Goal: Task Accomplishment & Management: Manage account settings

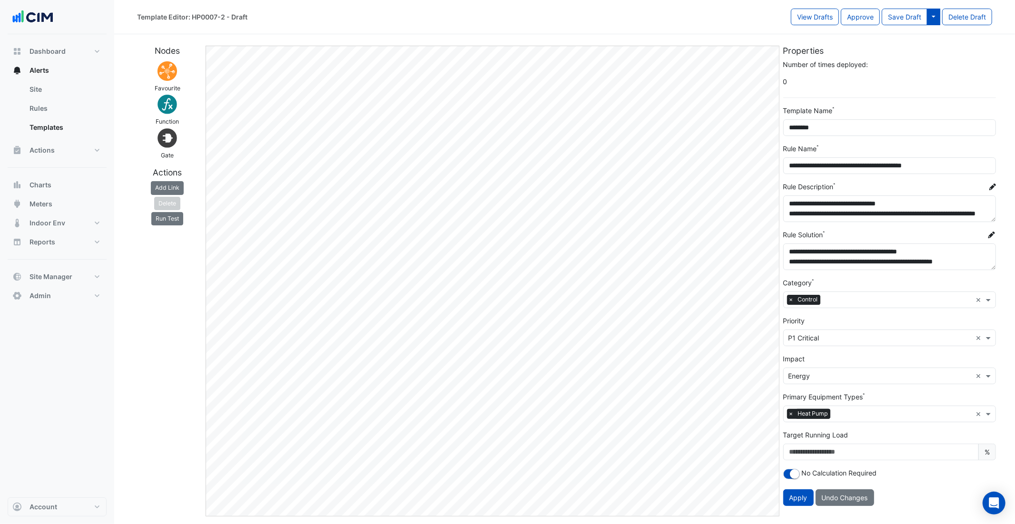
click at [761, 18] on button at bounding box center [933, 17] width 13 height 17
click at [761, 10] on button "Approve" at bounding box center [860, 17] width 39 height 17
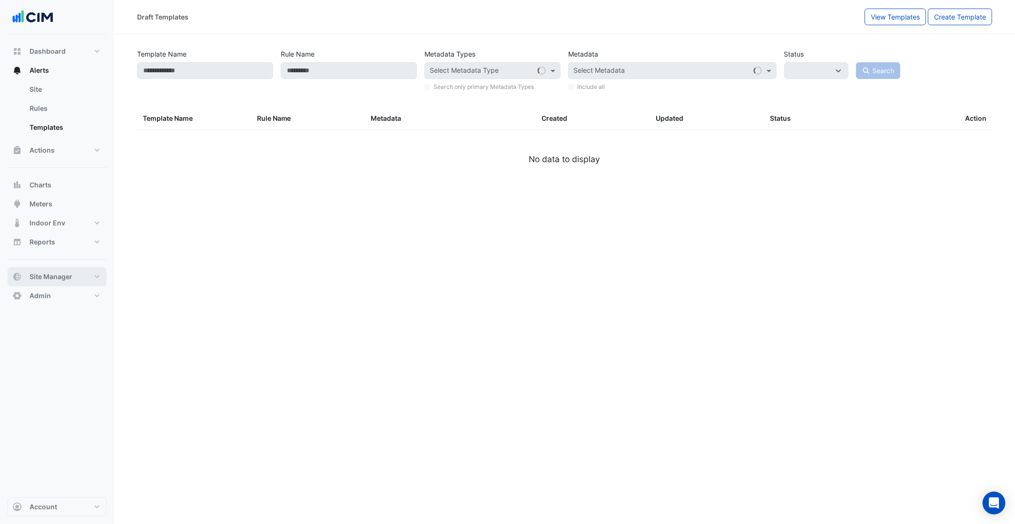
select select
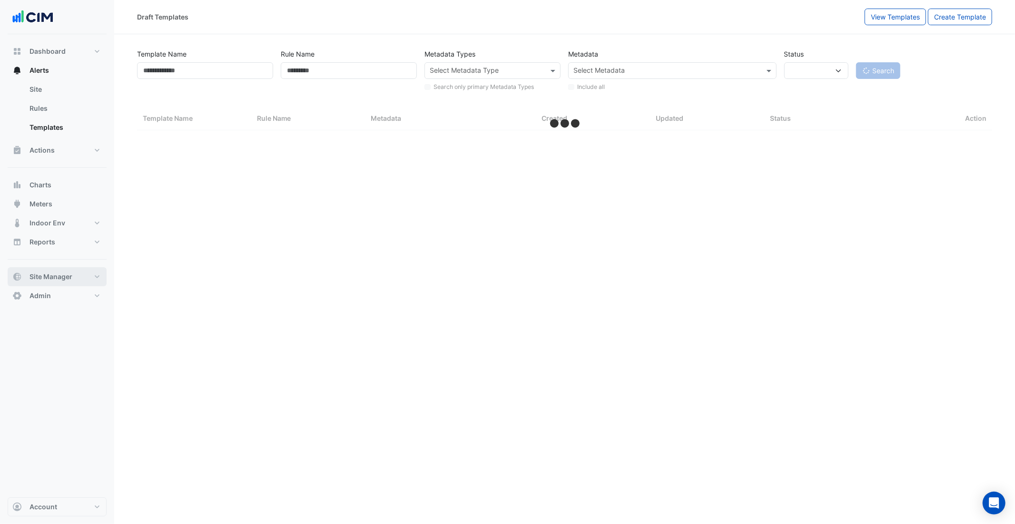
select select "***"
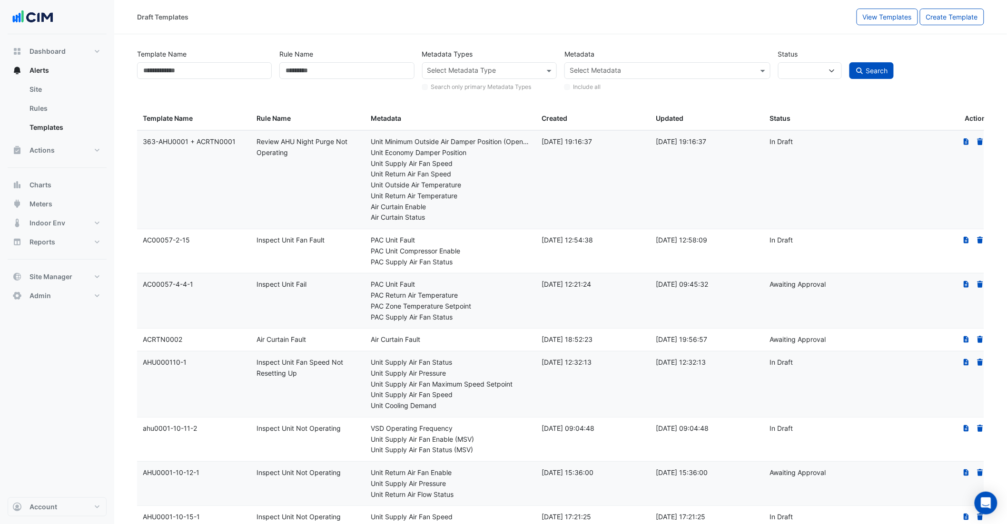
click at [197, 144] on div "Template Name: 363-AHU0001 + ACRTN0001" at bounding box center [194, 142] width 103 height 11
drag, startPoint x: 196, startPoint y: 144, endPoint x: 248, endPoint y: 152, distance: 52.4
click at [248, 152] on datatable-body-cell "Template Name: 363-AHU0001 + ACRTN0001" at bounding box center [194, 180] width 114 height 98
click at [247, 211] on datatable-body-cell "Template Name: 363-AHU0001 + ACRTN0001" at bounding box center [194, 180] width 114 height 98
click at [226, 73] on input "Template Name" at bounding box center [204, 70] width 135 height 17
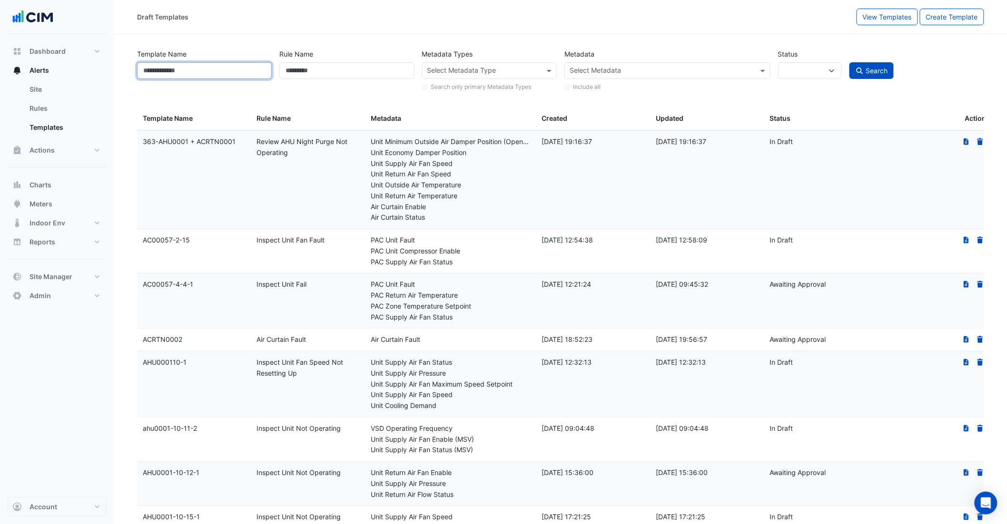
click at [226, 73] on input "Template Name" at bounding box center [204, 70] width 135 height 17
paste input "*********"
type input "*********"
click at [761, 62] on button "Search" at bounding box center [871, 70] width 45 height 17
select select
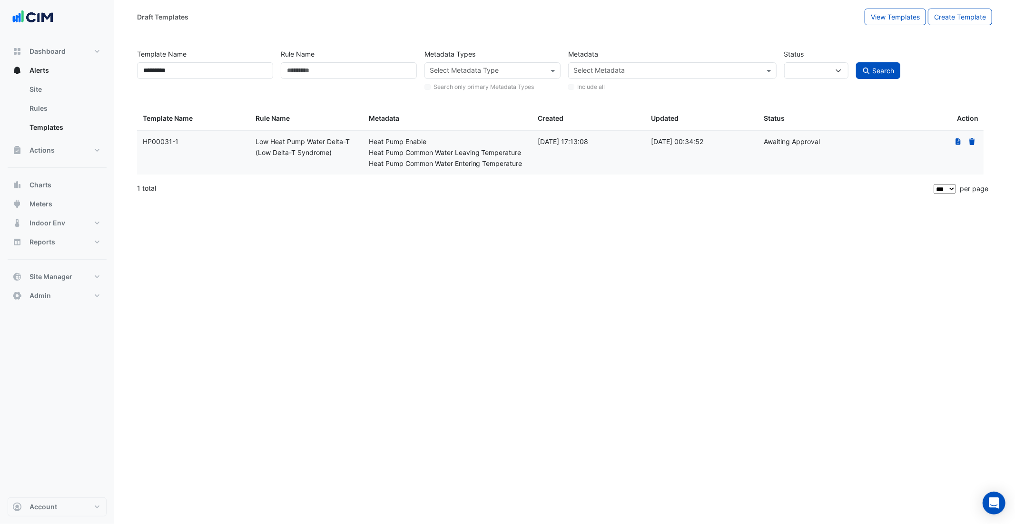
click at [761, 176] on datatable-selection "Template Name: HP00031-1 Rule Name: Low Heat Pump Water Delta-T (Low Delta-T Sy…" at bounding box center [564, 172] width 855 height 8
click at [761, 143] on icon at bounding box center [958, 141] width 5 height 7
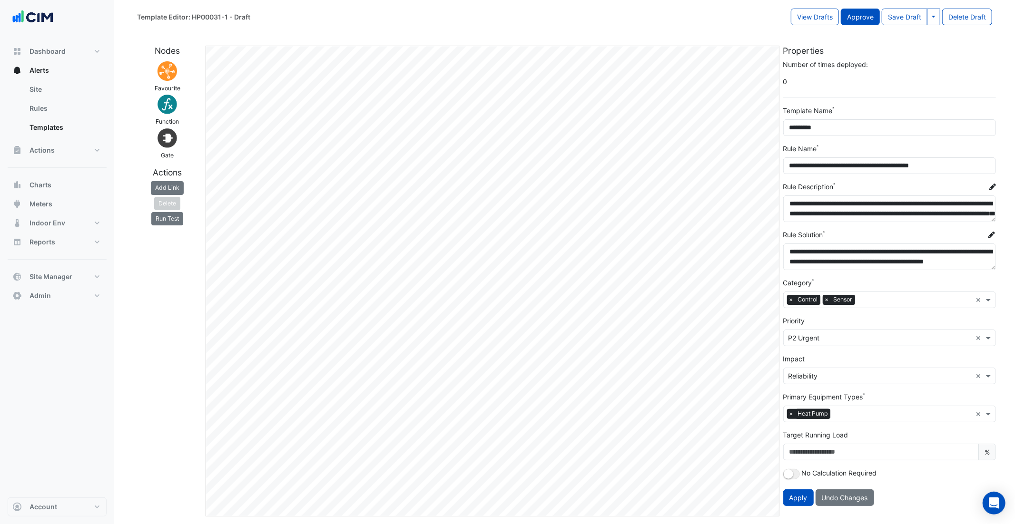
click at [761, 15] on button "Approve" at bounding box center [860, 17] width 39 height 17
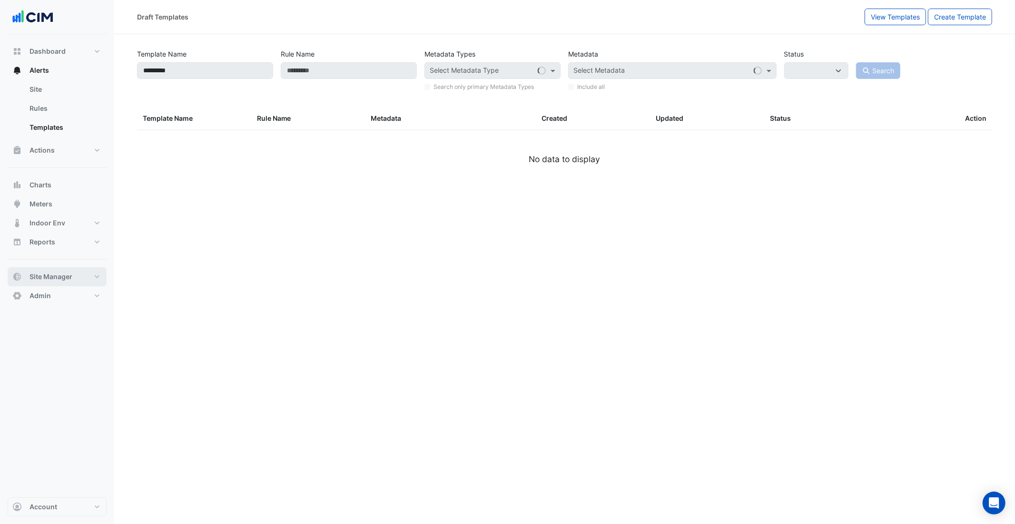
select select
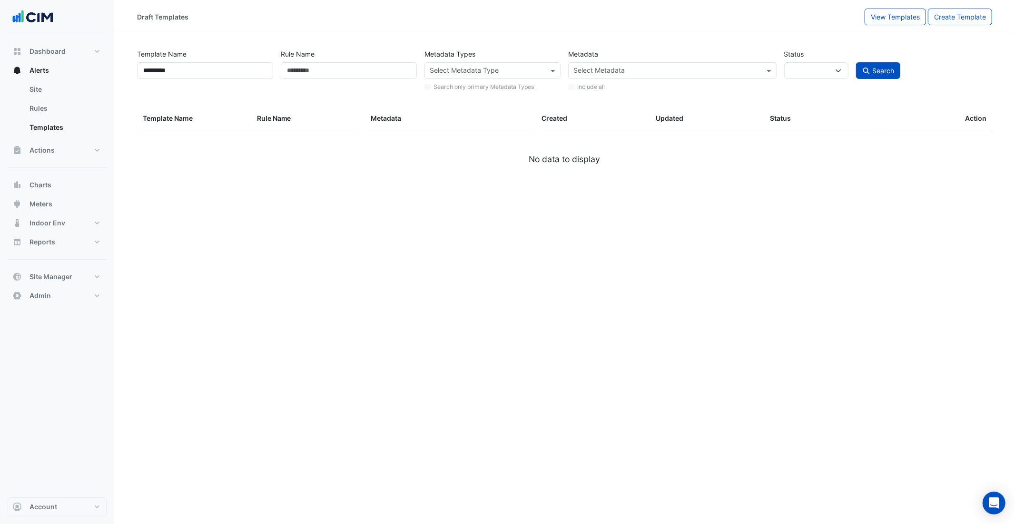
click at [761, 25] on div "Draft Templates View Templates Create Template" at bounding box center [564, 17] width 901 height 34
click at [761, 13] on span "View Templates" at bounding box center [895, 17] width 49 height 8
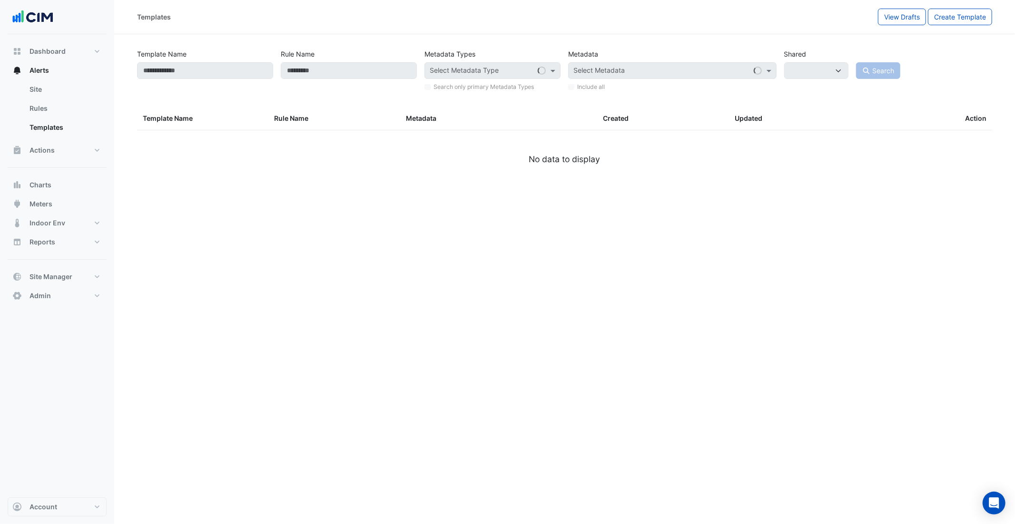
select select
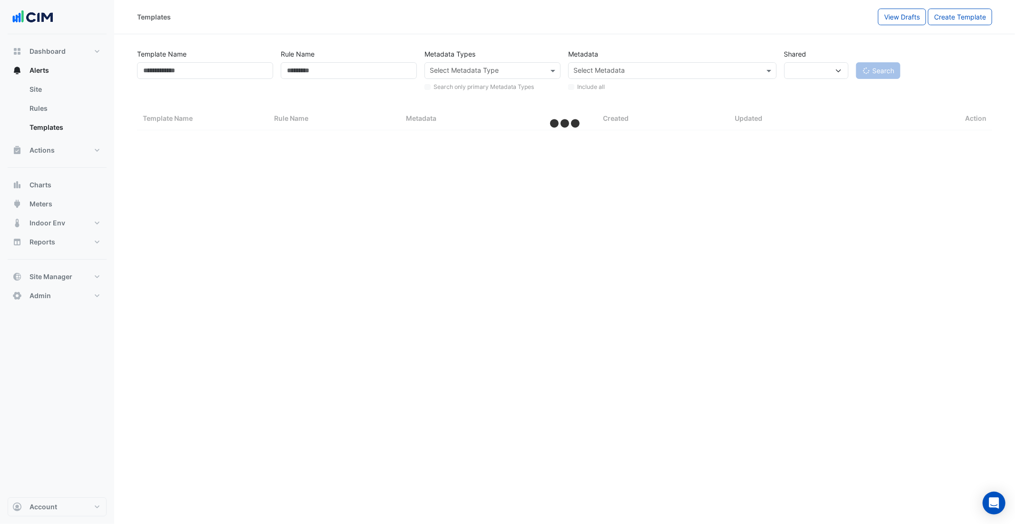
select select "***"
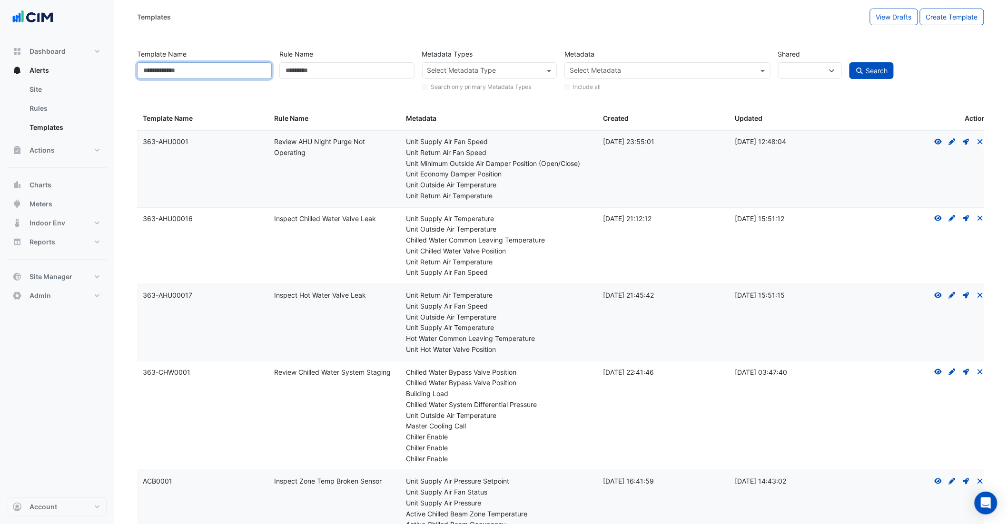
click at [158, 72] on input "Template Name" at bounding box center [204, 70] width 135 height 17
type input "********"
click at [761, 62] on button "Search" at bounding box center [871, 70] width 45 height 17
select select
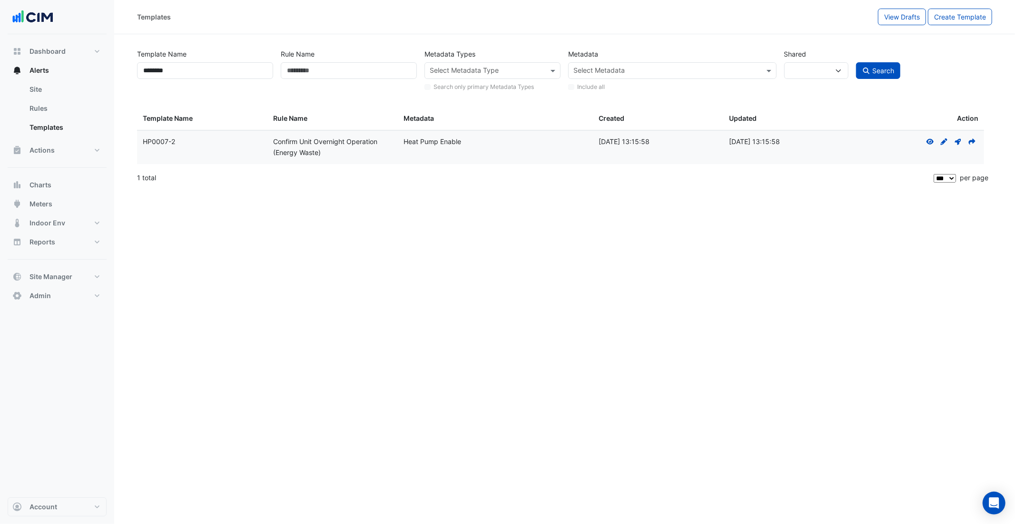
click at [761, 140] on icon at bounding box center [972, 141] width 7 height 6
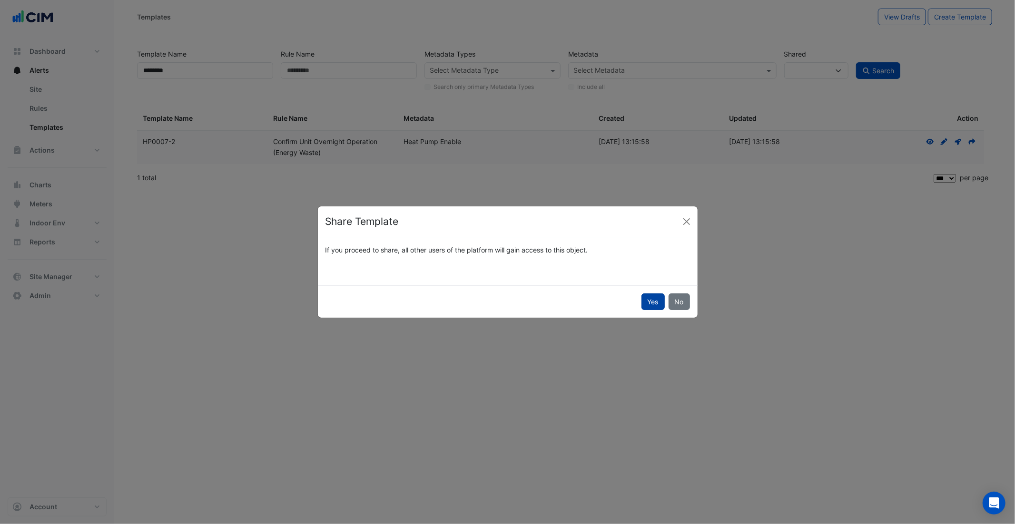
click at [642, 299] on button "Yes" at bounding box center [653, 302] width 23 height 17
click at [207, 65] on ngb-modal-window "Share Template If you proceed to share, all other users of the platform will ga…" at bounding box center [507, 262] width 1015 height 524
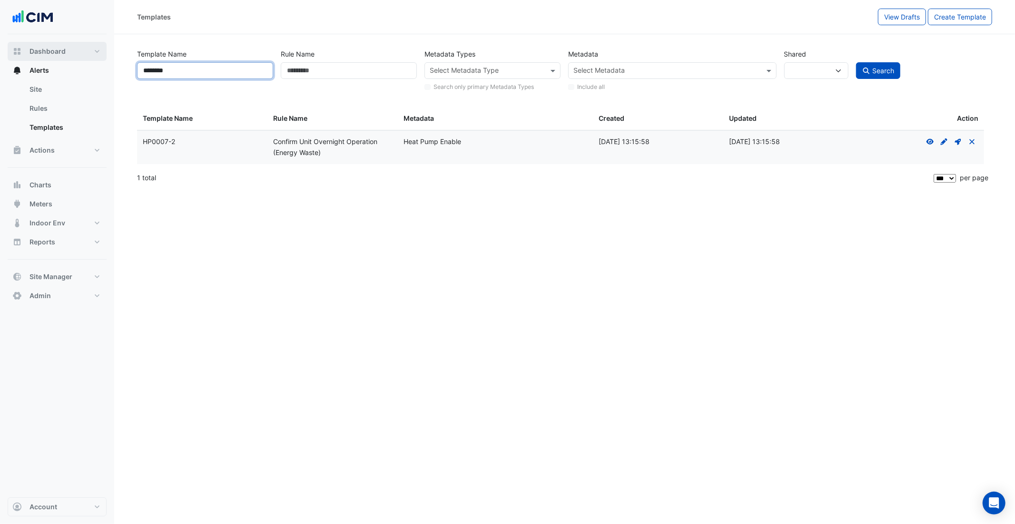
drag, startPoint x: 217, startPoint y: 70, endPoint x: 102, endPoint y: 53, distance: 116.0
click at [102, 53] on div "Templates View Drafts Create Template Template Name ******** Rule Name Metadata…" at bounding box center [507, 262] width 1015 height 524
type input "*********"
click at [761, 62] on button "Search" at bounding box center [878, 70] width 45 height 17
select select
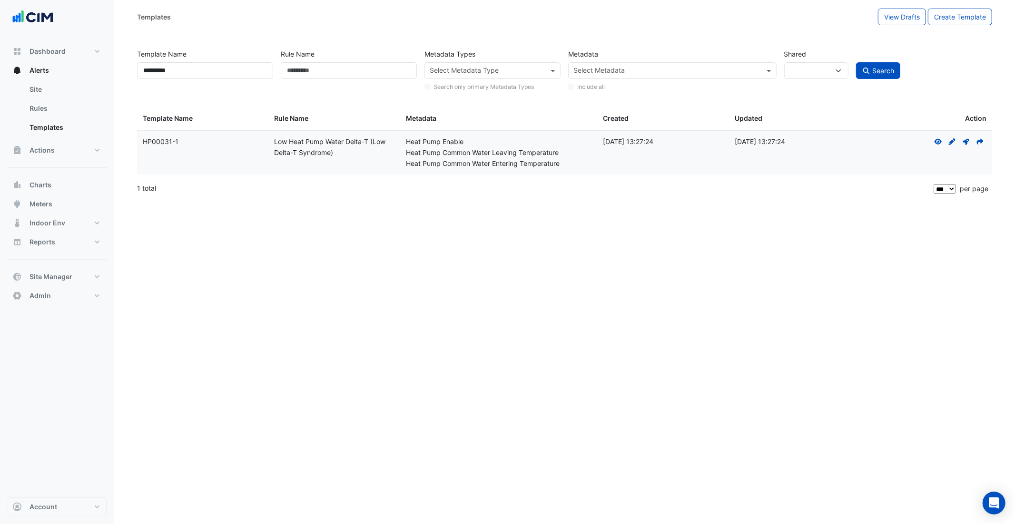
click at [761, 143] on icon at bounding box center [980, 141] width 9 height 7
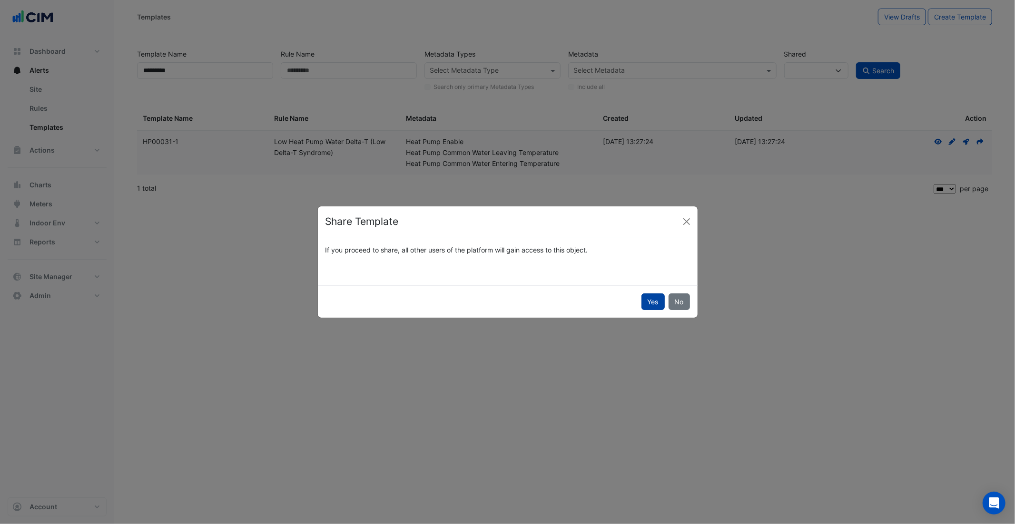
click at [652, 296] on button "Yes" at bounding box center [653, 302] width 23 height 17
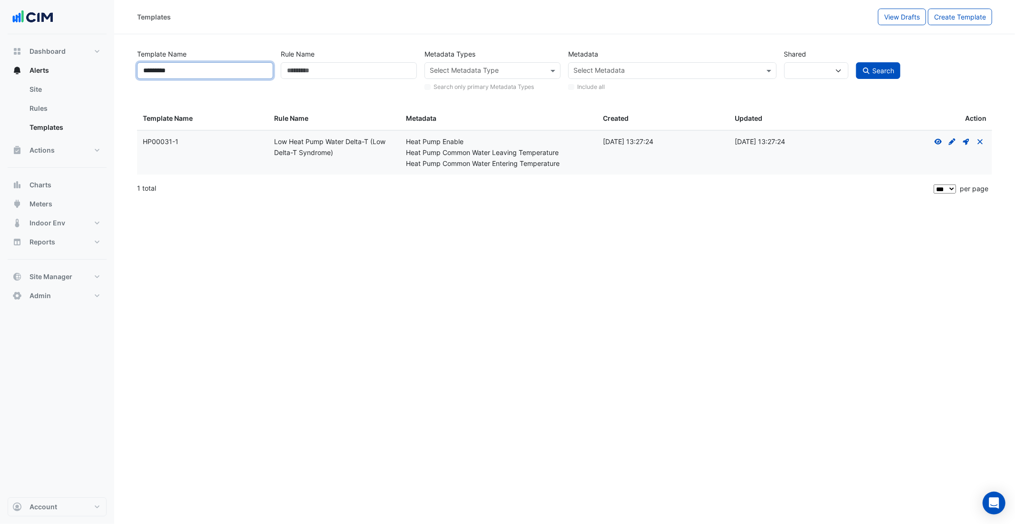
click at [203, 67] on input "*********" at bounding box center [205, 70] width 136 height 17
type input "*********"
click at [761, 62] on button "Search" at bounding box center [878, 70] width 45 height 17
select select
click at [761, 144] on icon at bounding box center [980, 141] width 9 height 7
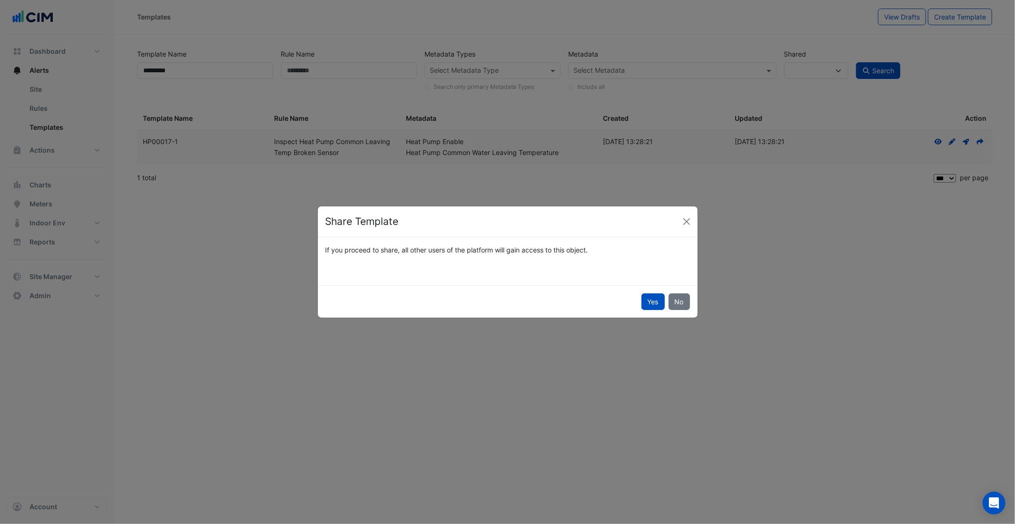
click at [647, 299] on button "Yes" at bounding box center [653, 302] width 23 height 17
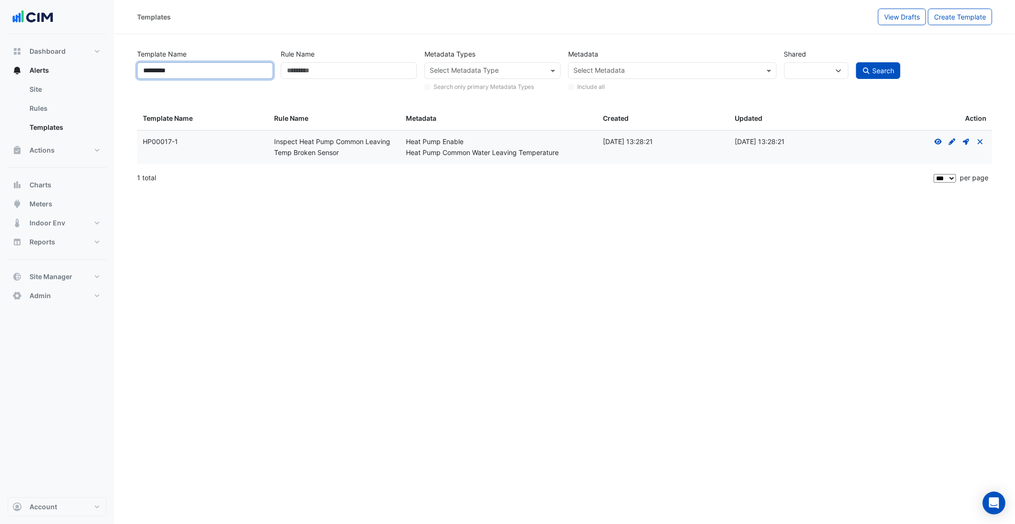
click at [222, 71] on input "*********" at bounding box center [205, 70] width 136 height 17
type input "*********"
click at [761, 62] on button "Search" at bounding box center [878, 70] width 45 height 17
select select
click at [761, 141] on icon at bounding box center [980, 141] width 7 height 6
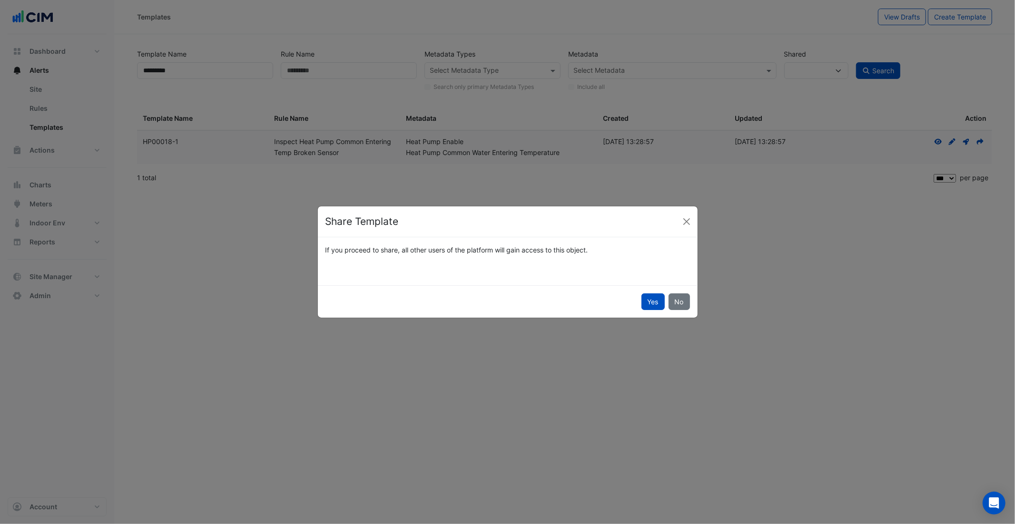
click at [652, 304] on button "Yes" at bounding box center [653, 302] width 23 height 17
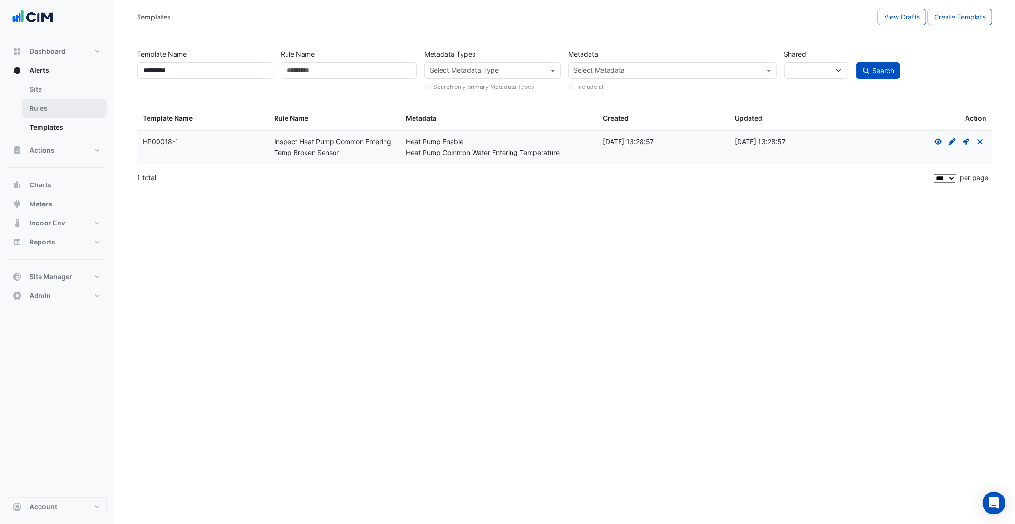
click at [50, 105] on link "Rules" at bounding box center [64, 108] width 85 height 19
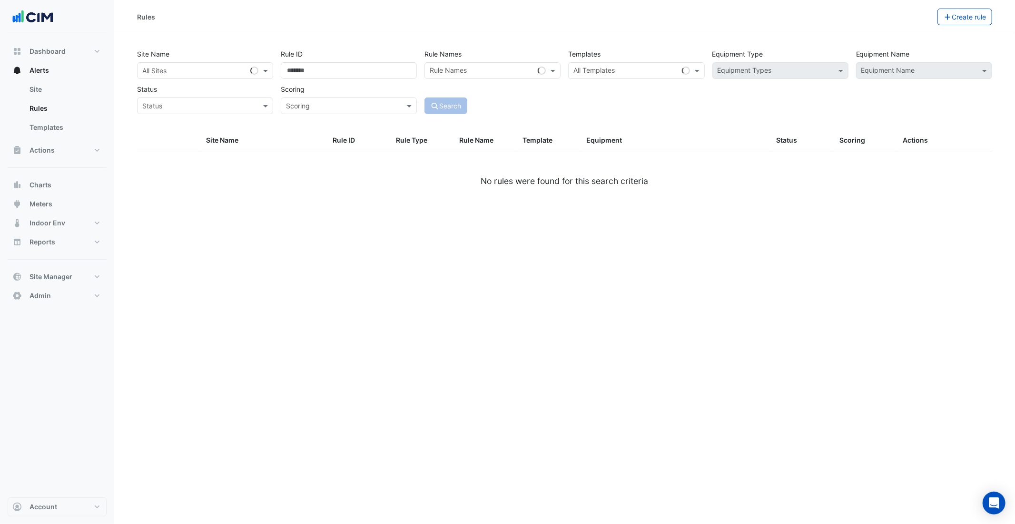
click at [197, 76] on div "All Sites" at bounding box center [205, 70] width 136 height 17
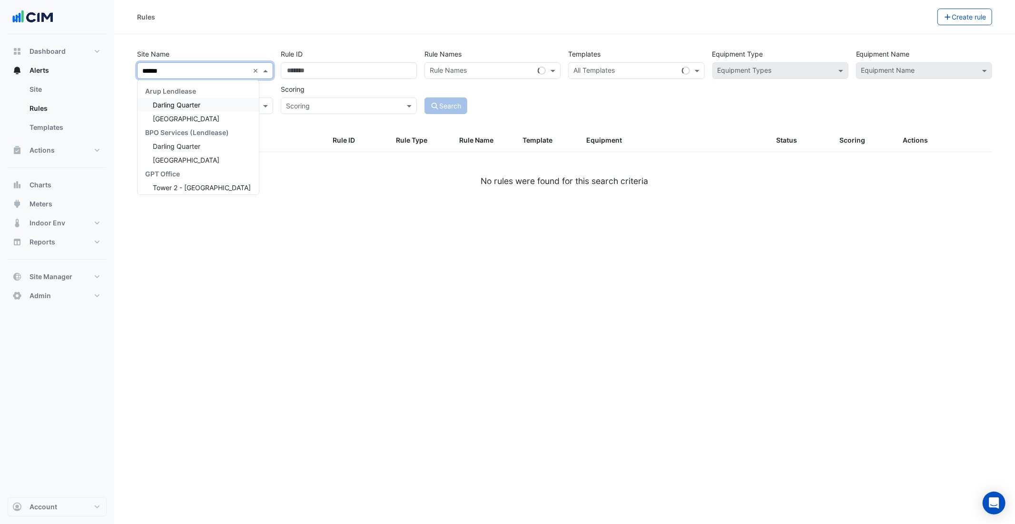
type input "*******"
click at [205, 107] on div "Darling Quarter" at bounding box center [198, 105] width 121 height 14
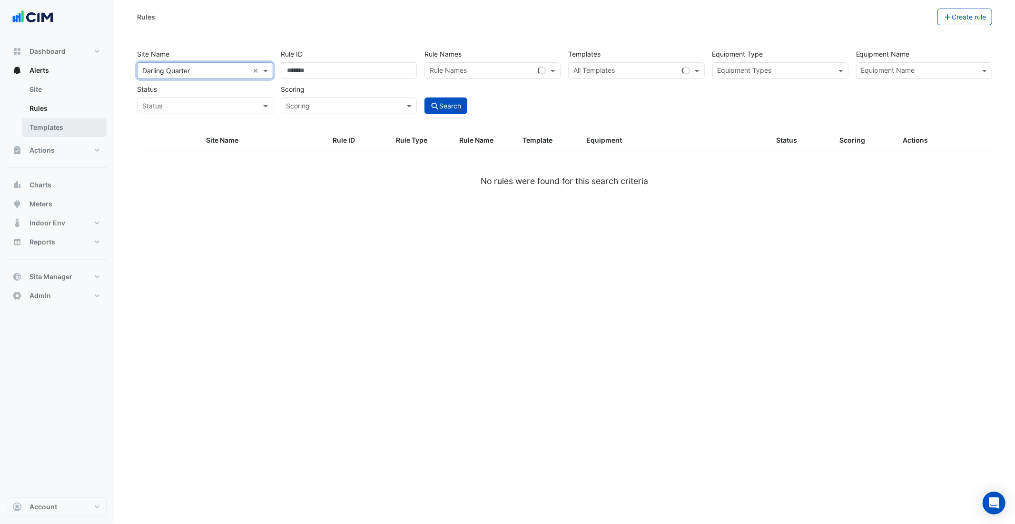
click at [58, 122] on link "Templates" at bounding box center [64, 127] width 85 height 19
select select
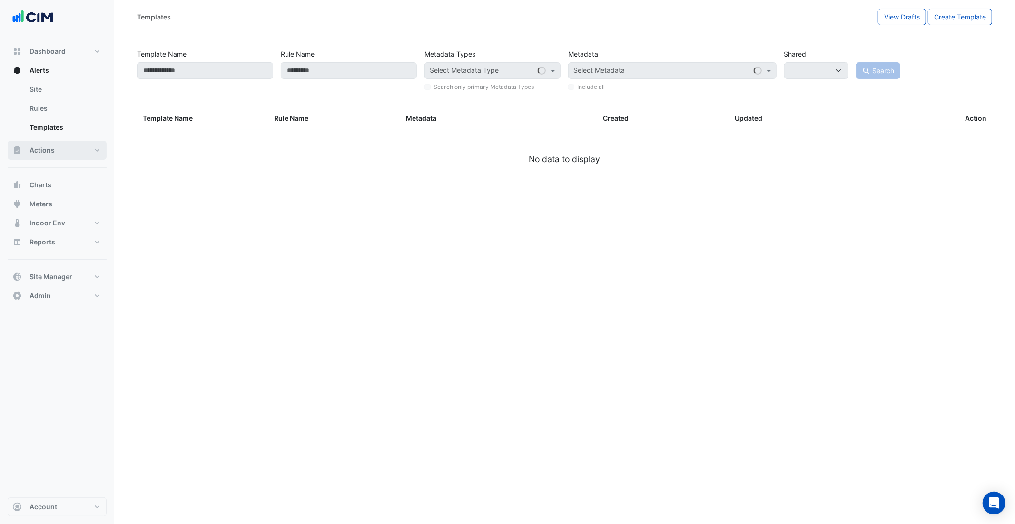
click at [66, 152] on button "Actions" at bounding box center [57, 150] width 99 height 19
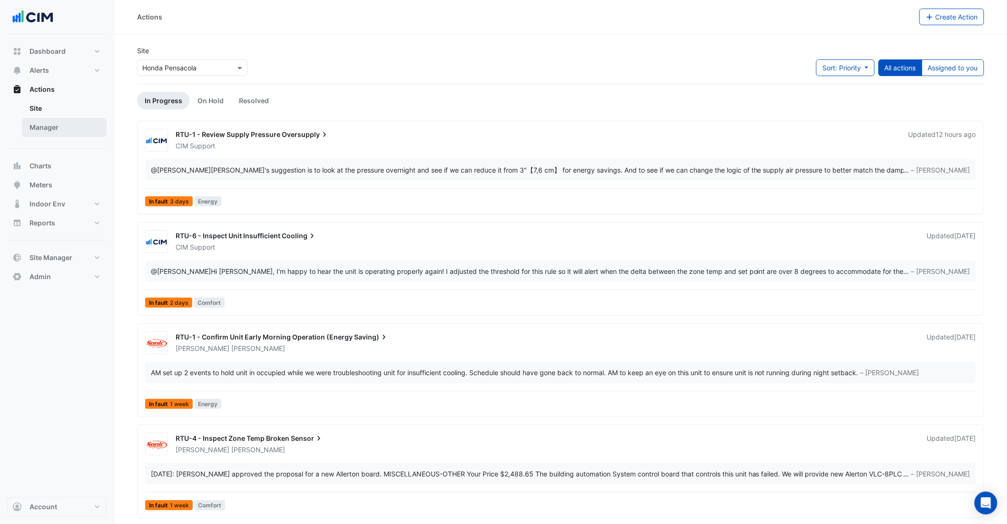
click at [66, 125] on link "Manager" at bounding box center [64, 127] width 85 height 19
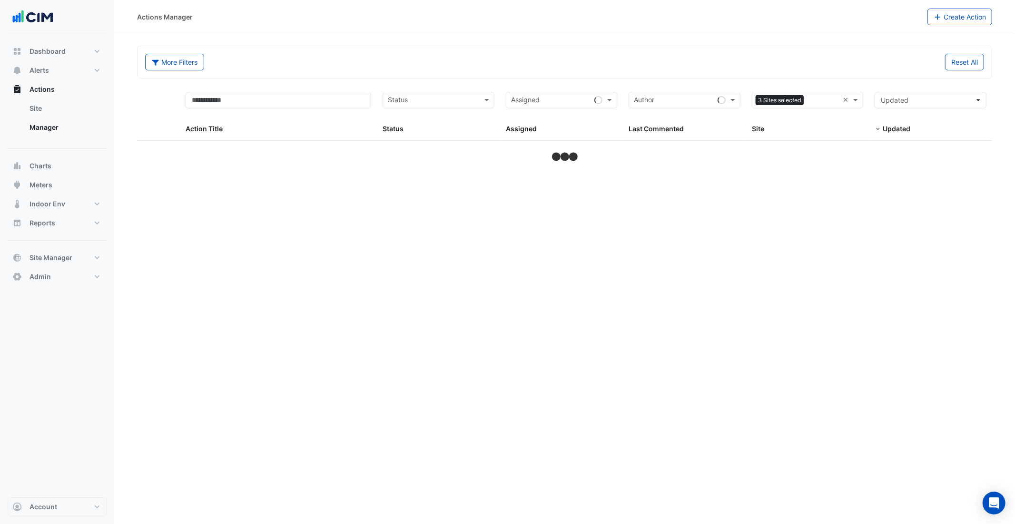
select select "***"
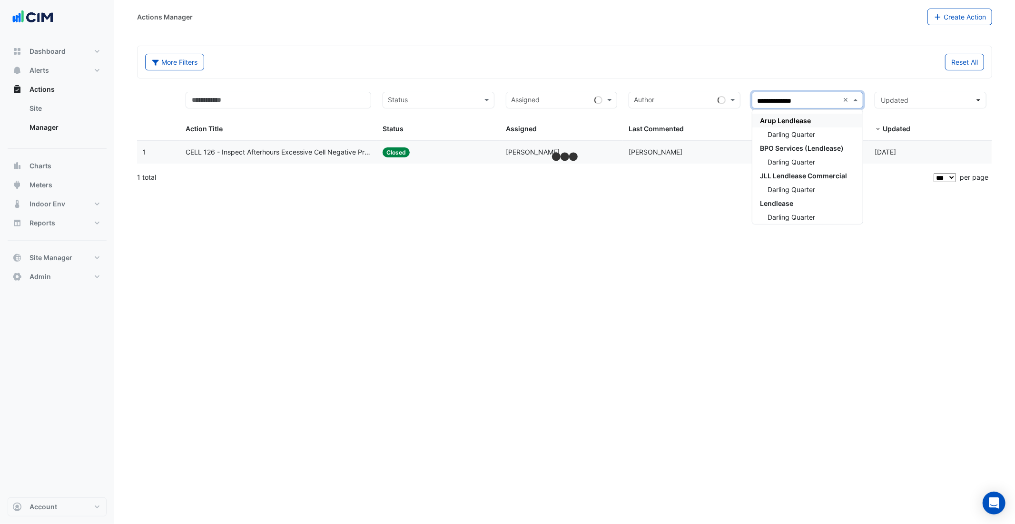
type input "**********"
click at [761, 133] on span "Darling Quarter" at bounding box center [792, 134] width 48 height 8
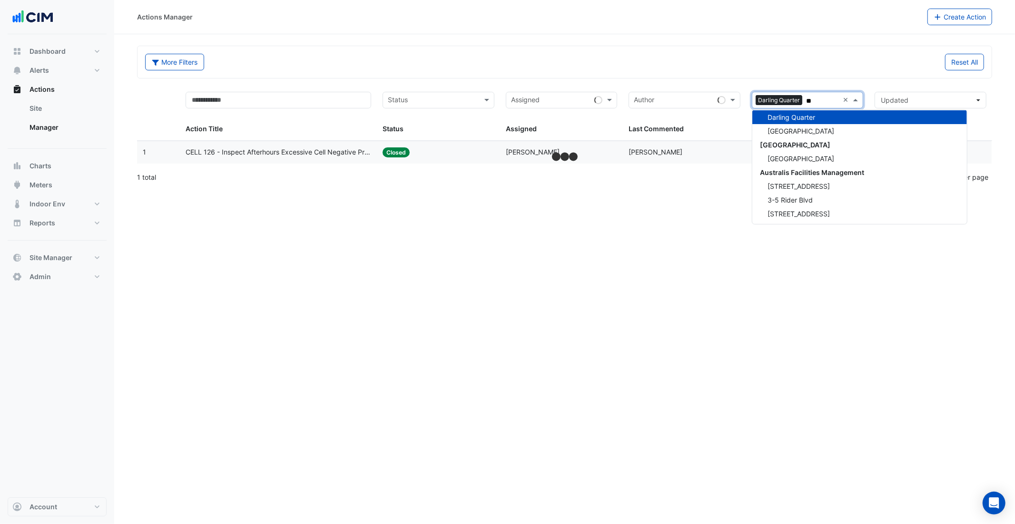
scroll to position [31, 0]
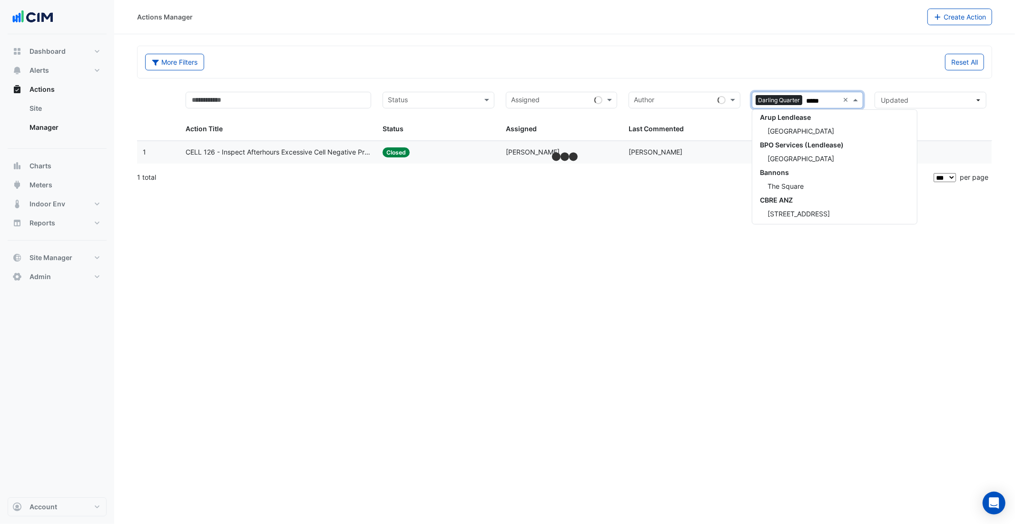
type input "******"
click at [761, 133] on span "Darling Square" at bounding box center [801, 131] width 67 height 8
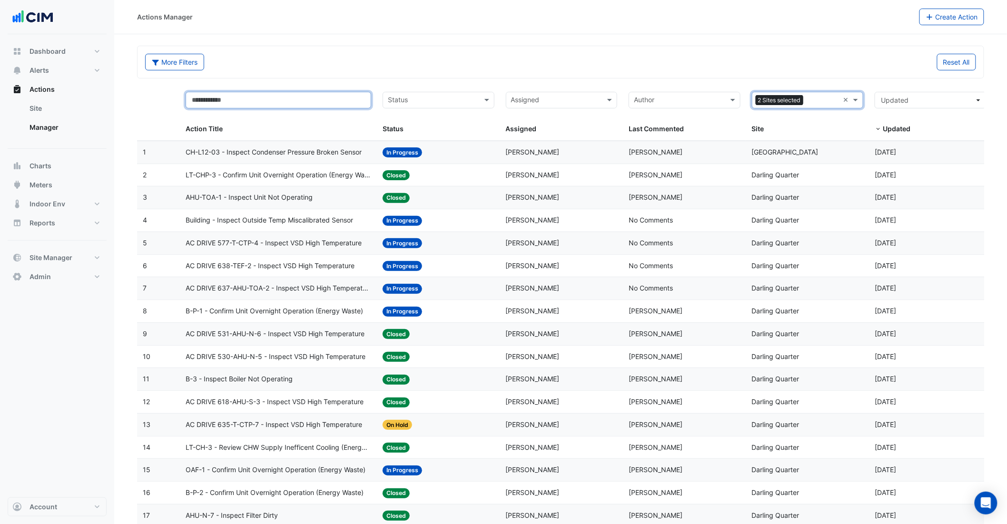
click at [325, 99] on input "text" at bounding box center [279, 100] width 186 height 17
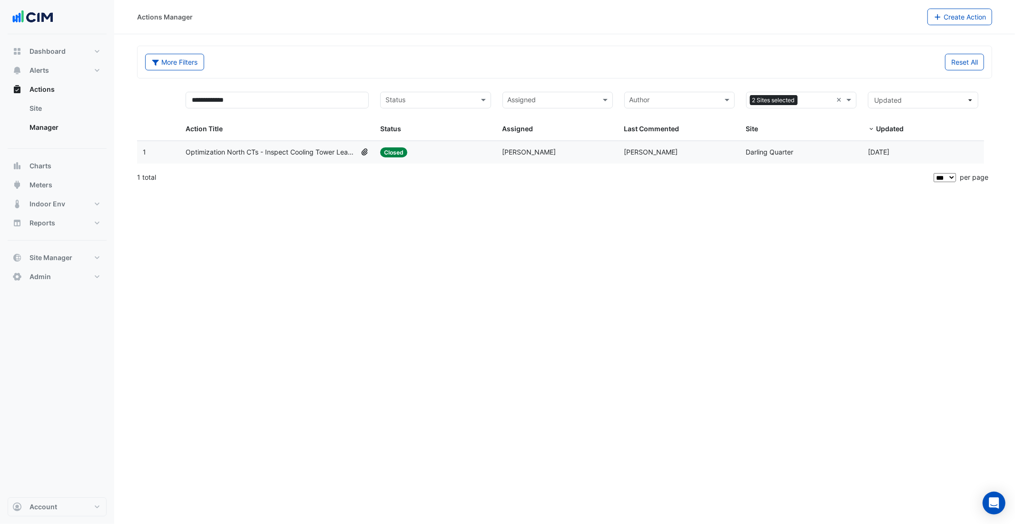
click at [280, 150] on span "Optimization North CTs - Inspect Cooling Tower Leaving Temperature Setpoint Log…" at bounding box center [271, 152] width 171 height 11
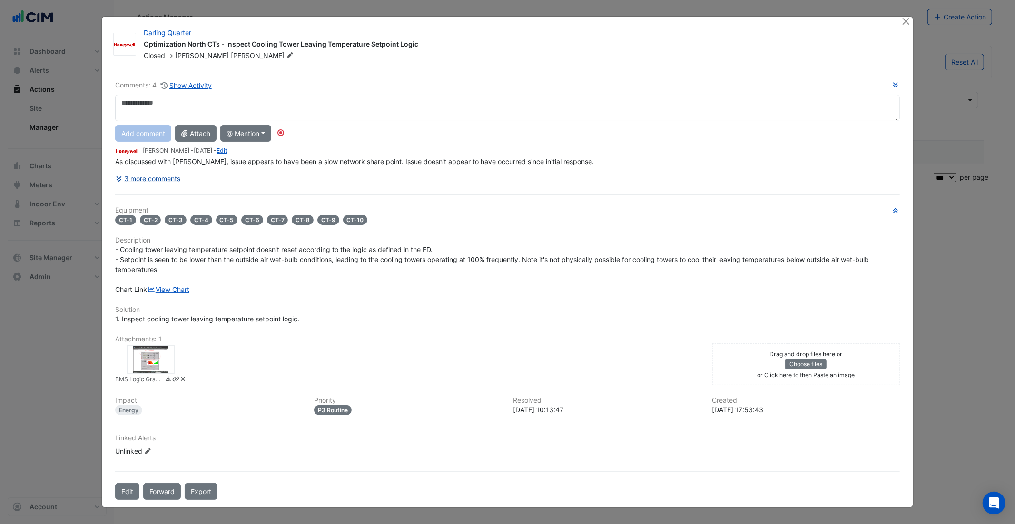
click at [171, 177] on button "3 more comments" at bounding box center [148, 178] width 66 height 17
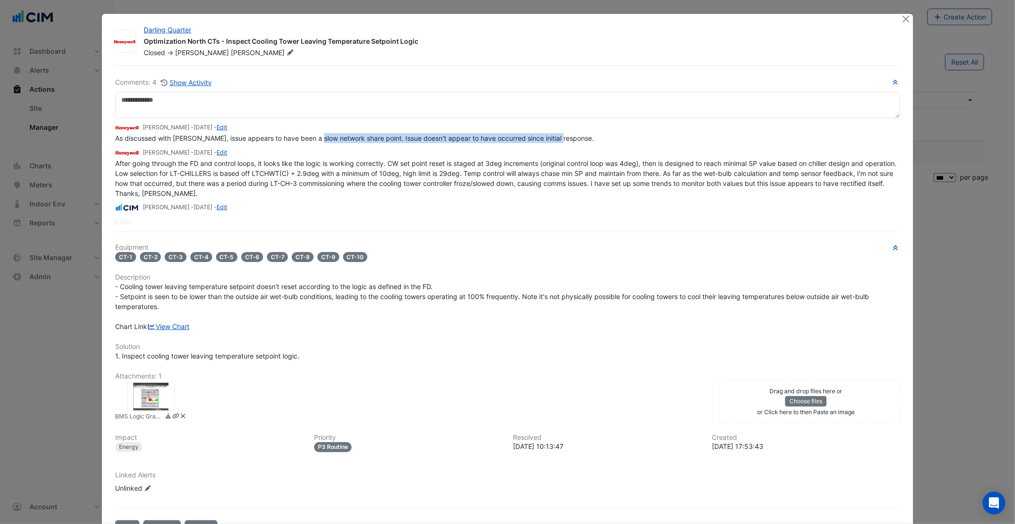
drag, startPoint x: 321, startPoint y: 141, endPoint x: 599, endPoint y: 142, distance: 277.9
click at [599, 142] on div "As discussed with Alex, issue appears to have been a slow network share point. …" at bounding box center [507, 138] width 784 height 10
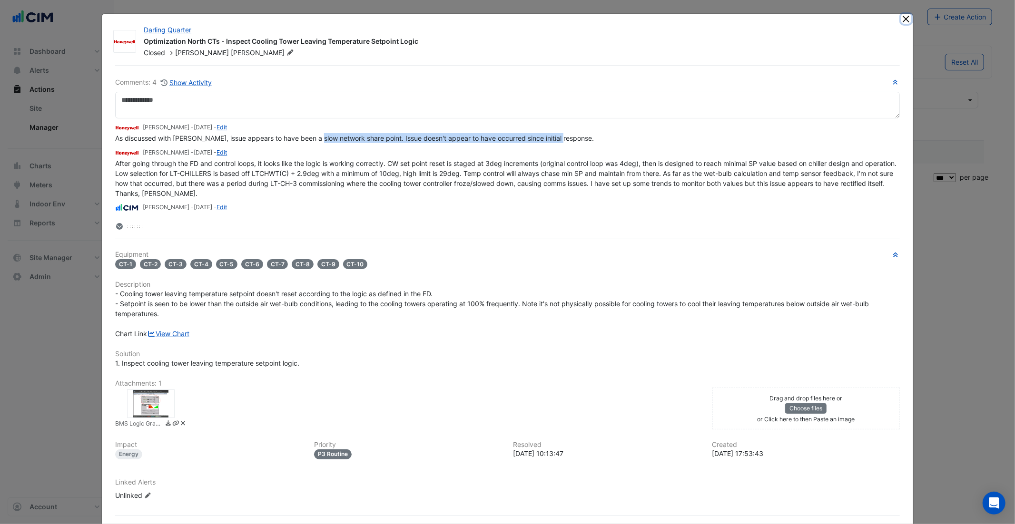
click at [761, 19] on button "Close" at bounding box center [906, 19] width 10 height 10
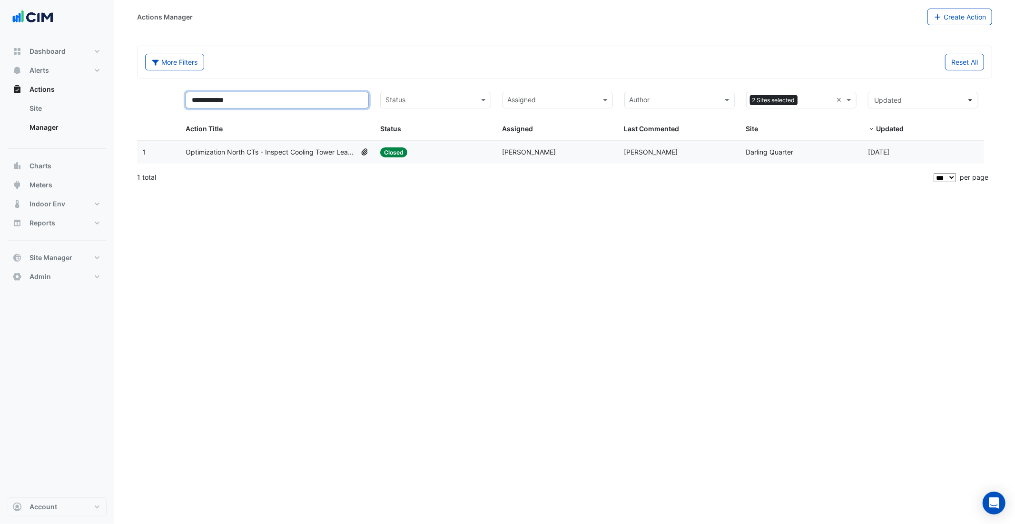
drag, startPoint x: 264, startPoint y: 101, endPoint x: 147, endPoint y: 104, distance: 117.1
click at [147, 104] on div "**********" at bounding box center [560, 113] width 847 height 55
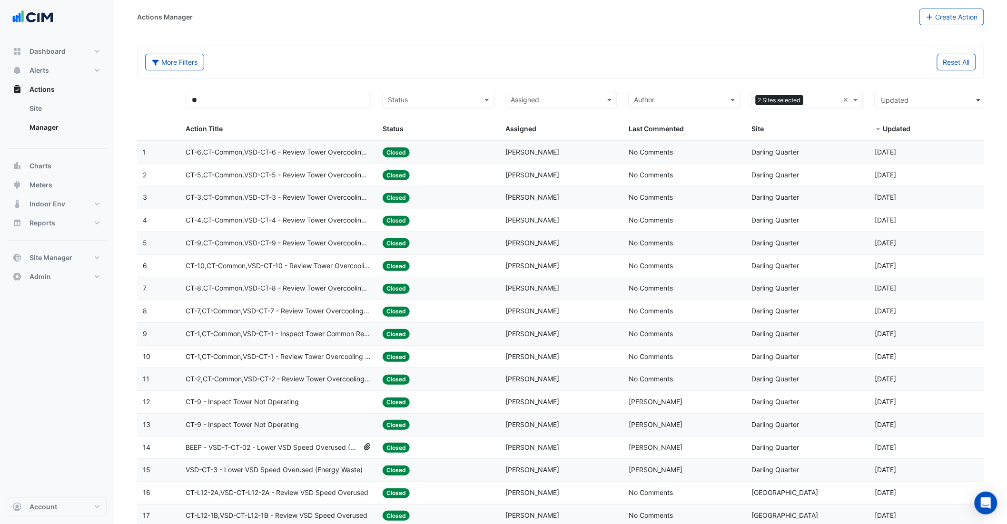
click at [329, 155] on span "CT-6,CT-Common,VSD-CT-6 - Review Tower Overcooling (Energy Waste)" at bounding box center [279, 152] width 186 height 11
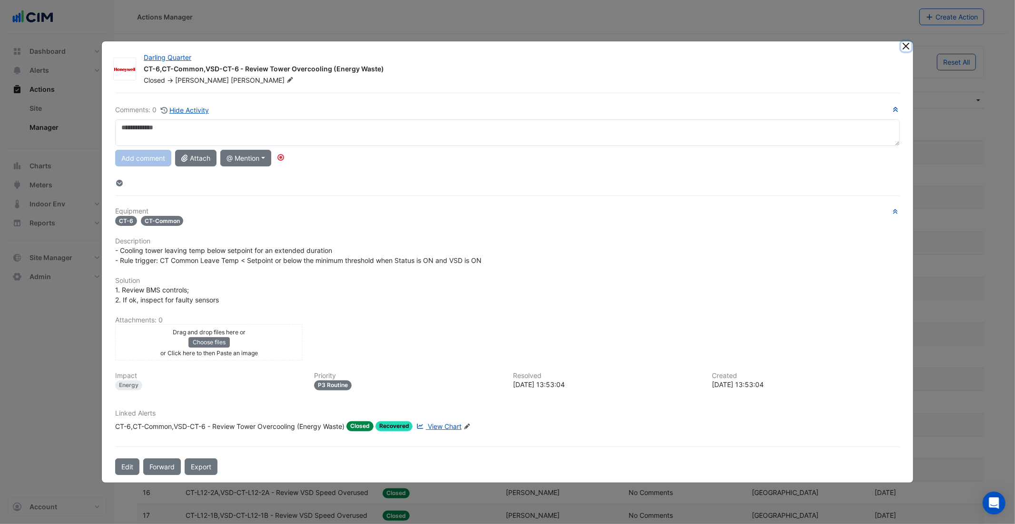
click at [761, 47] on button "Close" at bounding box center [906, 46] width 10 height 10
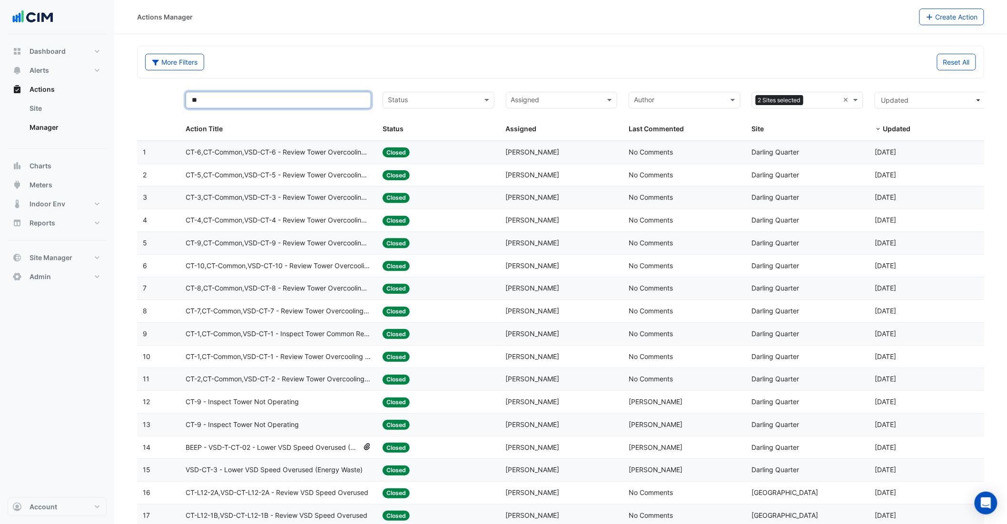
click at [307, 101] on input "**" at bounding box center [279, 100] width 186 height 17
drag, startPoint x: 206, startPoint y: 91, endPoint x: 148, endPoint y: 90, distance: 58.1
click at [148, 90] on div "** Action Title Status Status Assigned Assigned Author Last Commented 2 Sites s…" at bounding box center [564, 113] width 855 height 55
drag, startPoint x: 220, startPoint y: 107, endPoint x: 166, endPoint y: 103, distance: 53.9
click at [166, 103] on div "** Action Title Status Status Assigned Assigned Author Last Commented 2 Sites s…" at bounding box center [564, 113] width 855 height 55
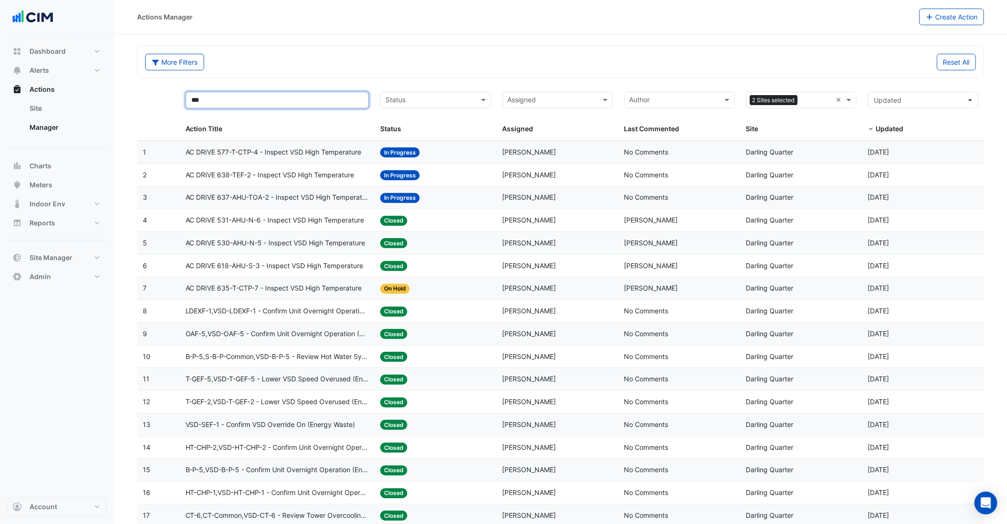
drag, startPoint x: 268, startPoint y: 99, endPoint x: 155, endPoint y: 94, distance: 113.8
click at [156, 93] on div "*** Action Title Status Status Assigned Assigned Author Last Commented 2 Sites …" at bounding box center [560, 113] width 847 height 55
type input "******"
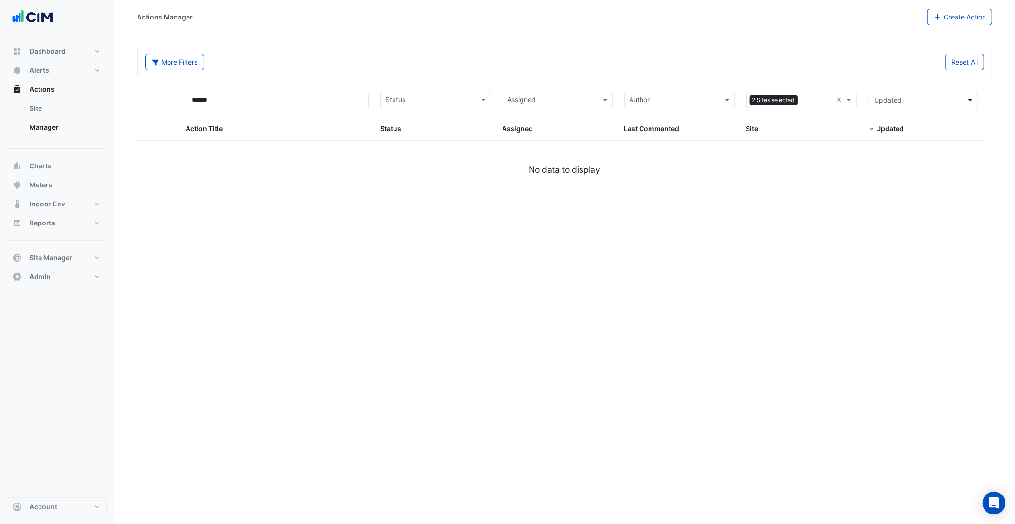
click at [761, 101] on input "text" at bounding box center [816, 101] width 31 height 11
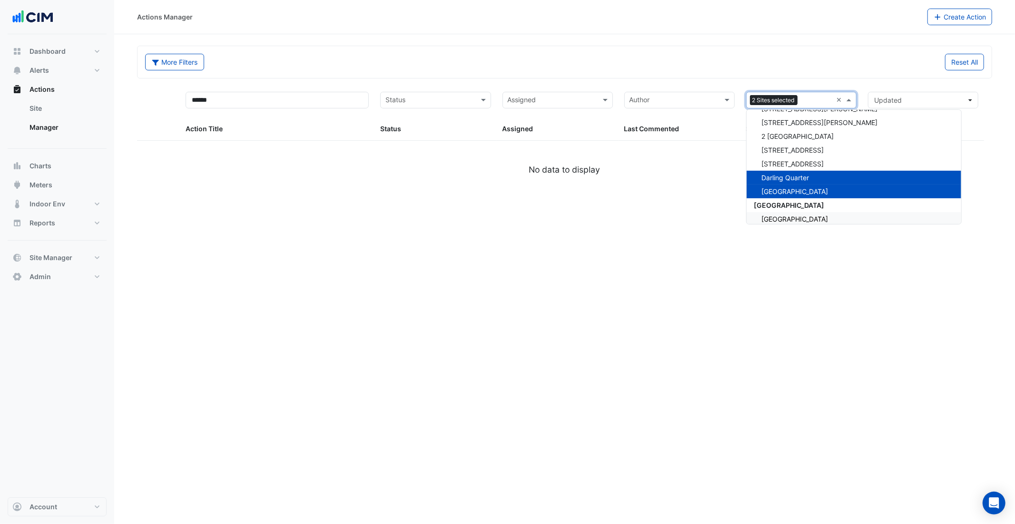
scroll to position [852, 0]
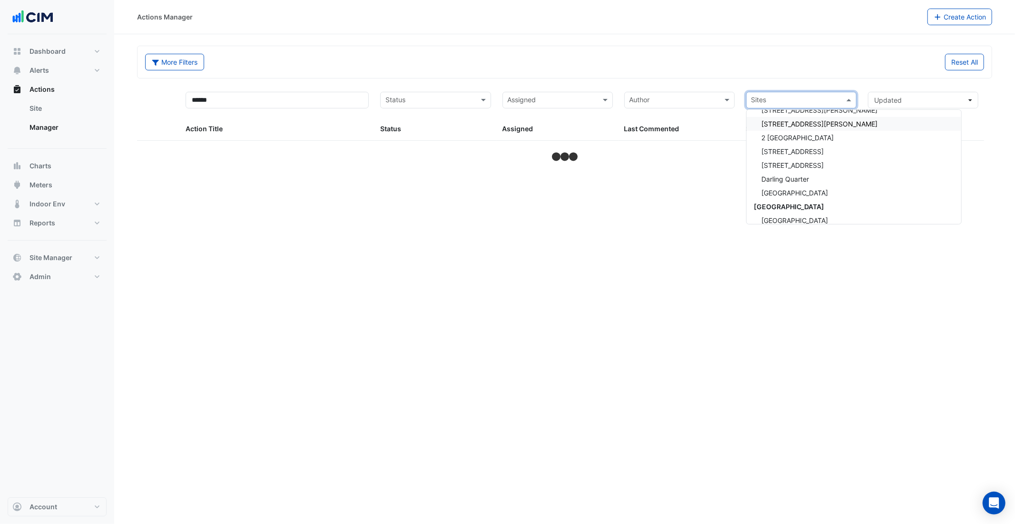
click at [761, 96] on input "text" at bounding box center [795, 101] width 89 height 11
type input "**********"
click at [761, 138] on span "Darling Quarter" at bounding box center [786, 134] width 48 height 8
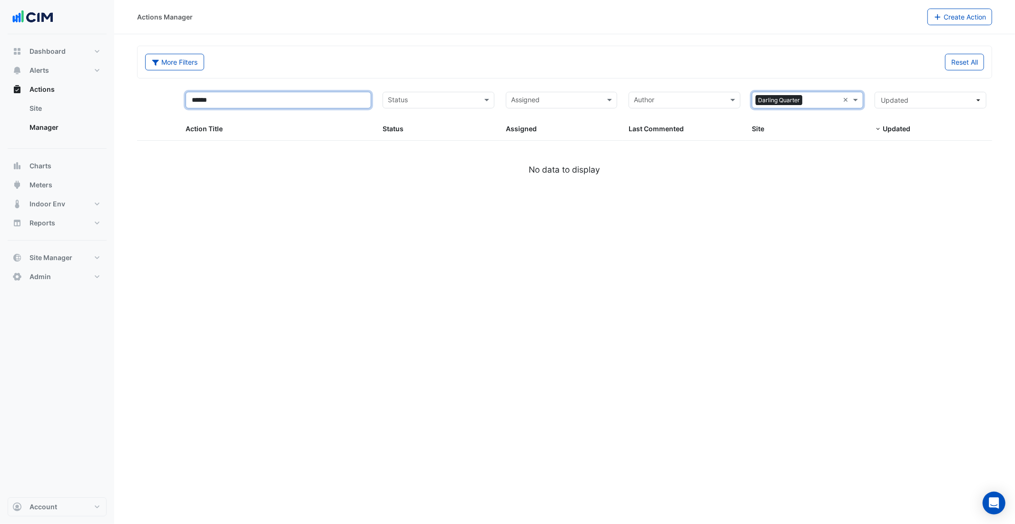
click at [229, 99] on input "******" at bounding box center [279, 100] width 186 height 17
select select "***"
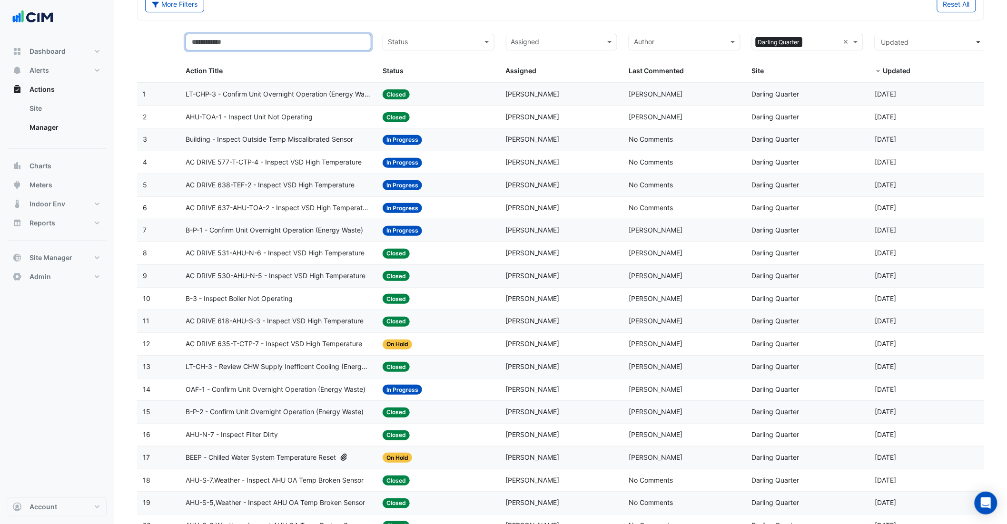
scroll to position [98, 0]
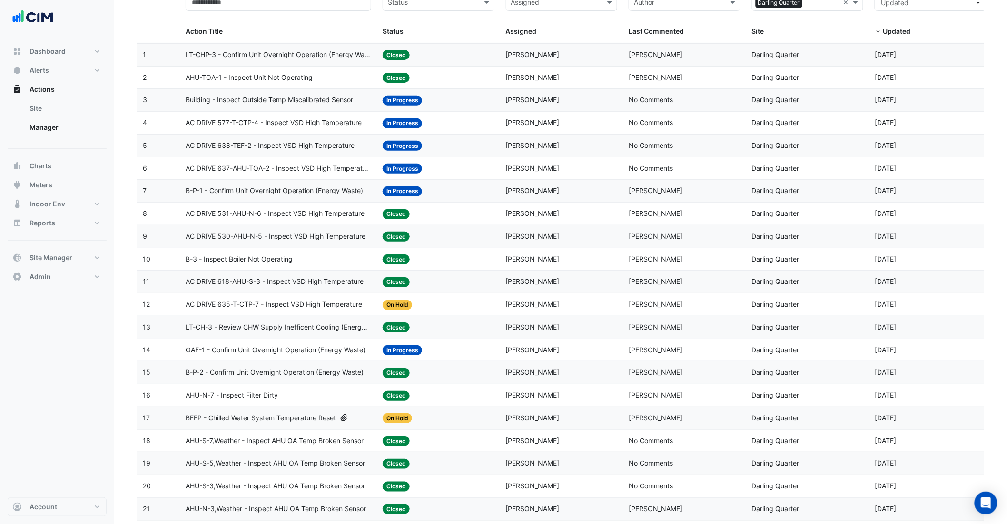
click at [328, 217] on span "AC DRIVE 531-AHU-N-6 - Inspect VSD High Temperature" at bounding box center [275, 213] width 179 height 11
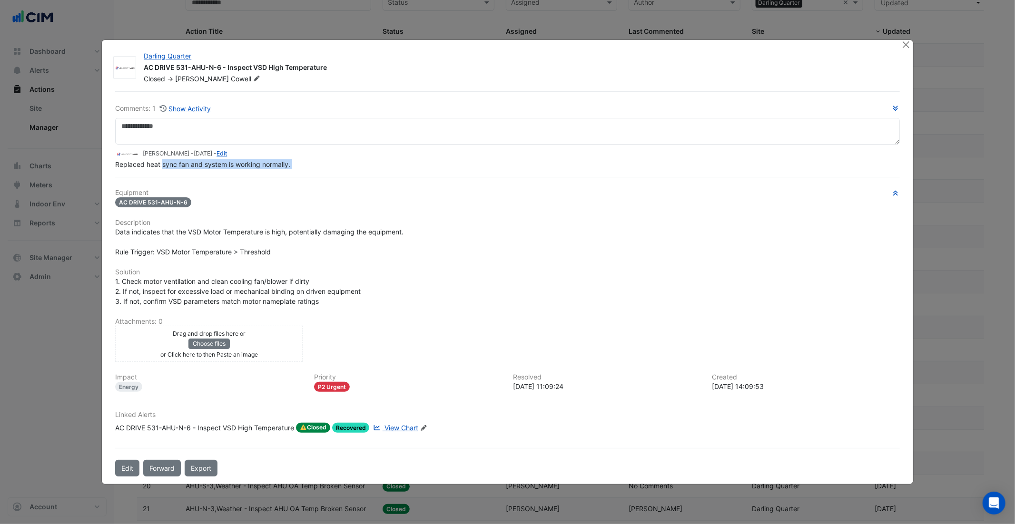
drag, startPoint x: 163, startPoint y: 173, endPoint x: 409, endPoint y: 172, distance: 246.0
click at [409, 172] on div "Comments: 1 Show Activity Daniel Cowell - 3 weeks and 1 day ago - Edit Replaced…" at bounding box center [507, 284] width 796 height 386
click at [761, 43] on button "Close" at bounding box center [906, 45] width 10 height 10
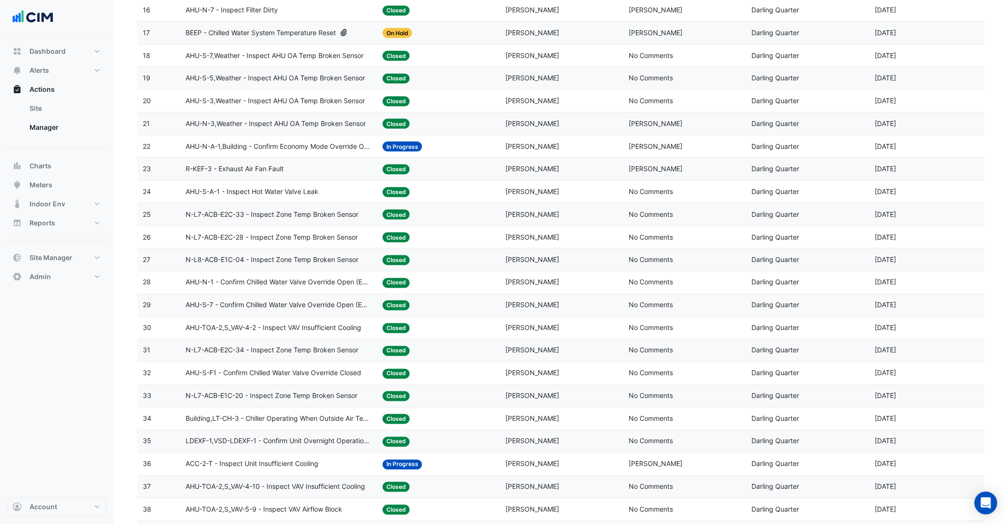
scroll to position [485, 0]
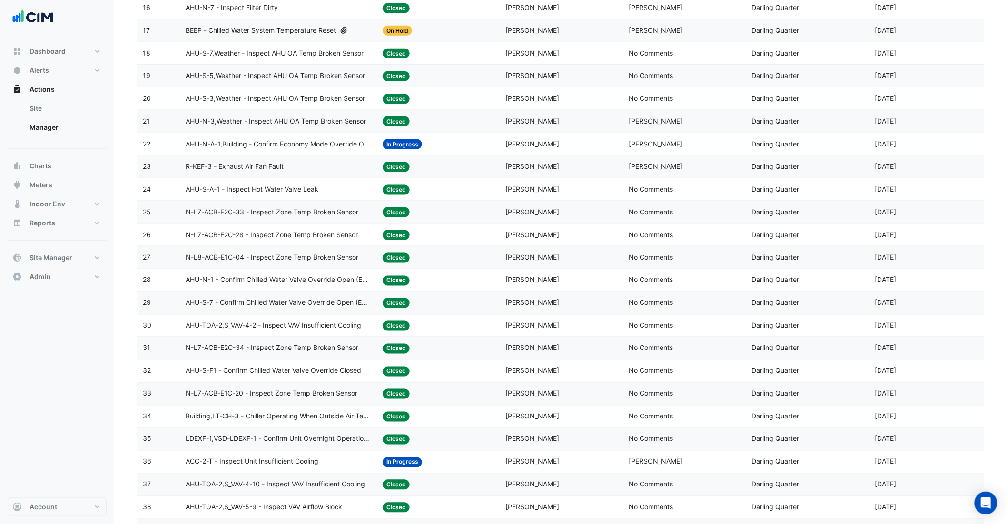
click at [529, 193] on span "Brad Watts" at bounding box center [533, 189] width 54 height 8
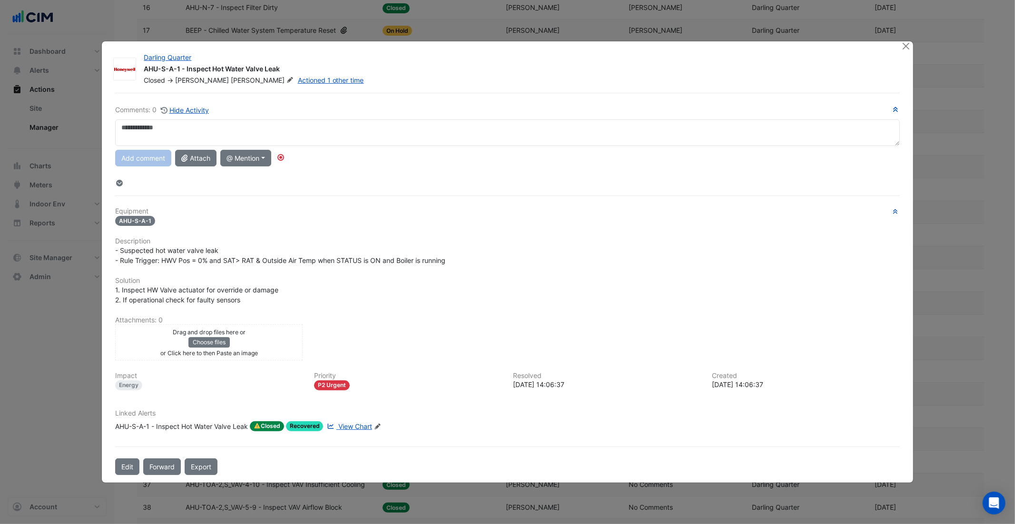
drag, startPoint x: 128, startPoint y: 179, endPoint x: 120, endPoint y: 181, distance: 8.3
click at [126, 180] on div at bounding box center [507, 183] width 784 height 10
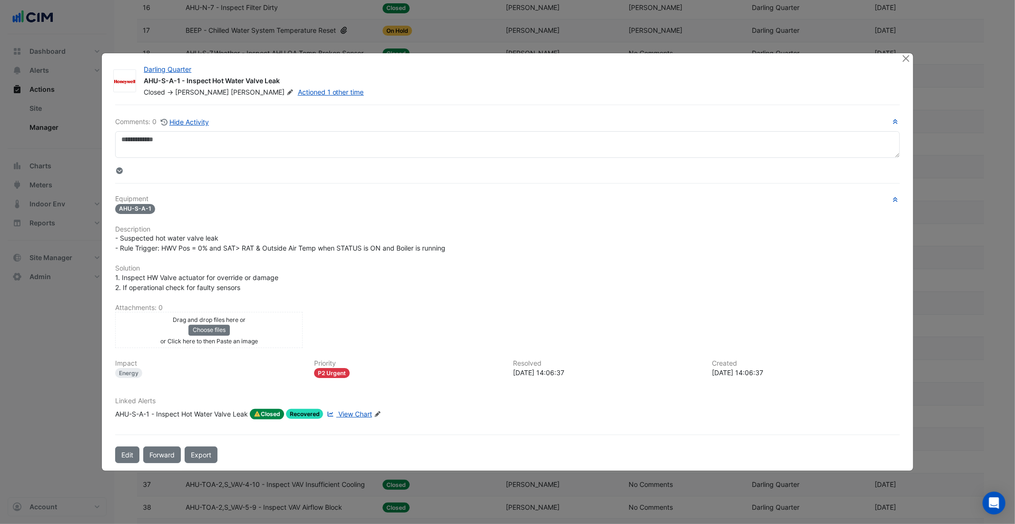
click at [121, 181] on div "Comments: 0 Hide Activity Equipment AHU-S-A-1 Description - Suspected hot water…" at bounding box center [507, 284] width 796 height 358
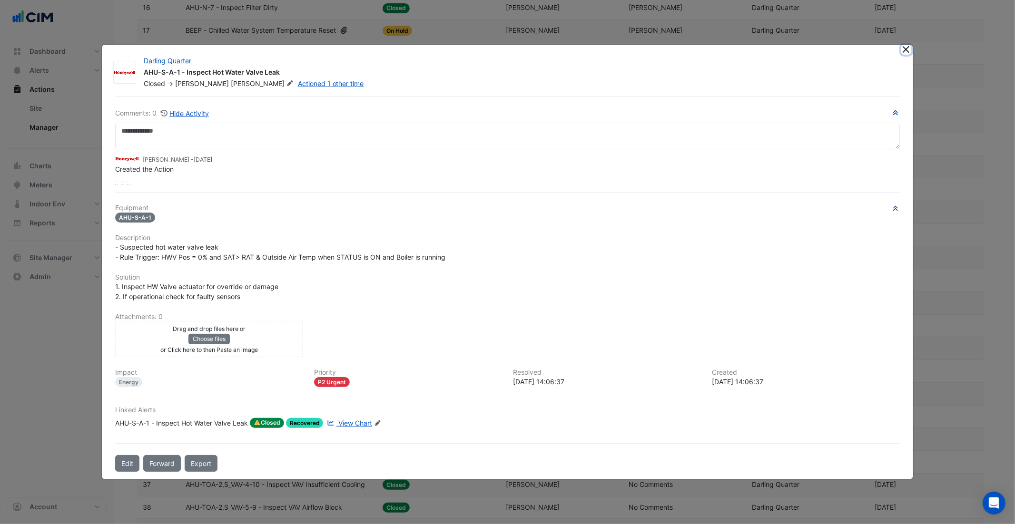
click at [761, 49] on button "Close" at bounding box center [906, 50] width 10 height 10
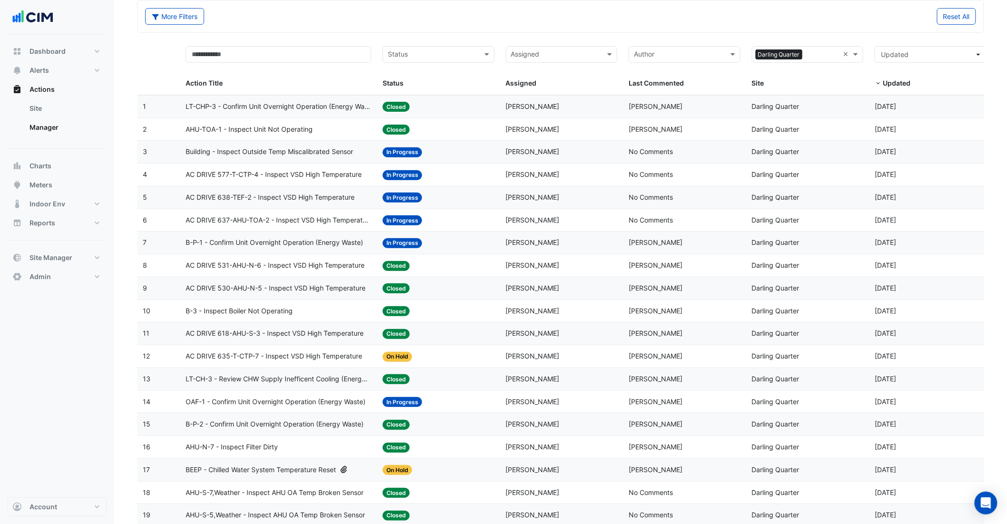
scroll to position [0, 0]
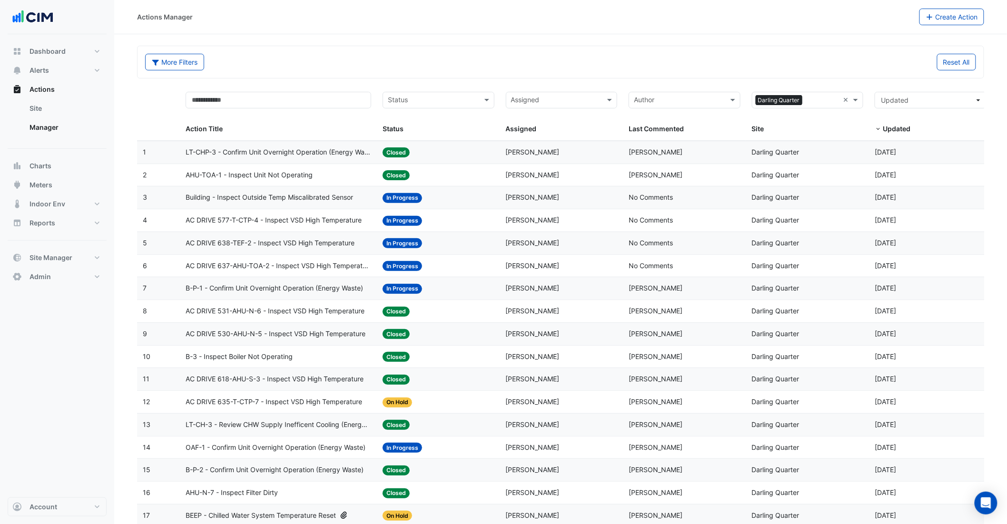
click at [761, 101] on input "text" at bounding box center [822, 101] width 33 height 11
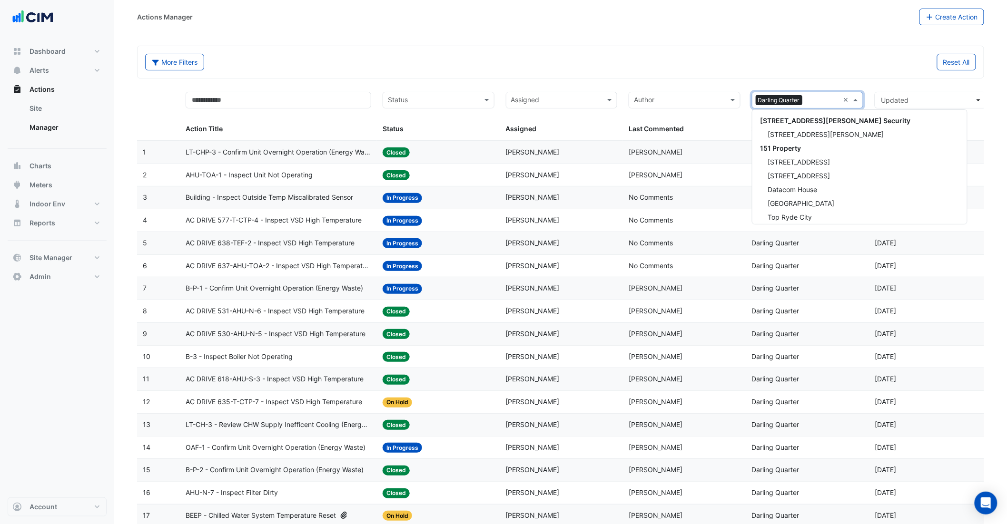
scroll to position [914, 0]
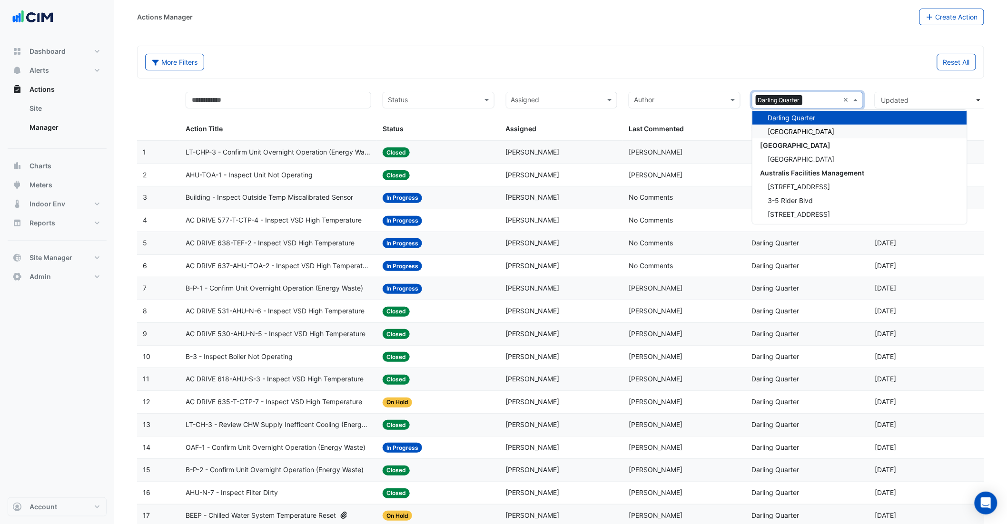
click at [761, 131] on span "Darling Square" at bounding box center [801, 132] width 67 height 8
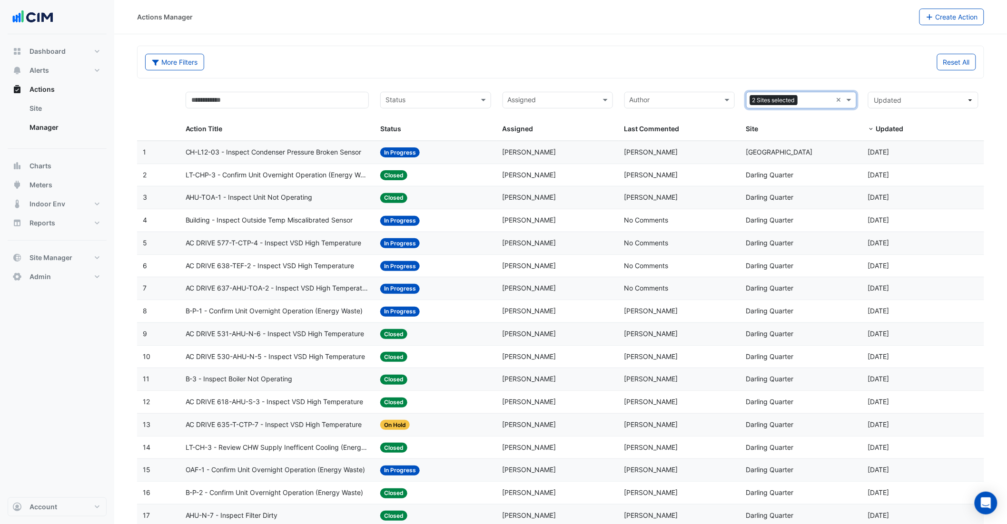
click at [686, 99] on input "text" at bounding box center [674, 101] width 89 height 11
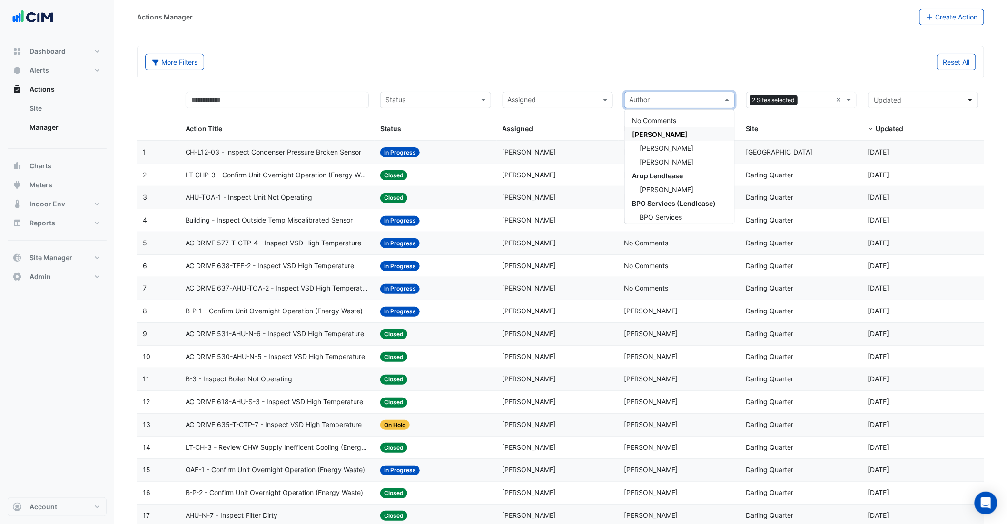
click at [537, 94] on div "Assigned" at bounding box center [550, 100] width 94 height 15
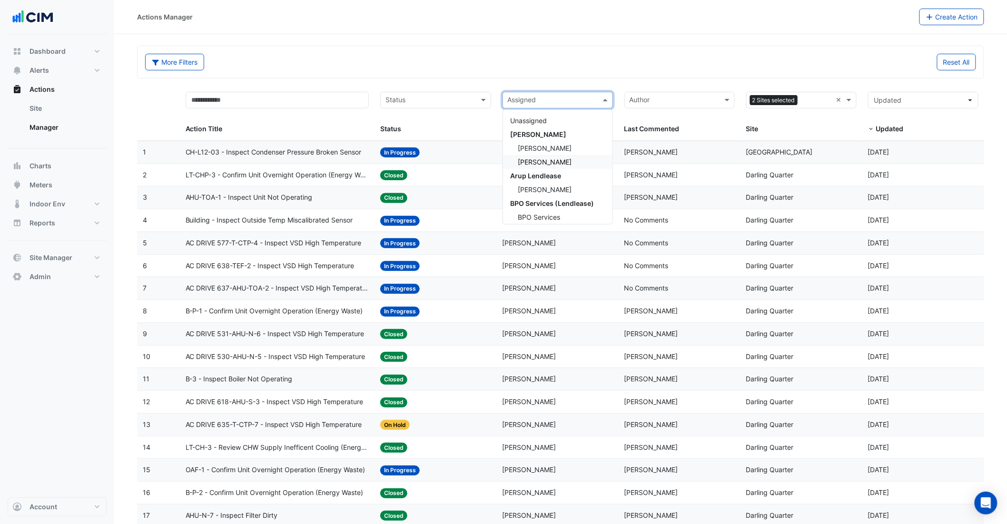
click at [691, 138] on datatable-header-cell "Author Last Commented" at bounding box center [680, 113] width 122 height 55
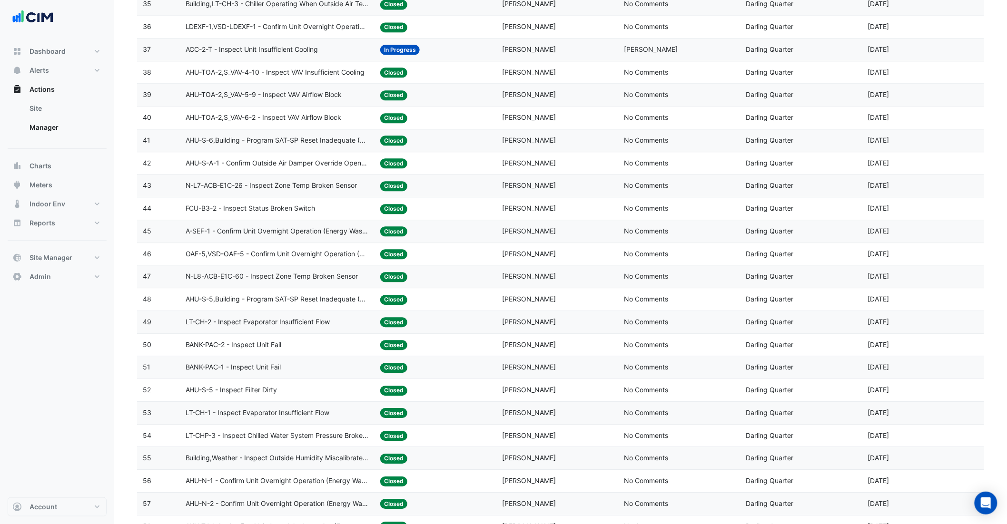
scroll to position [920, 0]
click at [322, 335] on datatable-body-cell "Action Title: LT-CH-2 - Inspect Evaporator Insufficient Flow" at bounding box center [277, 323] width 195 height 22
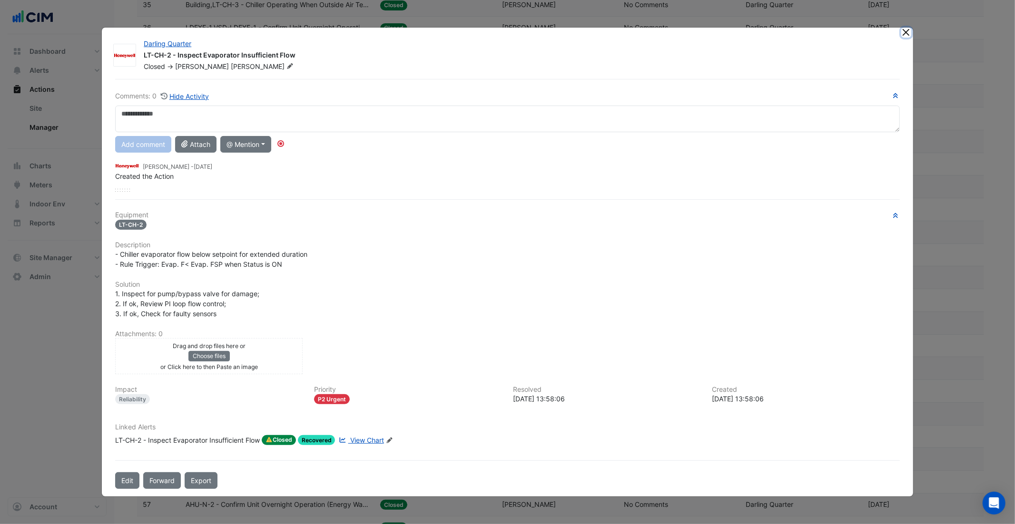
click at [761, 34] on button "Close" at bounding box center [906, 33] width 10 height 10
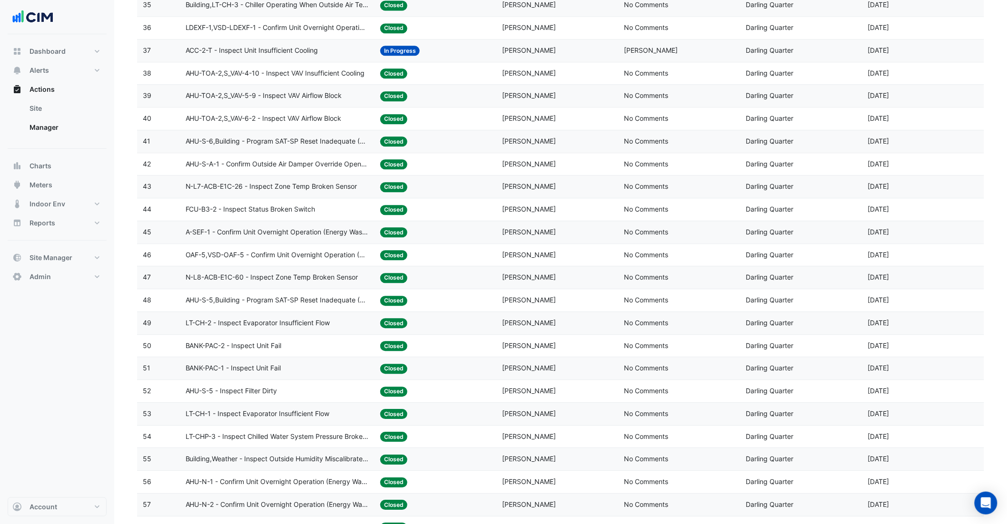
scroll to position [0, 0]
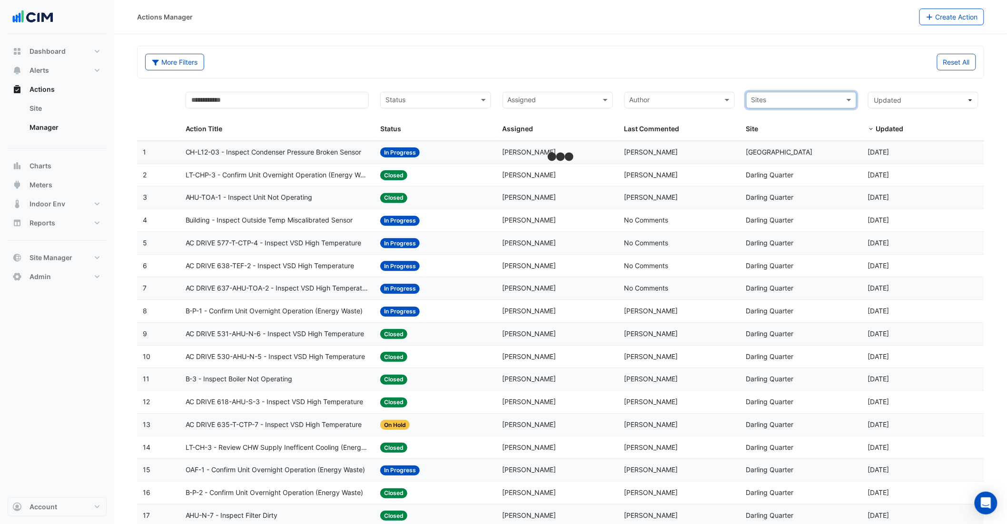
click at [761, 101] on input "text" at bounding box center [795, 101] width 89 height 11
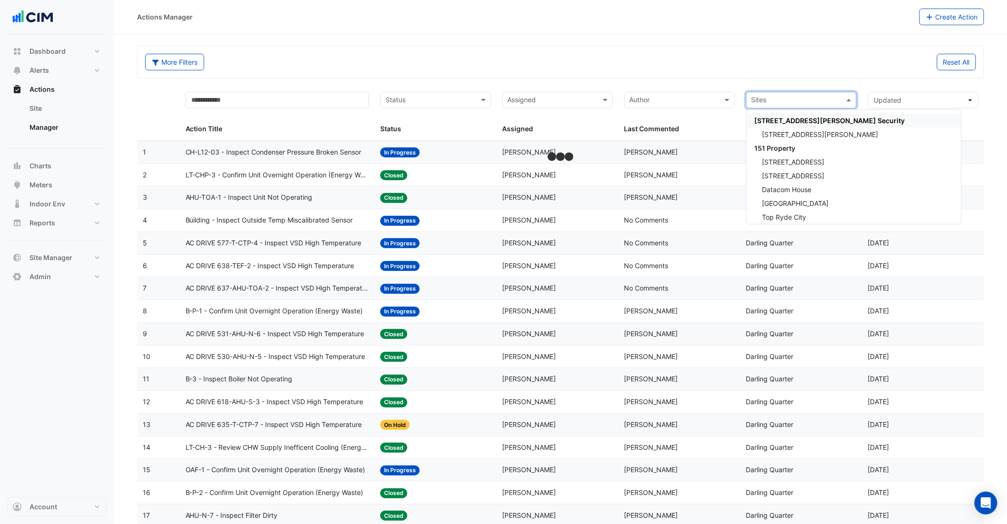
scroll to position [2, 0]
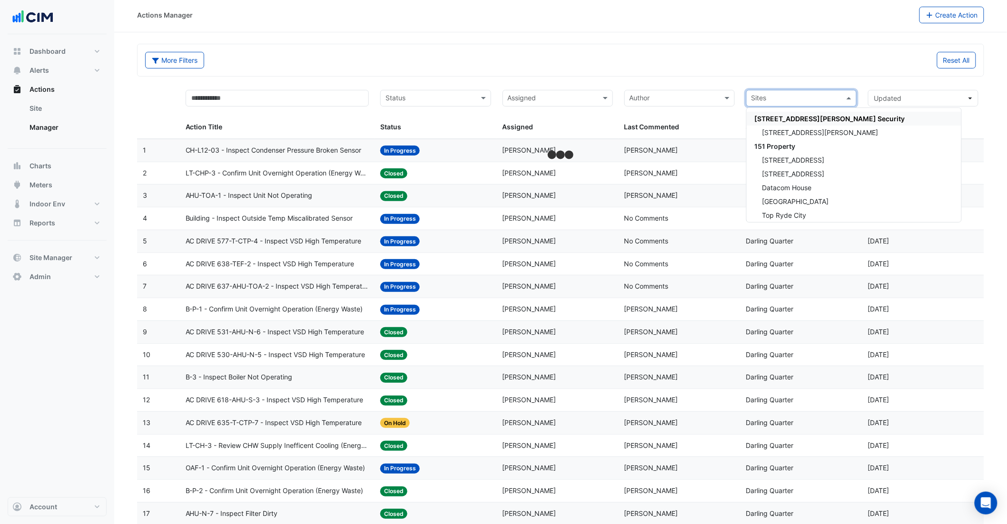
click at [761, 49] on div "More Filters Reset All" at bounding box center [561, 60] width 846 height 32
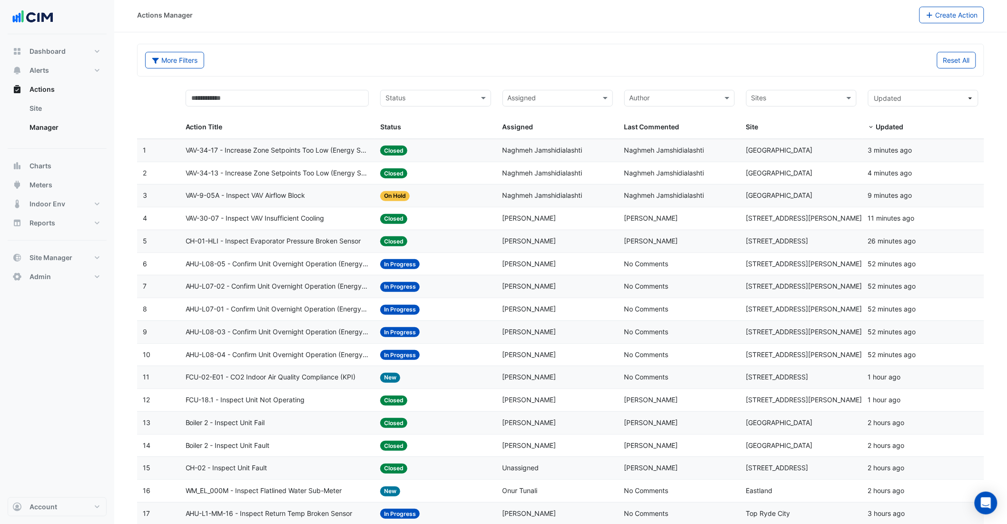
scroll to position [0, 0]
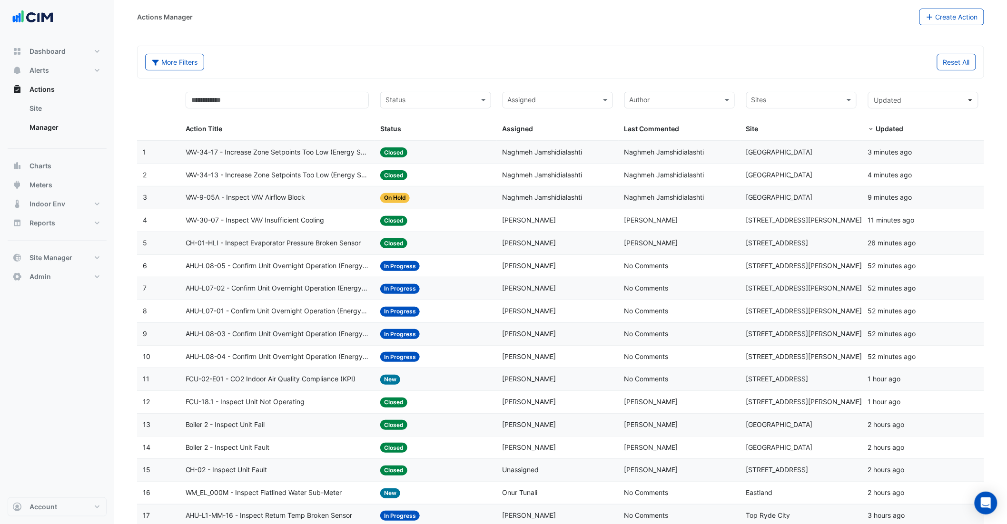
click at [761, 102] on input "text" at bounding box center [795, 101] width 89 height 11
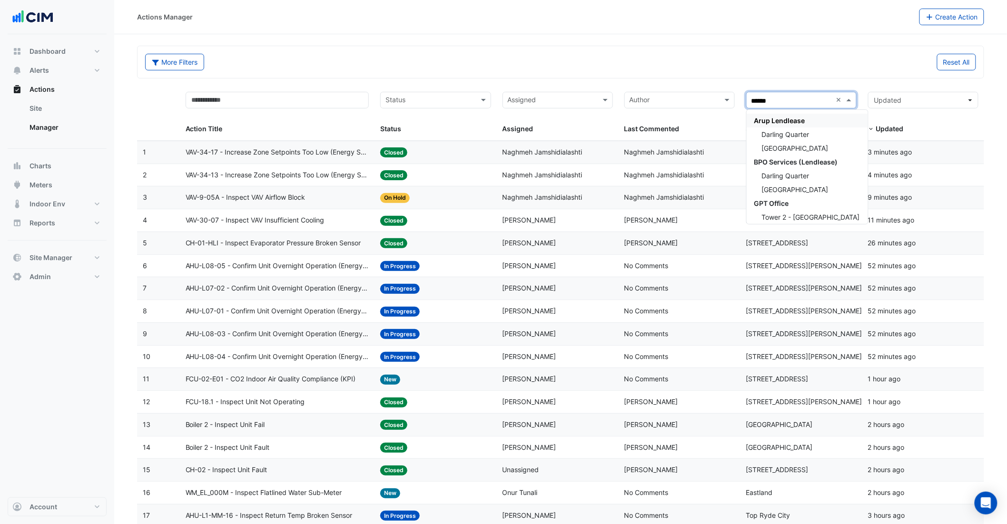
type input "*******"
click at [761, 146] on span "Darling Square" at bounding box center [795, 148] width 67 height 8
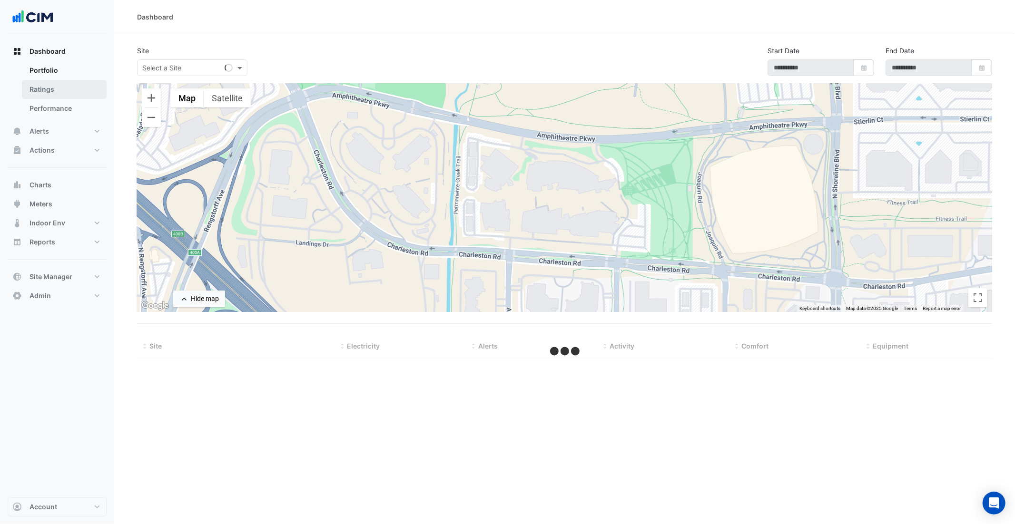
type input "**********"
select select "***"
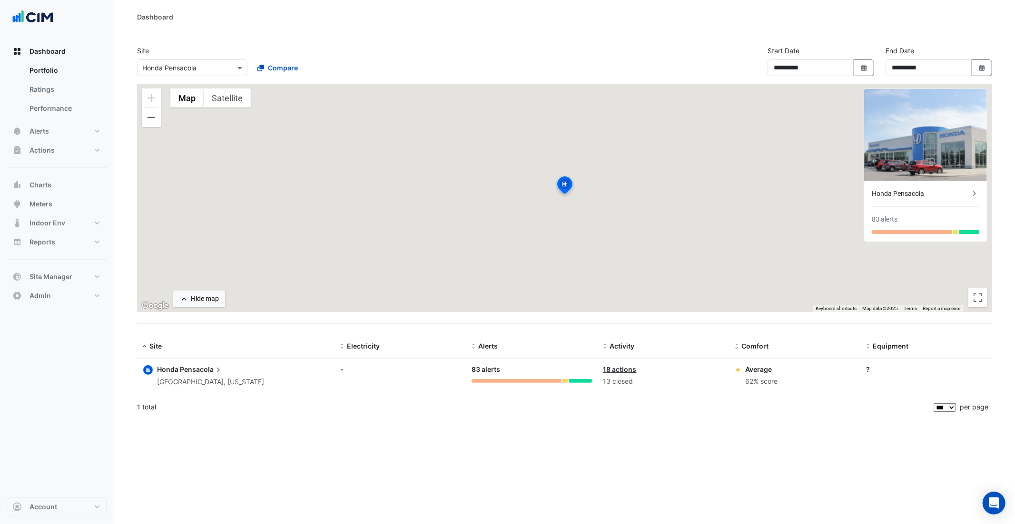
click at [148, 72] on input "text" at bounding box center [182, 68] width 81 height 10
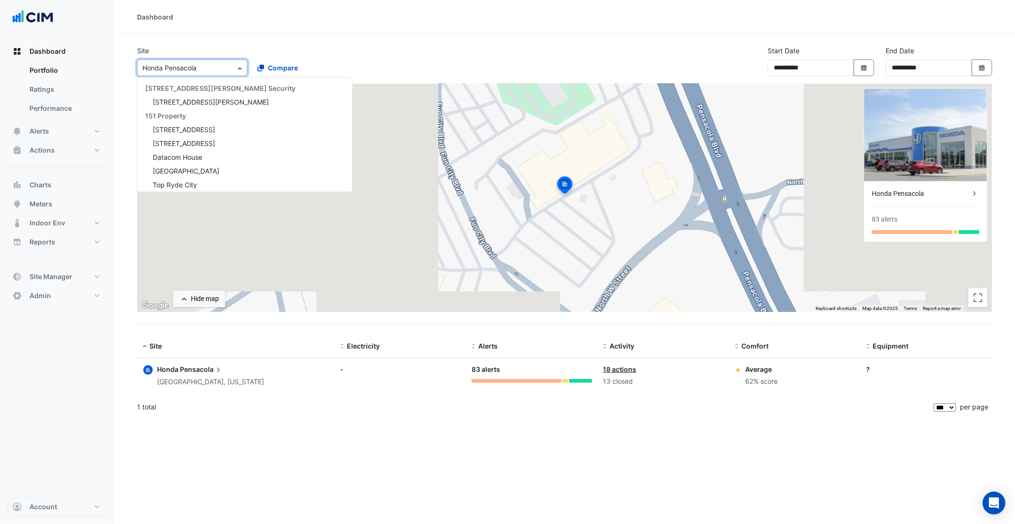
scroll to position [14869, 0]
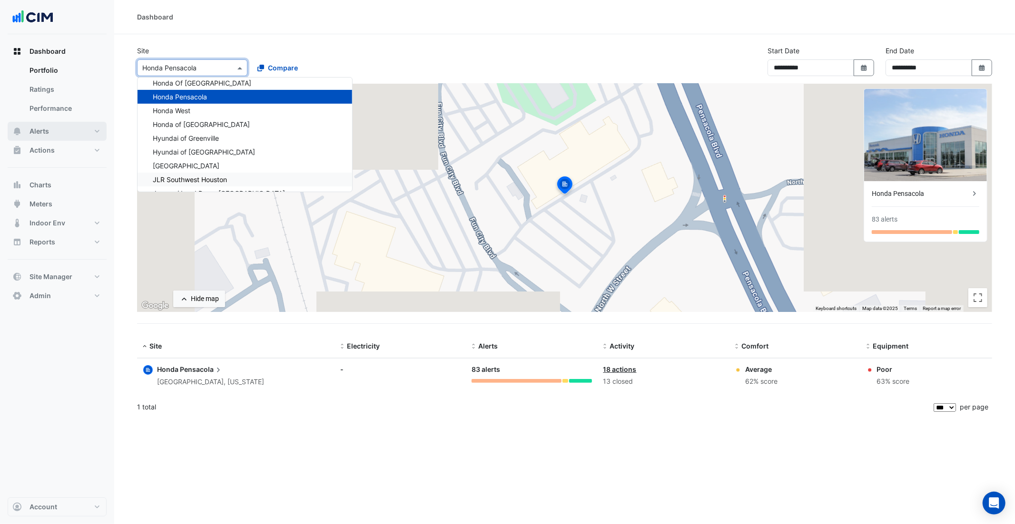
click at [60, 129] on button "Alerts" at bounding box center [57, 131] width 99 height 19
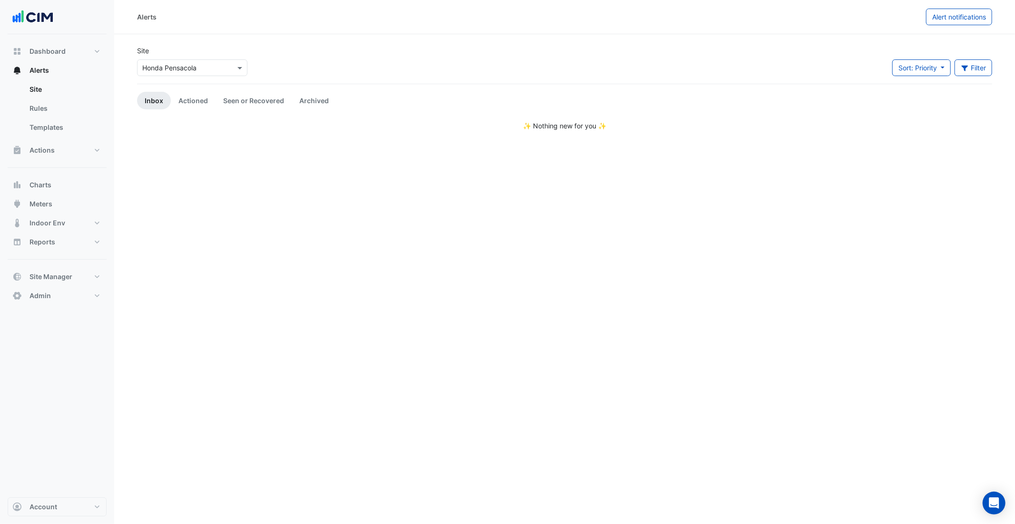
click at [166, 64] on input "text" at bounding box center [182, 68] width 81 height 10
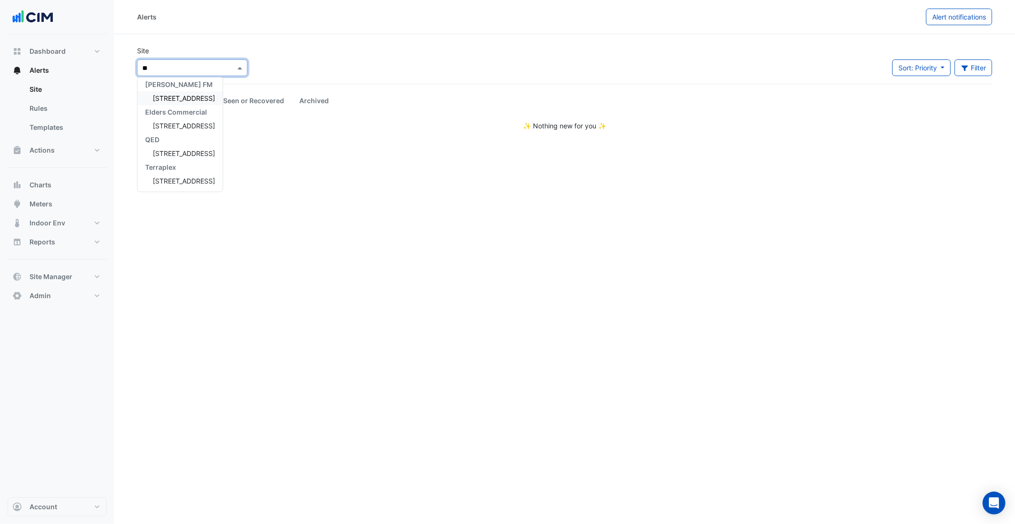
scroll to position [3, 0]
type input "***"
click at [175, 103] on span "[STREET_ADDRESS]" at bounding box center [184, 102] width 62 height 8
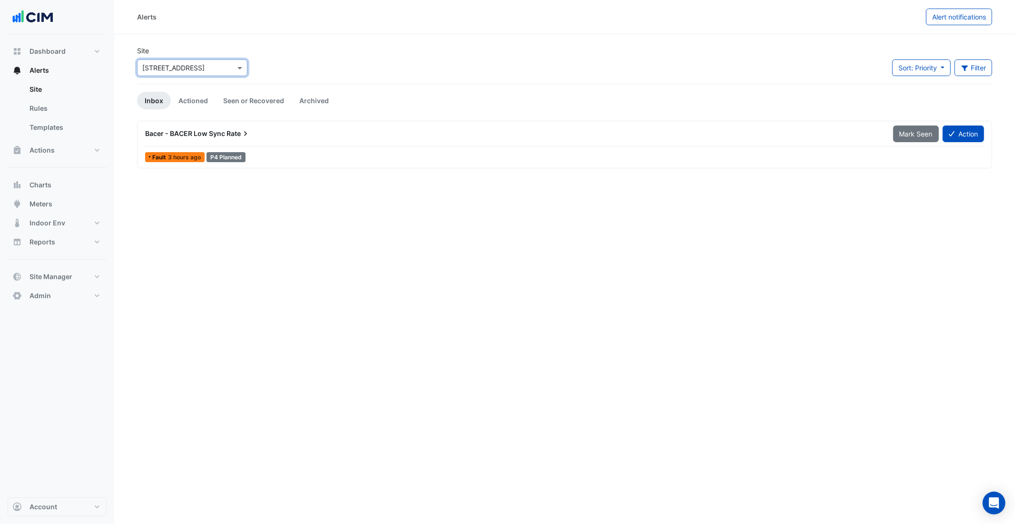
click at [954, 26] on div "Alerts Alert notifications" at bounding box center [564, 17] width 901 height 34
click at [954, 20] on button "Alert notifications" at bounding box center [959, 17] width 66 height 17
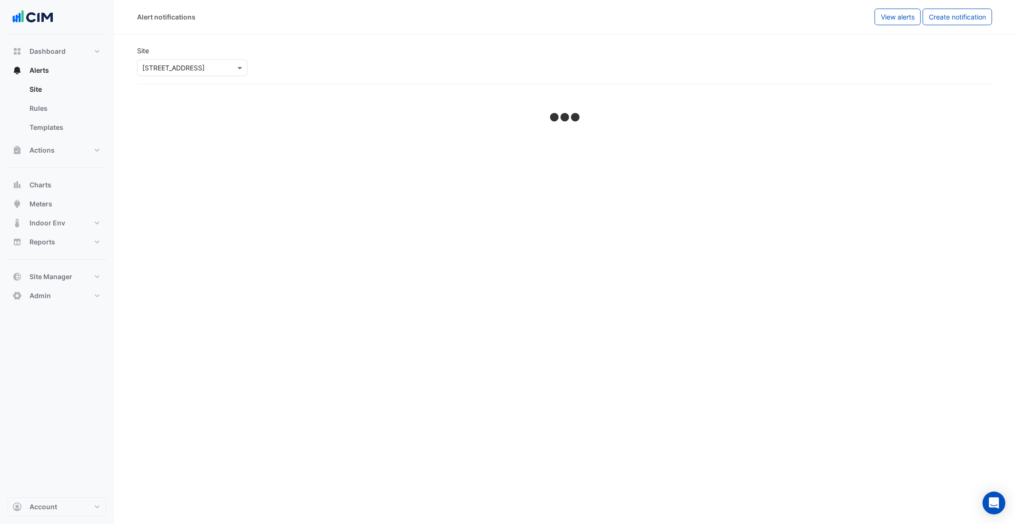
select select "******"
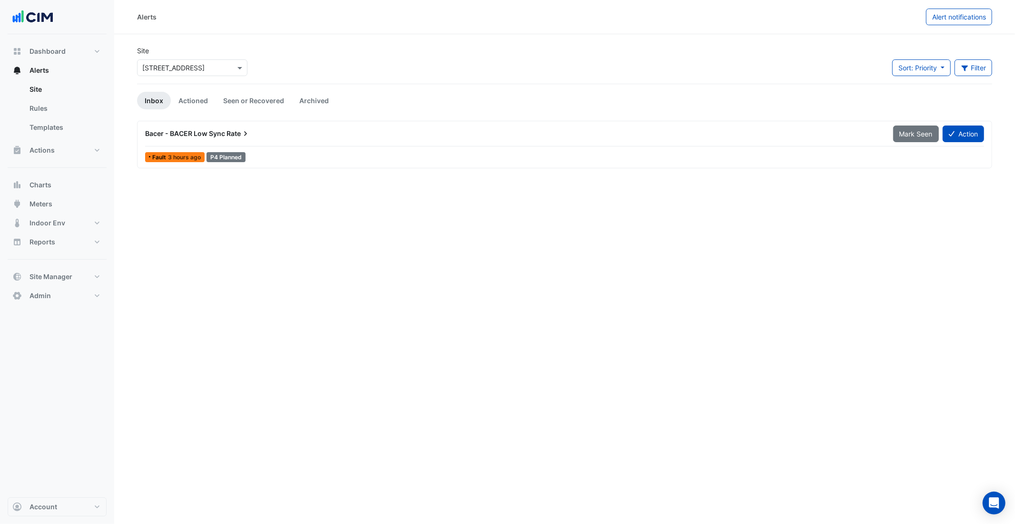
click at [195, 139] on div "Bacer - BACER Low Sync Rate" at bounding box center [513, 133] width 748 height 17
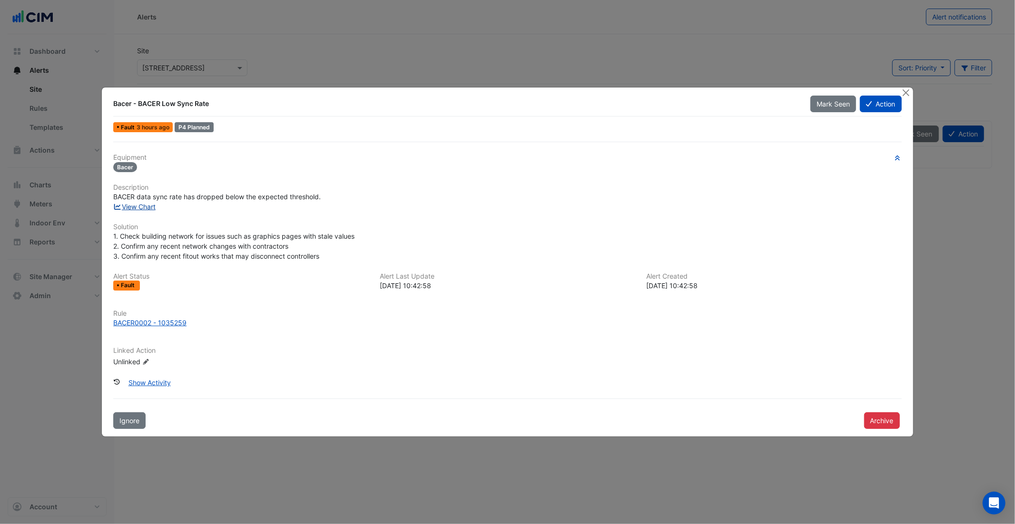
click at [141, 208] on link "View Chart" at bounding box center [134, 207] width 42 height 8
click at [908, 95] on button "Close" at bounding box center [906, 93] width 10 height 10
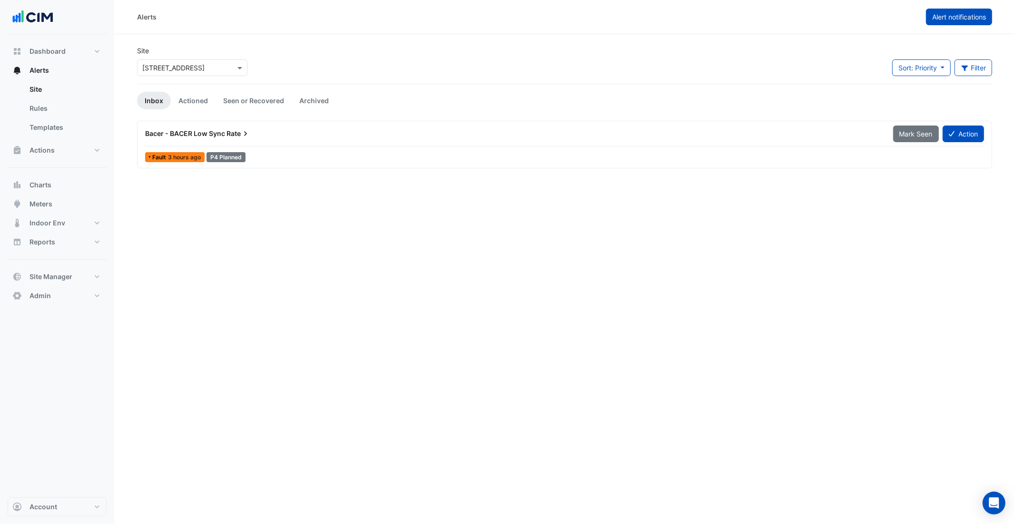
click at [966, 23] on button "Alert notifications" at bounding box center [959, 17] width 66 height 17
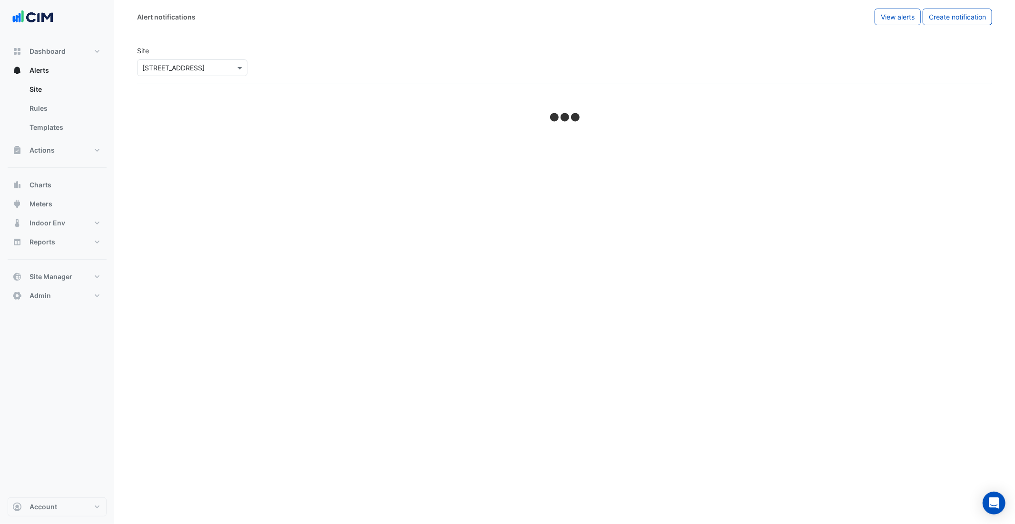
select select "******"
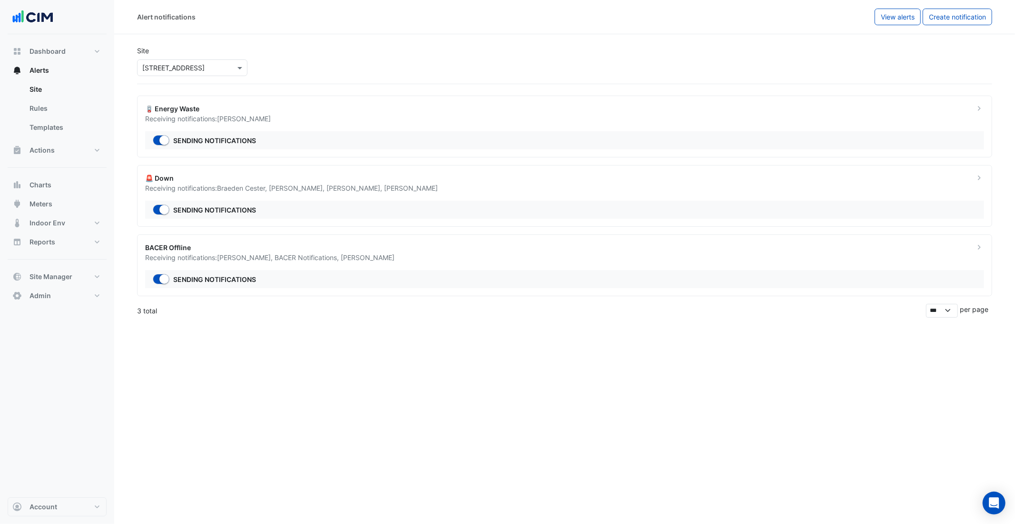
click at [232, 256] on span "Ritvick Mohan ," at bounding box center [246, 258] width 58 height 8
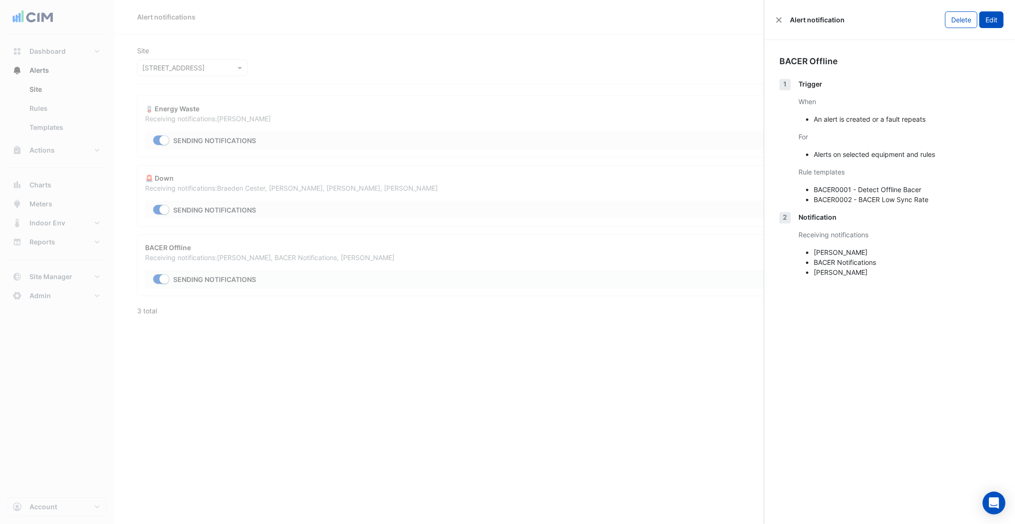
click at [995, 24] on button "Edit" at bounding box center [991, 19] width 24 height 17
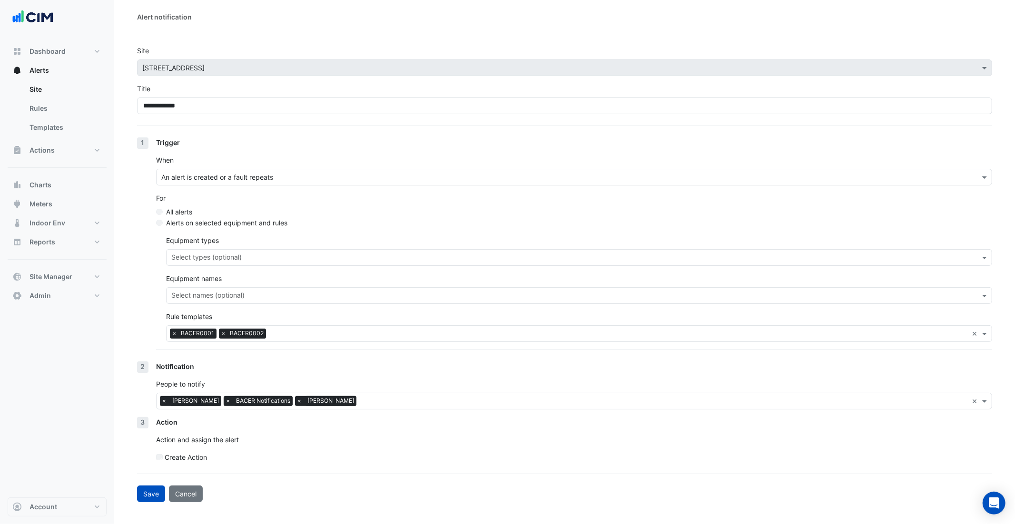
click at [189, 262] on input "text" at bounding box center [573, 259] width 805 height 10
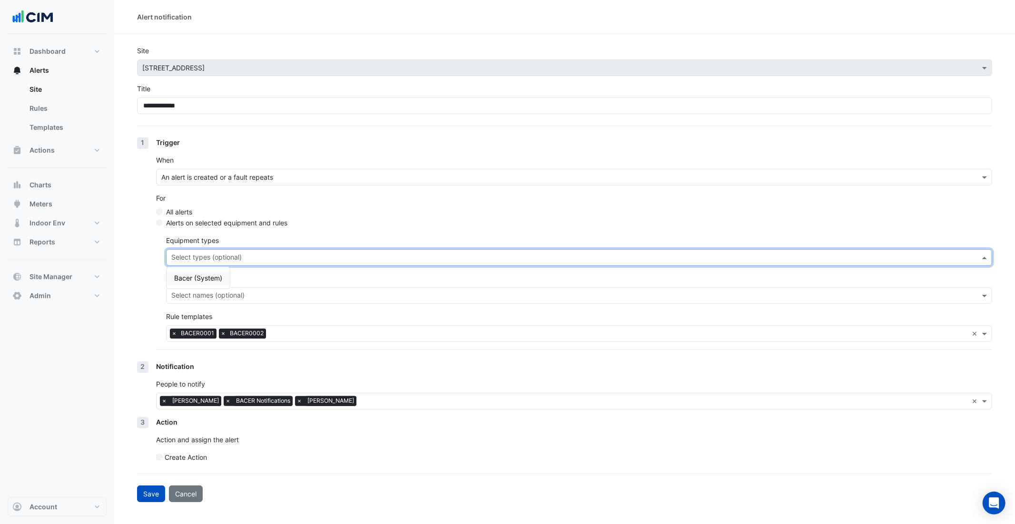
click at [200, 280] on span "Bacer (System)" at bounding box center [198, 278] width 48 height 8
click at [308, 277] on div "Equipment names Select names (optional)" at bounding box center [579, 289] width 826 height 30
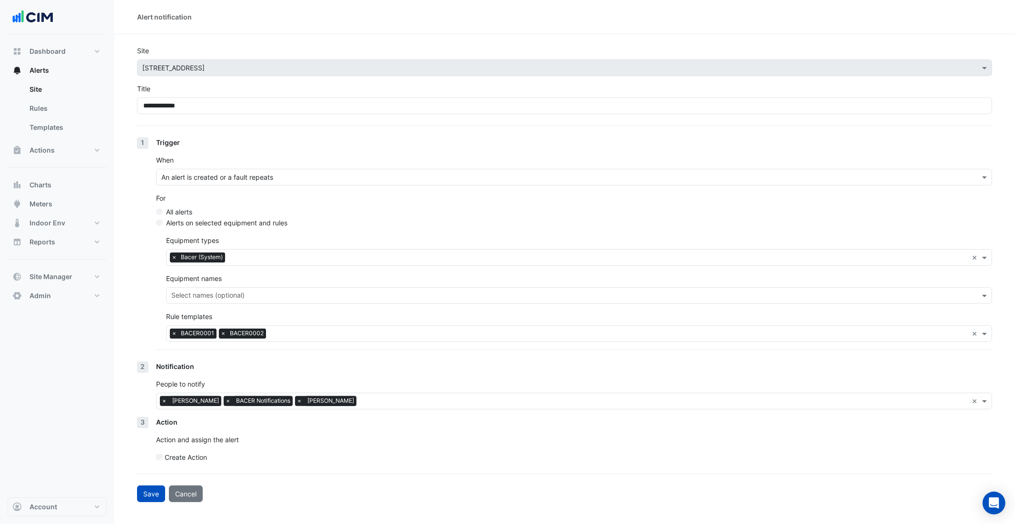
click at [175, 333] on span "×" at bounding box center [174, 334] width 9 height 10
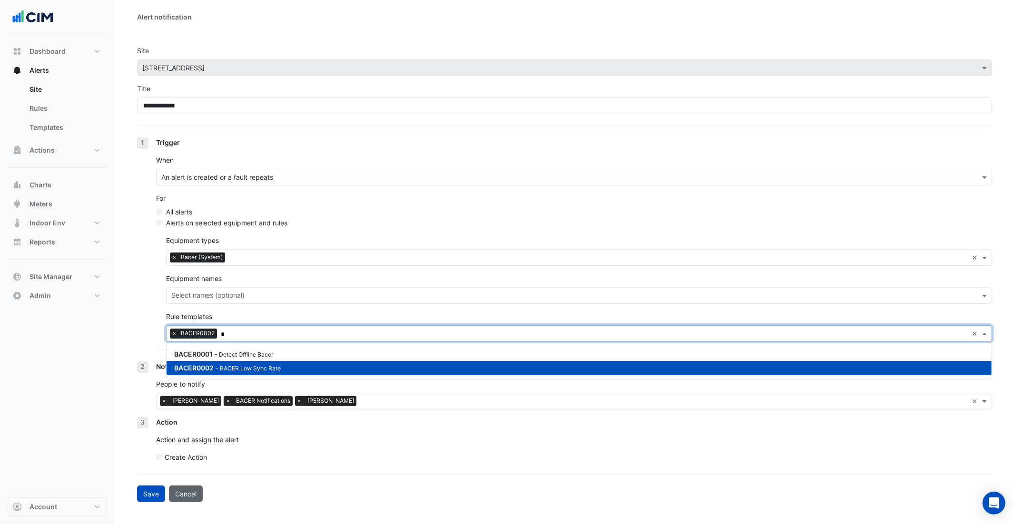
type input "*"
click at [183, 494] on button "Cancel" at bounding box center [186, 494] width 34 height 17
select select "******"
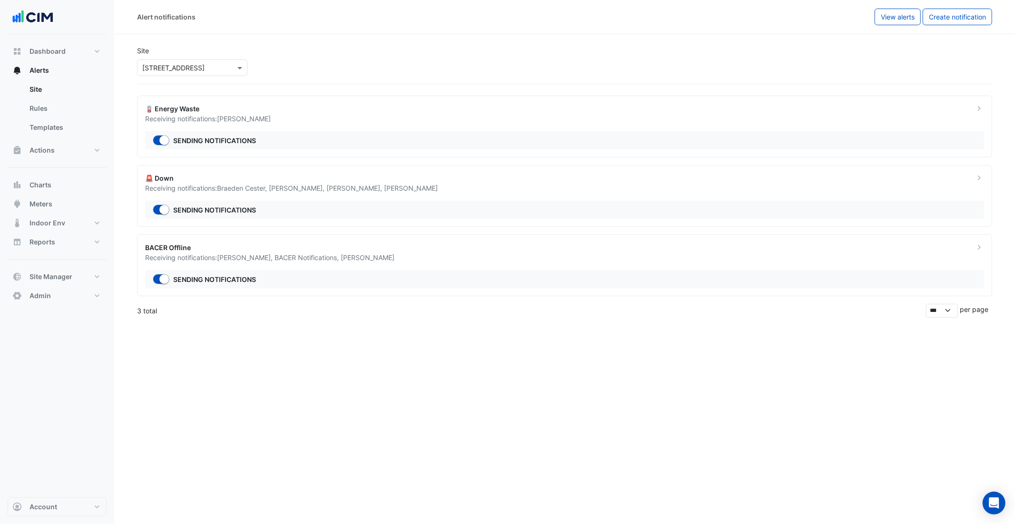
drag, startPoint x: 312, startPoint y: 432, endPoint x: 319, endPoint y: 433, distance: 7.6
click at [312, 432] on div "Alert notifications View alerts Create notification Site × 340 Adelaide Street …" at bounding box center [564, 262] width 901 height 524
click at [217, 183] on div "Receiving notifications: Braeden Cester , Luke Knight , Michael Mahboop , Aidan…" at bounding box center [554, 188] width 818 height 10
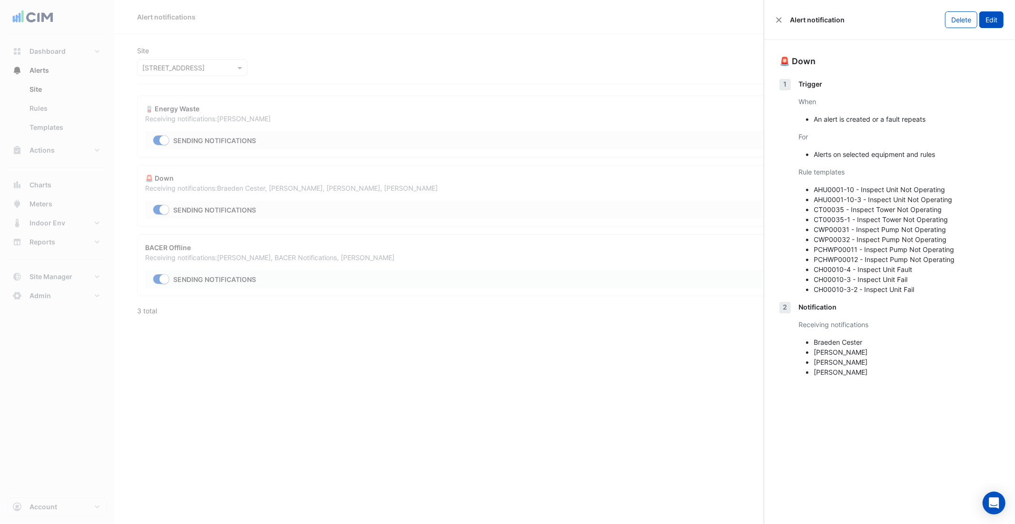
click at [984, 23] on button "Edit" at bounding box center [991, 19] width 24 height 17
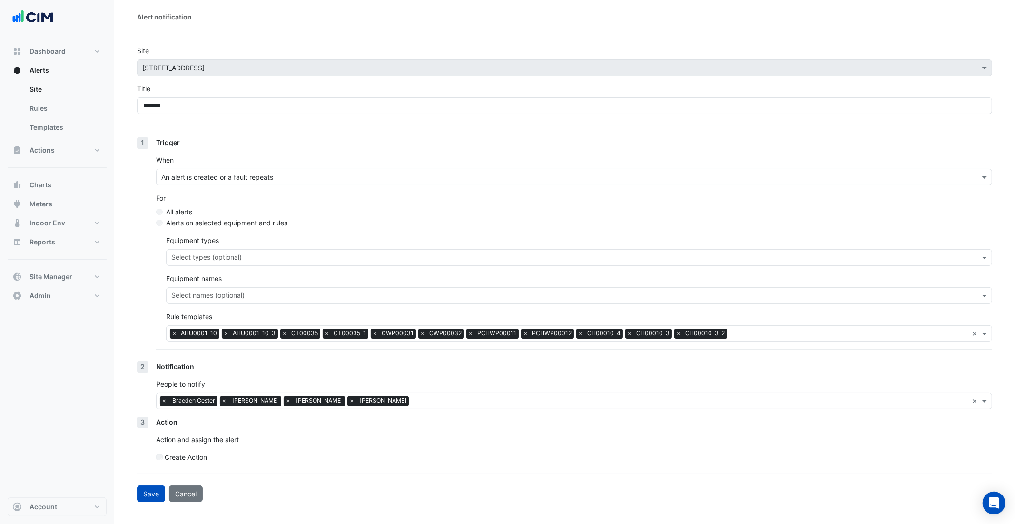
click at [192, 499] on button "Cancel" at bounding box center [186, 494] width 34 height 17
select select "******"
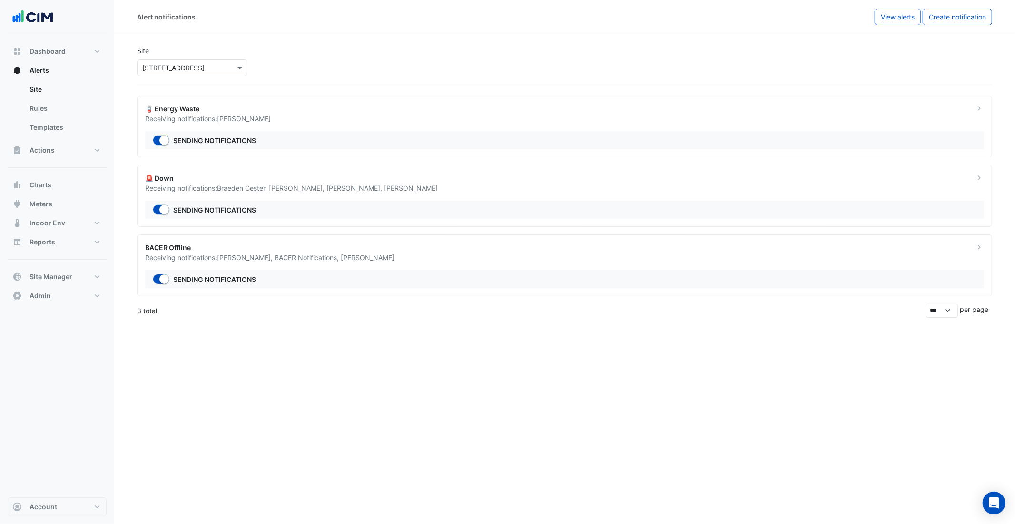
click at [226, 259] on span "Ritvick Mohan ," at bounding box center [246, 258] width 58 height 8
click at [238, 378] on ngb-offcanvas-backdrop at bounding box center [507, 262] width 1015 height 524
click at [221, 261] on span "Ritvick Mohan ," at bounding box center [246, 258] width 58 height 8
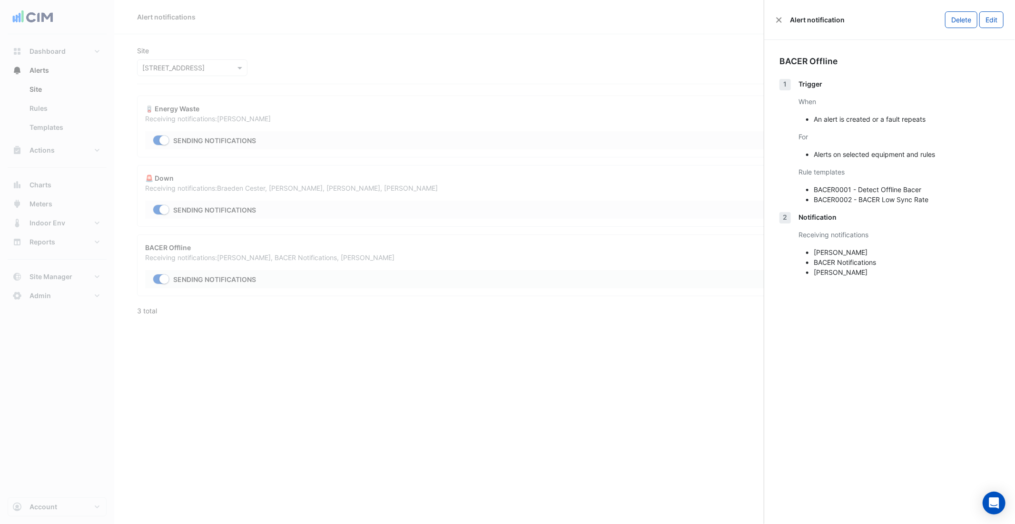
drag, startPoint x: 868, startPoint y: 188, endPoint x: 977, endPoint y: 188, distance: 109.0
click at [977, 188] on li "BACER0001 - Detect Offline Bacer" at bounding box center [907, 190] width 186 height 10
click at [1001, 19] on button "Edit" at bounding box center [991, 19] width 24 height 17
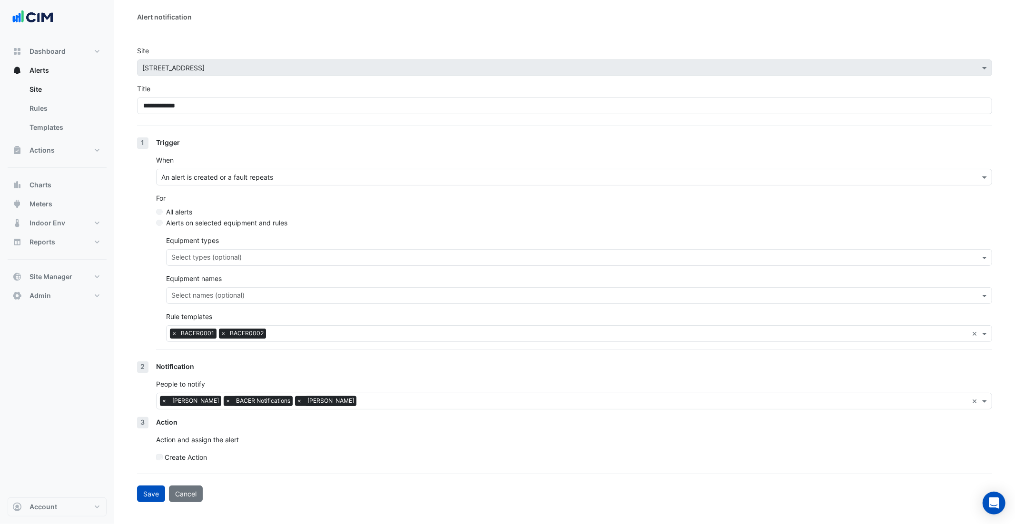
click at [238, 266] on div "Select types (optional)" at bounding box center [579, 257] width 826 height 17
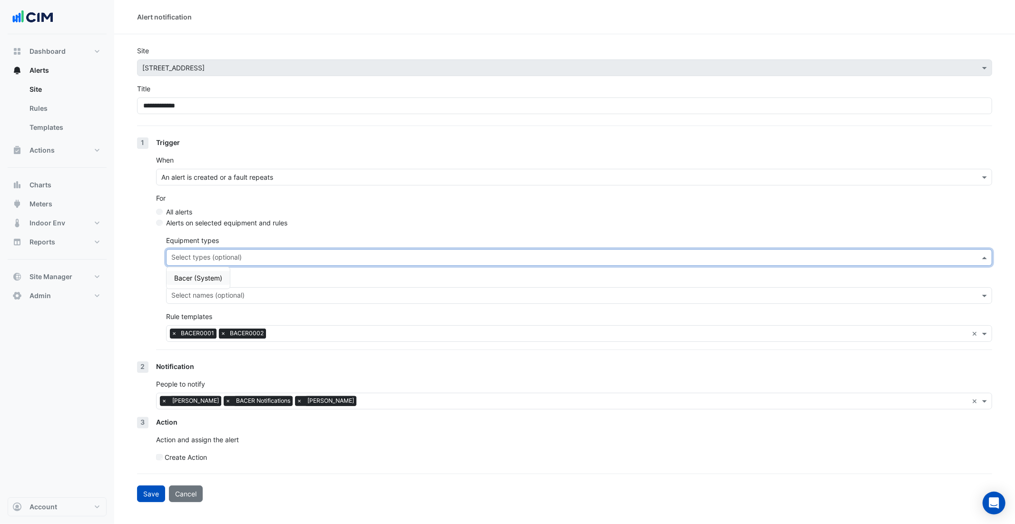
click at [176, 331] on span "×" at bounding box center [174, 334] width 9 height 10
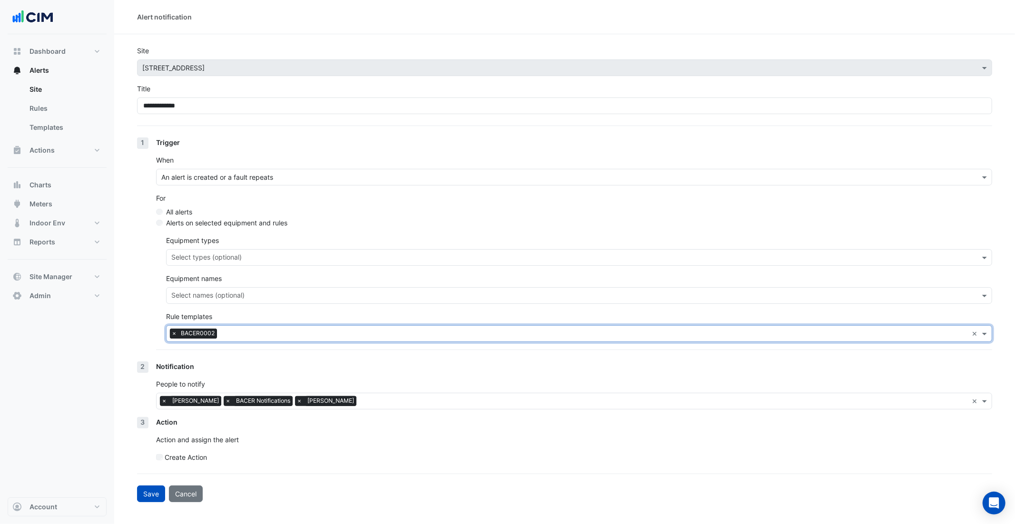
click at [175, 332] on span "×" at bounding box center [174, 334] width 9 height 10
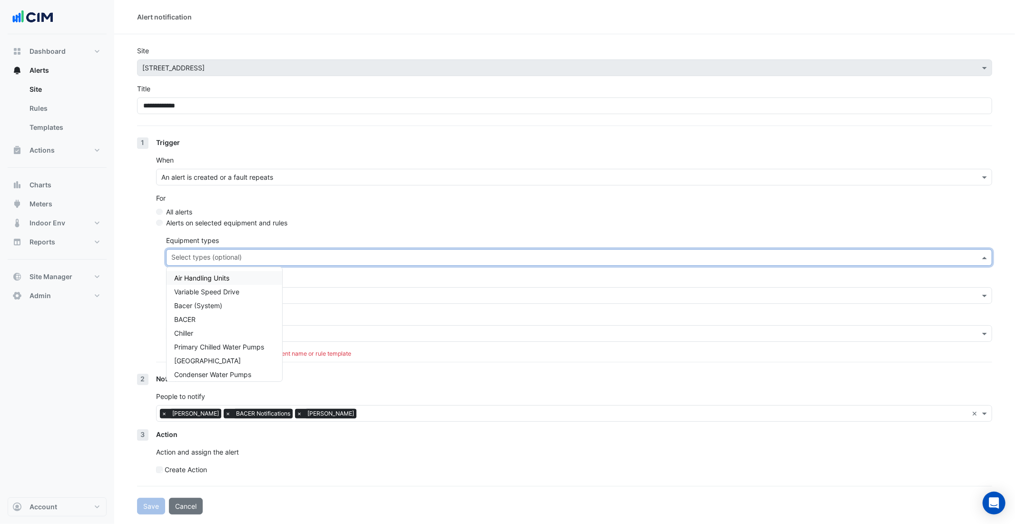
click at [206, 254] on input "text" at bounding box center [573, 259] width 805 height 10
click at [215, 304] on span "Bacer (System)" at bounding box center [198, 306] width 48 height 8
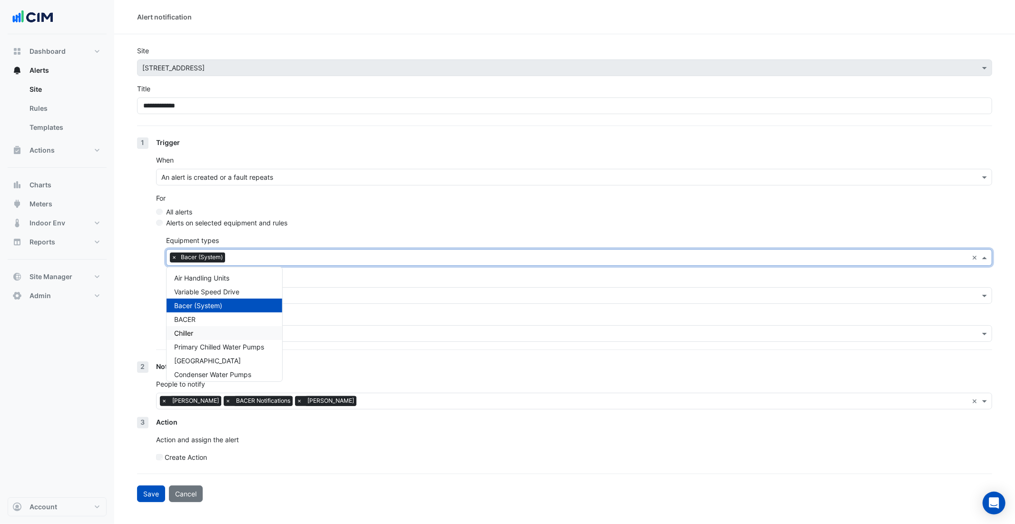
click at [150, 316] on div "1 Trigger When An alert is created or a fault repeats For All alerts Alerts on …" at bounding box center [564, 250] width 855 height 224
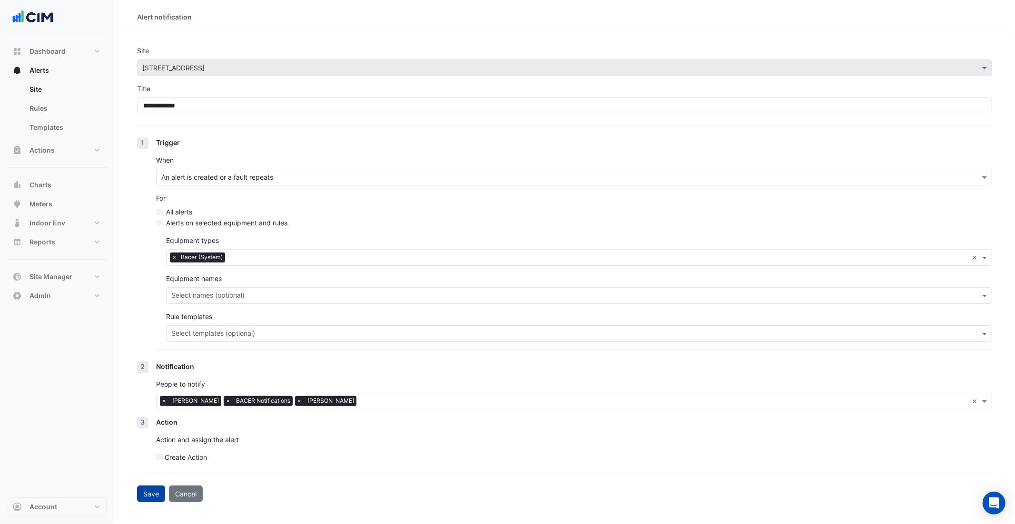
click at [152, 495] on button "Save" at bounding box center [151, 494] width 28 height 17
select select "******"
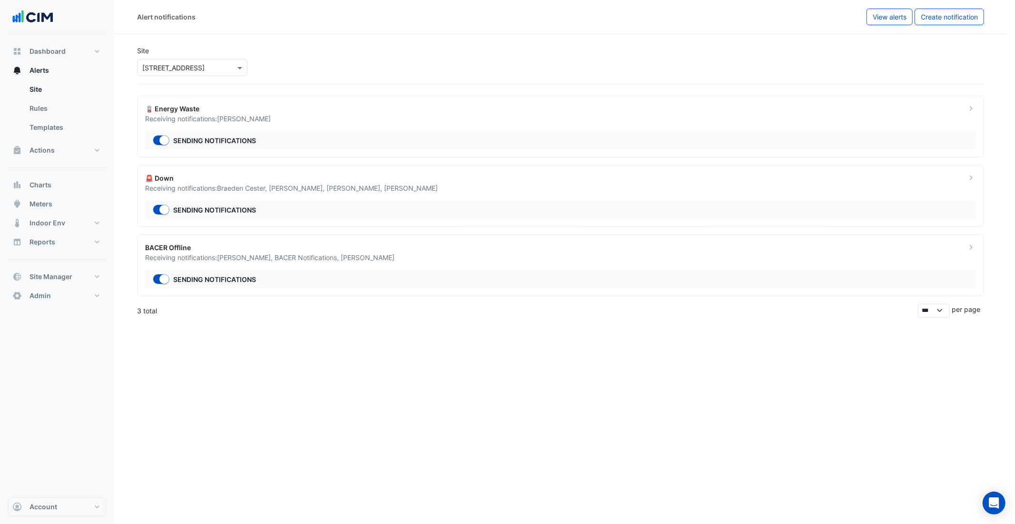
drag, startPoint x: 211, startPoint y: 340, endPoint x: 195, endPoint y: 306, distance: 38.1
click at [211, 338] on ngb-offcanvas-backdrop at bounding box center [507, 262] width 1015 height 524
click at [180, 247] on div "BACER Offline" at bounding box center [554, 248] width 818 height 10
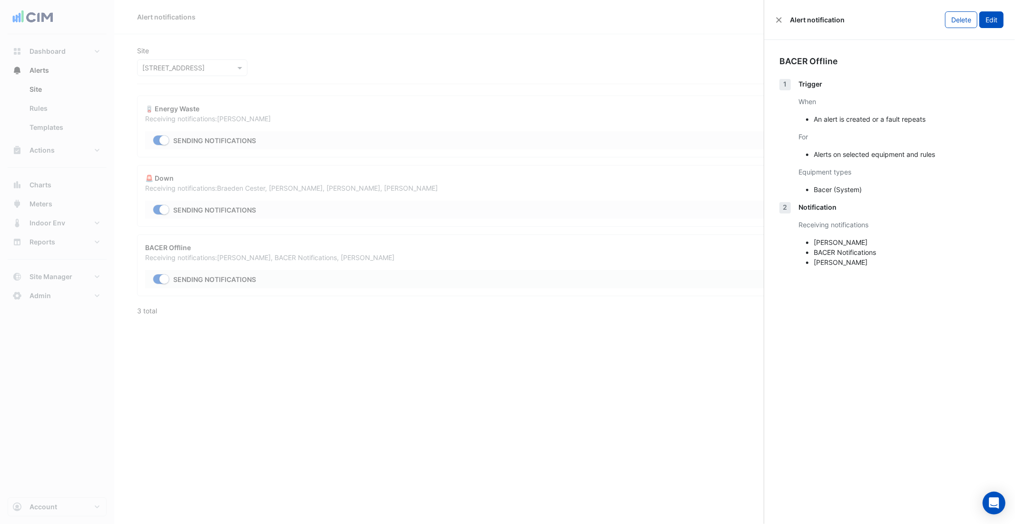
click at [992, 21] on button "Edit" at bounding box center [991, 19] width 24 height 17
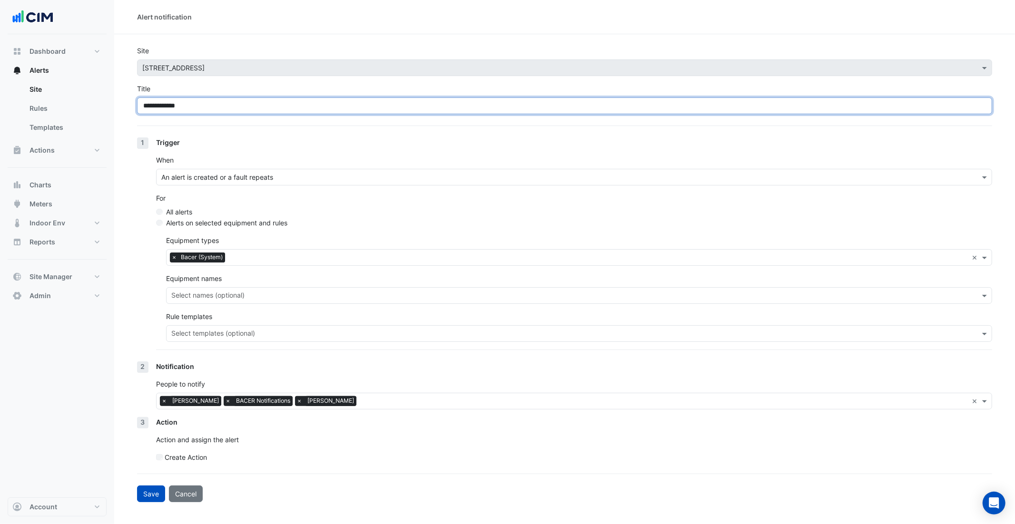
click at [197, 103] on input "**********" at bounding box center [564, 106] width 855 height 17
type input "**********"
click at [167, 104] on input "**********" at bounding box center [564, 106] width 855 height 17
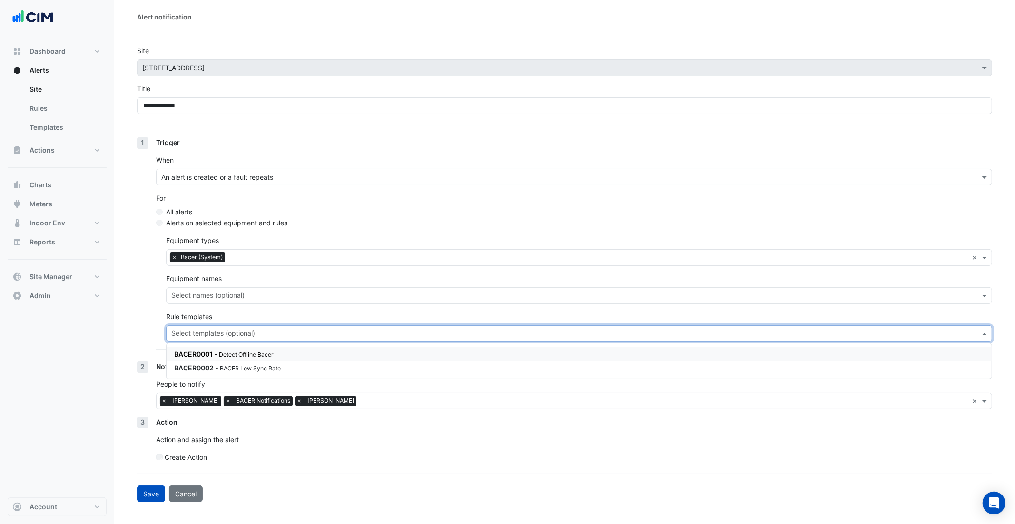
click at [217, 331] on input "text" at bounding box center [573, 335] width 805 height 10
click at [186, 491] on button "Cancel" at bounding box center [186, 494] width 34 height 17
select select "******"
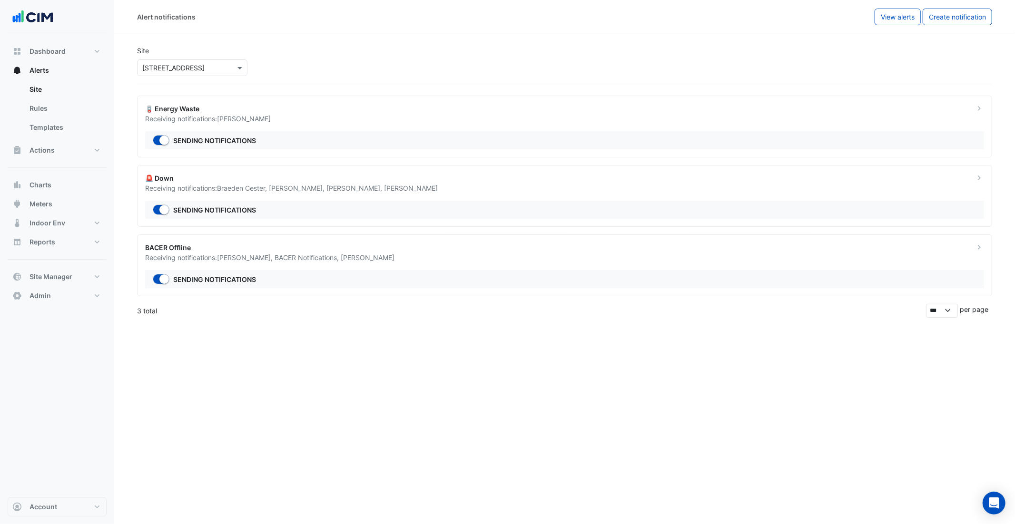
drag, startPoint x: 397, startPoint y: 361, endPoint x: 391, endPoint y: 353, distance: 10.2
click at [397, 361] on div "Alert notifications View alerts Create notification Site × 340 Adelaide Street …" at bounding box center [564, 262] width 901 height 524
click at [356, 263] on div "Receiving notifications: Ritvick Mohan , BACER Notifications , Liam Dent" at bounding box center [554, 258] width 818 height 10
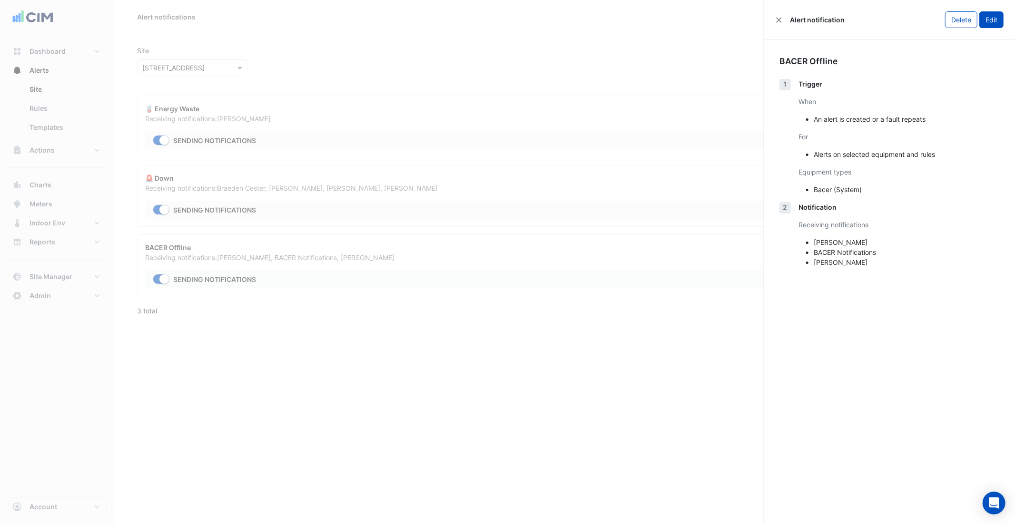
click at [993, 13] on button "Edit" at bounding box center [991, 19] width 24 height 17
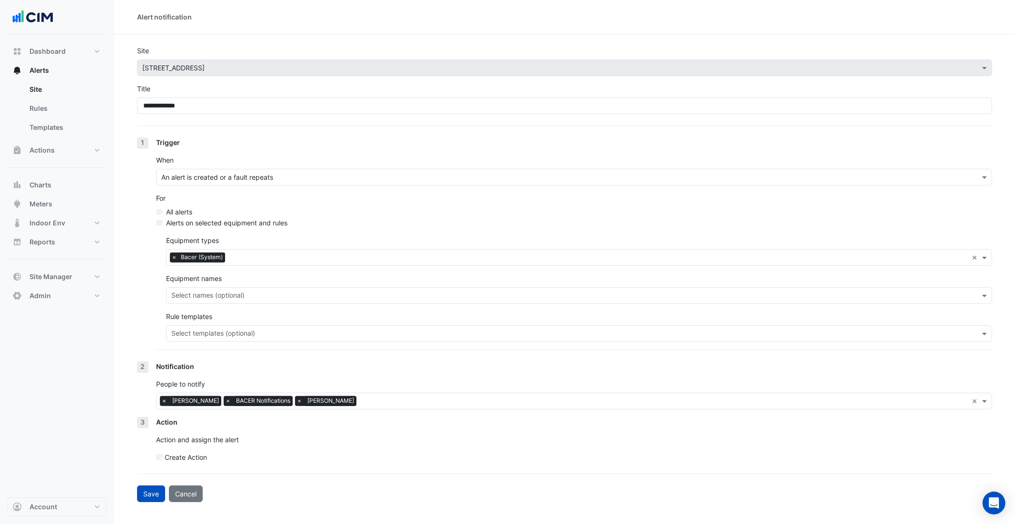
click at [186, 491] on button "Cancel" at bounding box center [186, 494] width 34 height 17
select select "******"
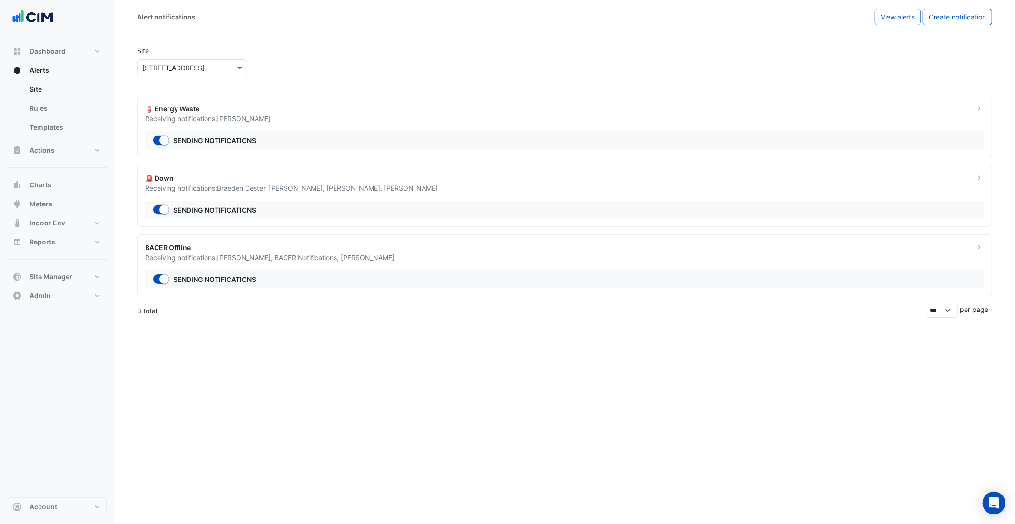
click at [276, 192] on div "Receiving notifications: Braeden Cester , Luke Knight , Michael Mahboop , Aidan…" at bounding box center [554, 188] width 818 height 10
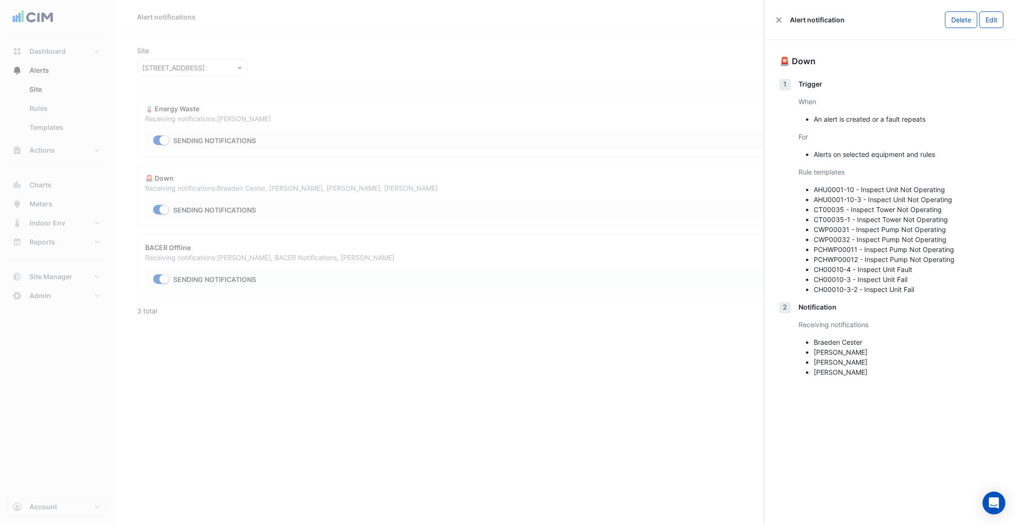
click at [314, 140] on ngb-offcanvas-backdrop at bounding box center [507, 262] width 1015 height 524
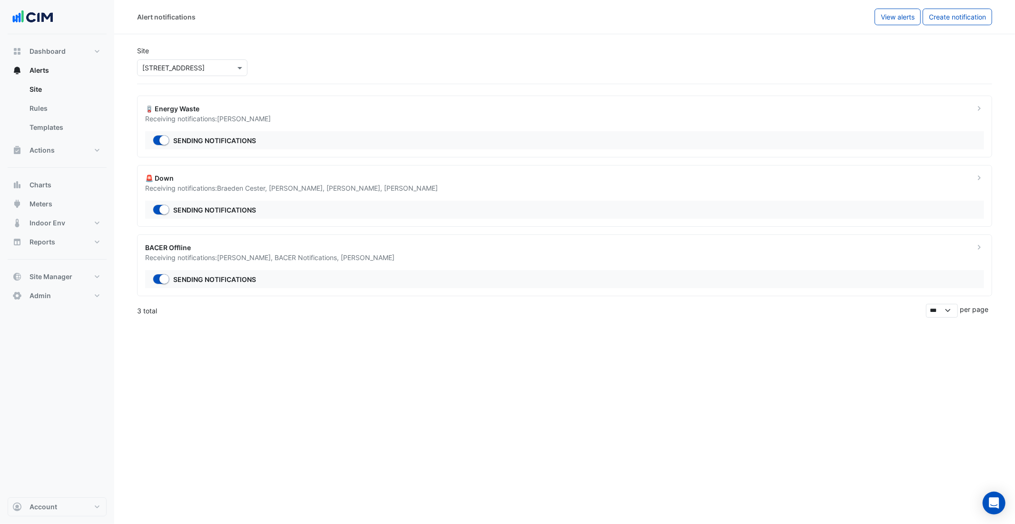
click at [219, 104] on div "🪫 Energy Waste" at bounding box center [554, 109] width 818 height 10
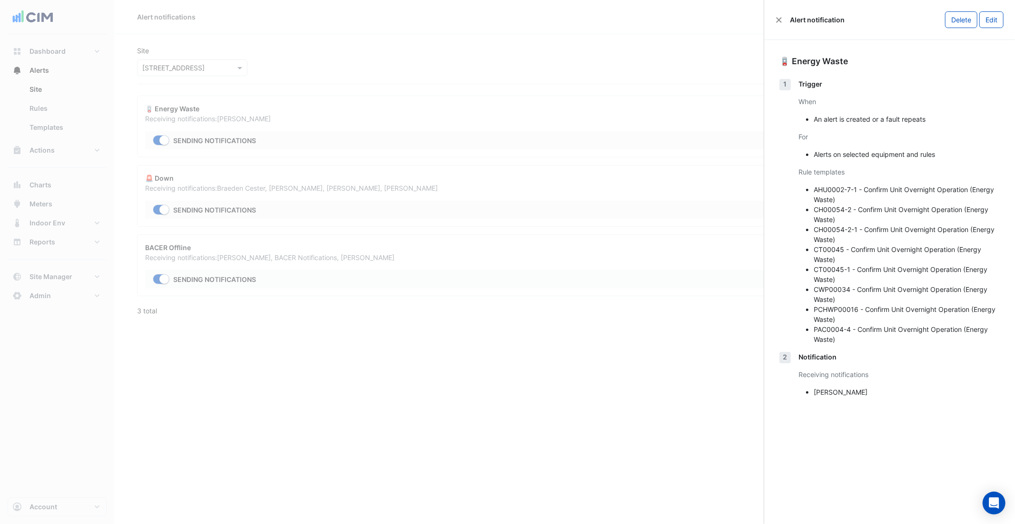
click at [568, 384] on ngb-offcanvas-backdrop at bounding box center [507, 262] width 1015 height 524
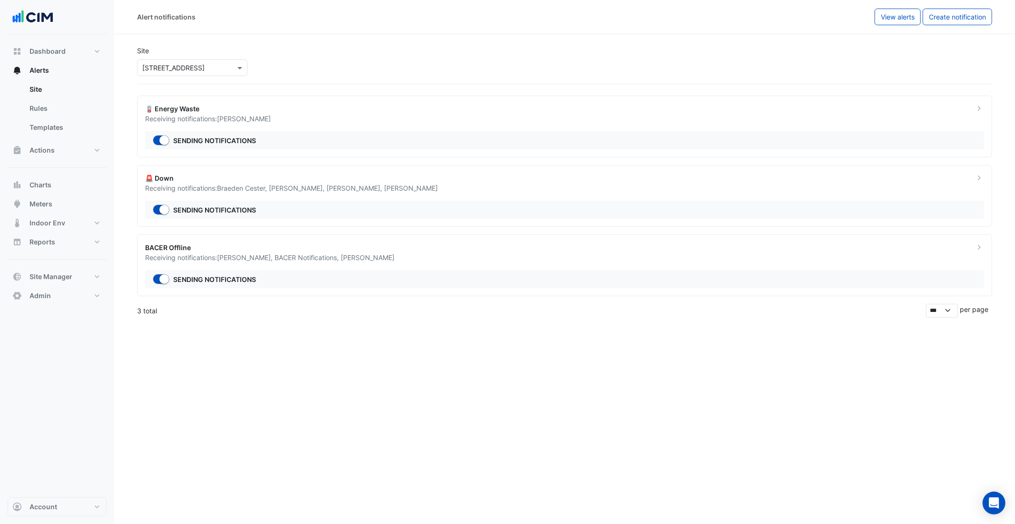
click at [449, 247] on div "BACER Offline" at bounding box center [554, 248] width 818 height 10
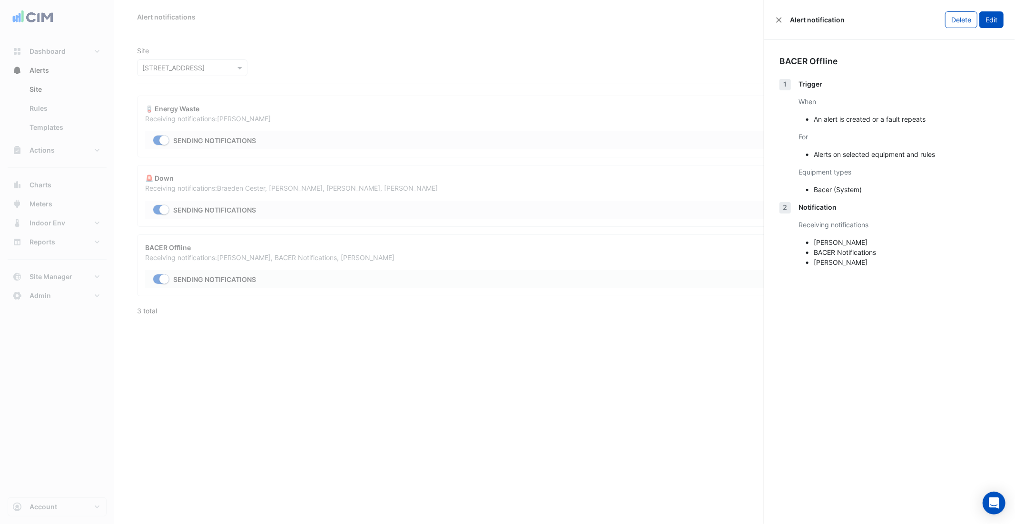
click at [996, 16] on button "Edit" at bounding box center [991, 19] width 24 height 17
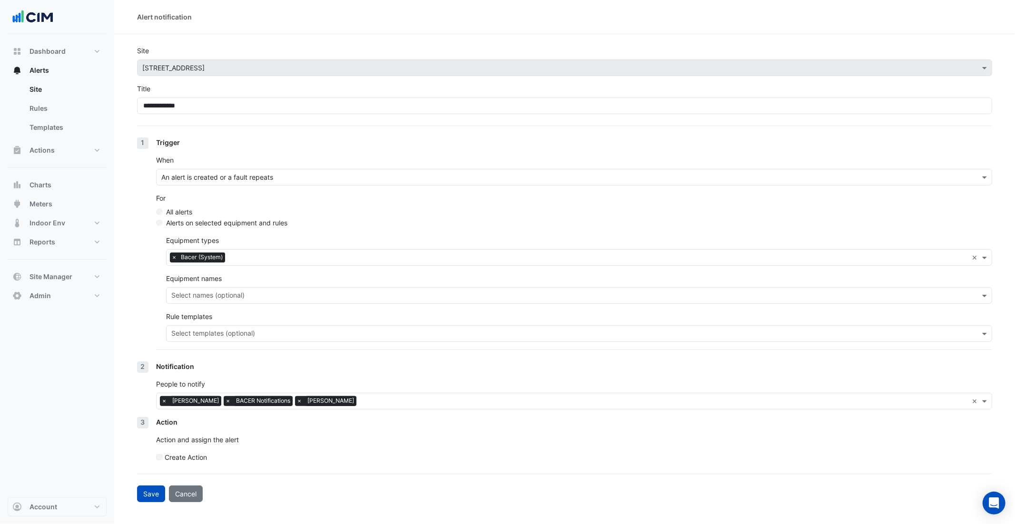
click at [186, 495] on button "Cancel" at bounding box center [186, 494] width 34 height 17
select select "******"
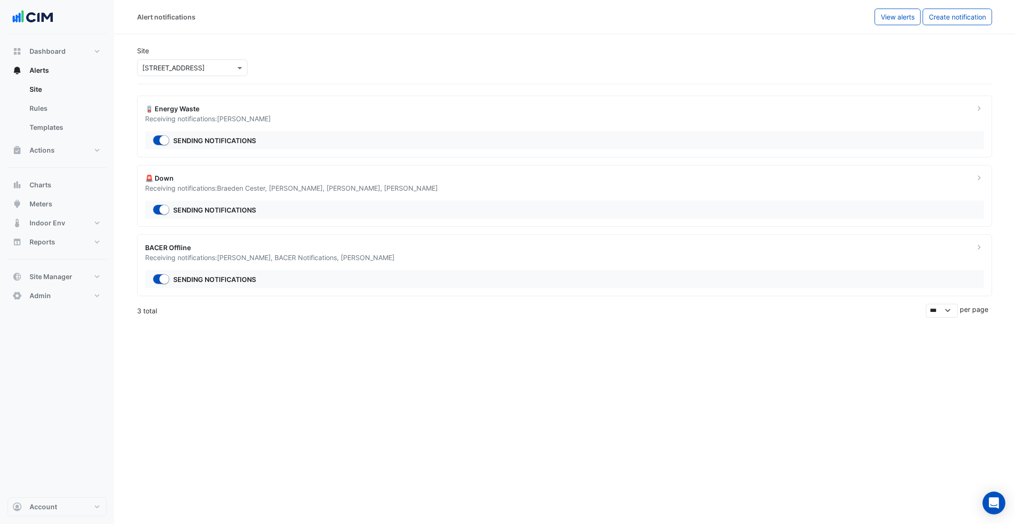
click at [250, 249] on div "BACER Offline" at bounding box center [554, 248] width 818 height 10
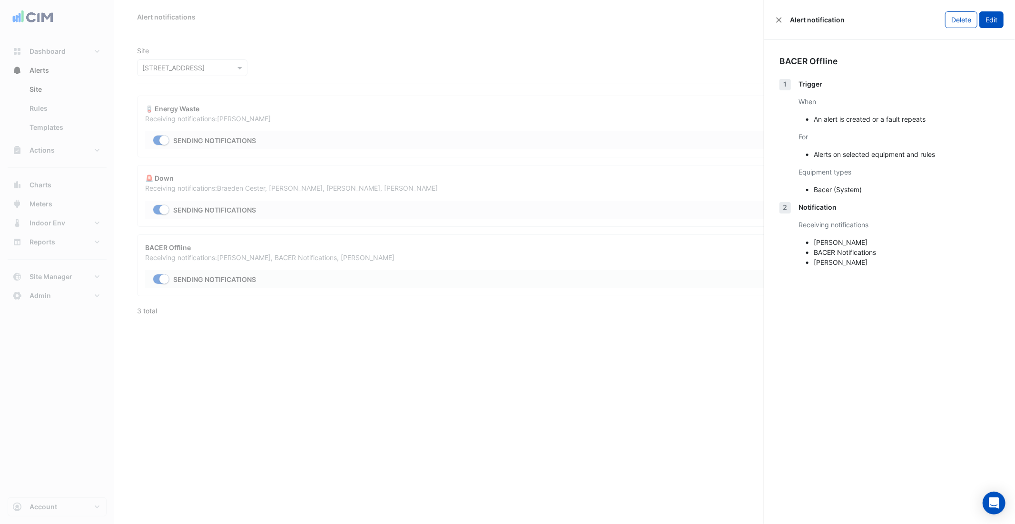
click at [996, 20] on button "Edit" at bounding box center [991, 19] width 24 height 17
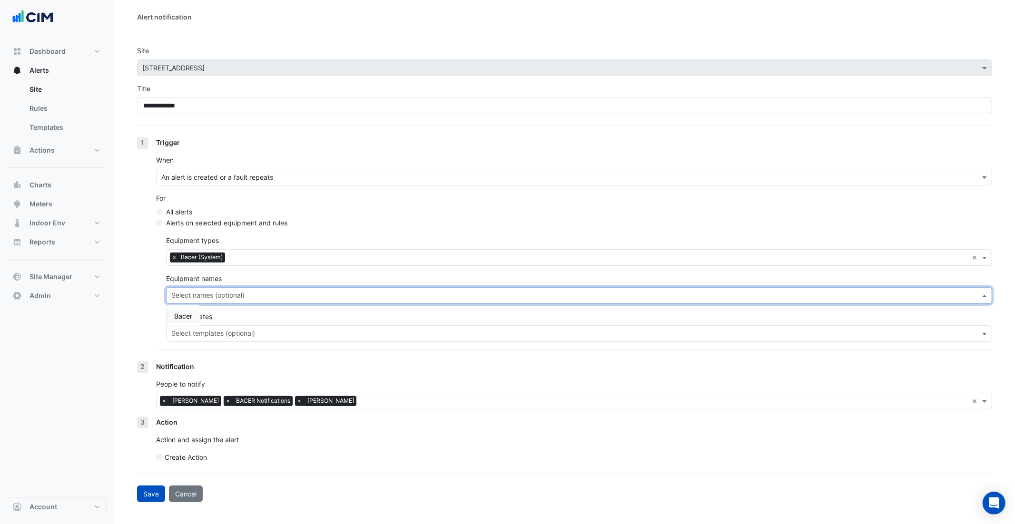
click at [218, 300] on input "text" at bounding box center [573, 297] width 805 height 10
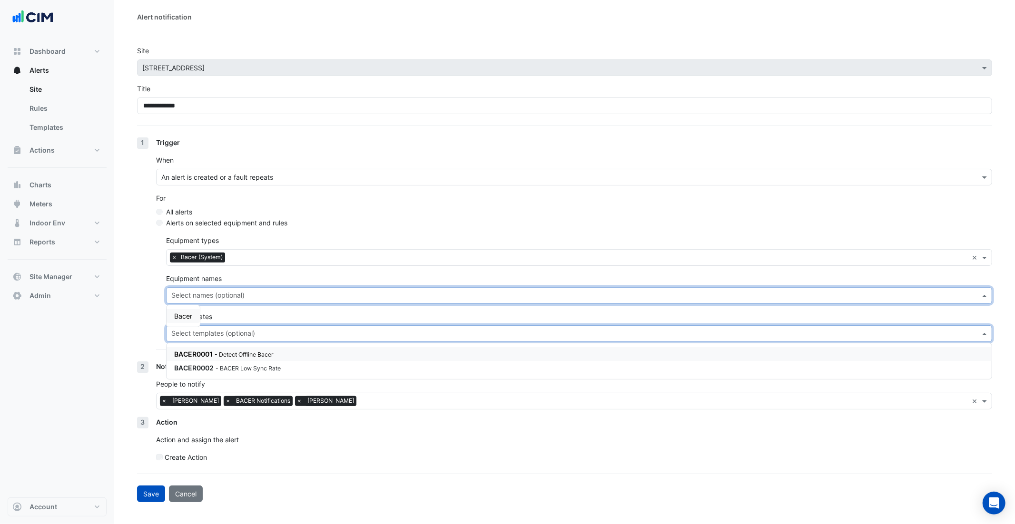
click at [183, 331] on input "text" at bounding box center [573, 335] width 805 height 10
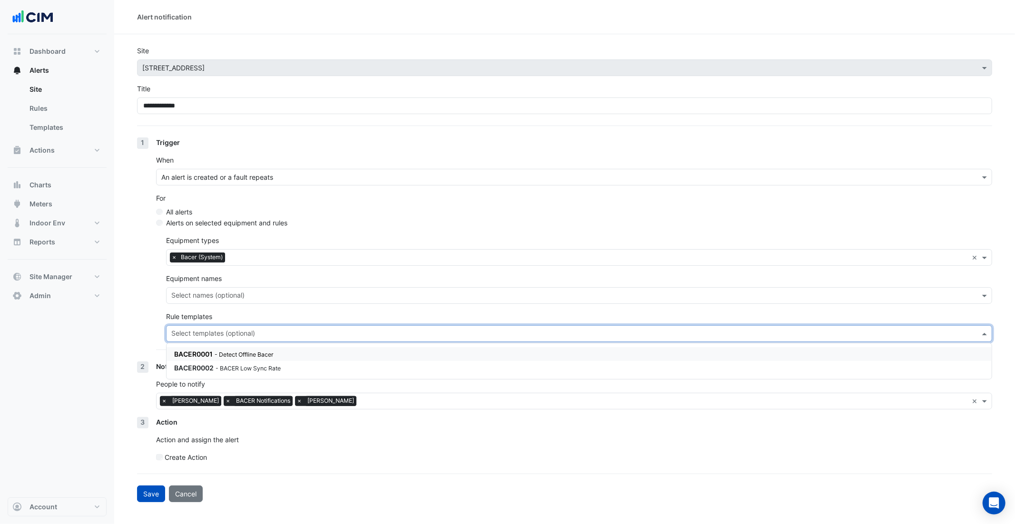
click at [193, 354] on span "BACER0001" at bounding box center [193, 354] width 39 height 8
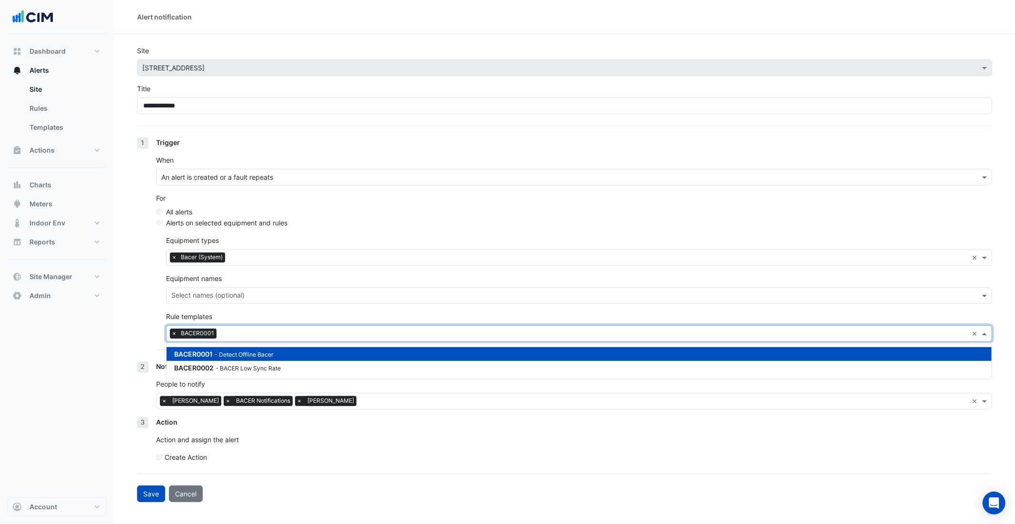
click at [147, 315] on div "1 Trigger When An alert is created or a fault repeats For All alerts Alerts on …" at bounding box center [564, 250] width 855 height 224
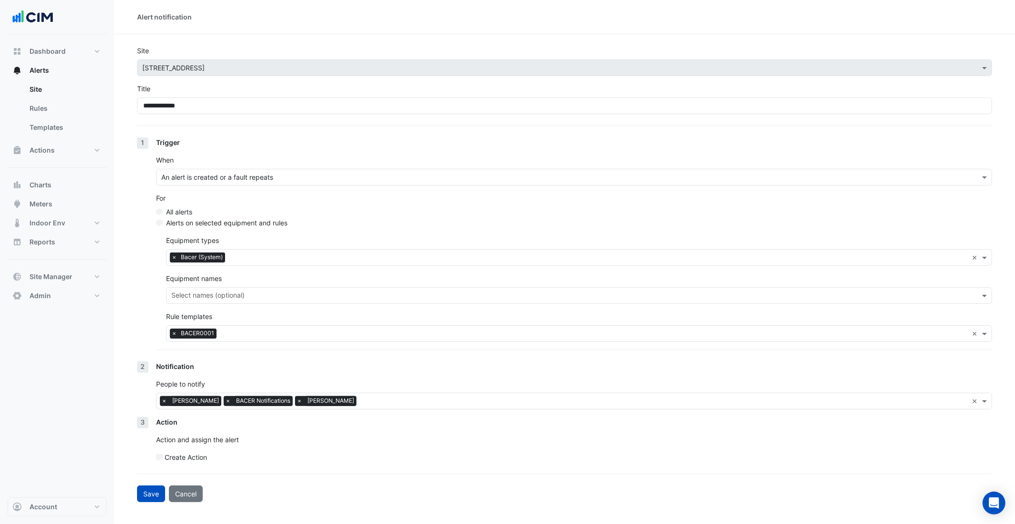
click at [173, 258] on span "×" at bounding box center [174, 258] width 9 height 10
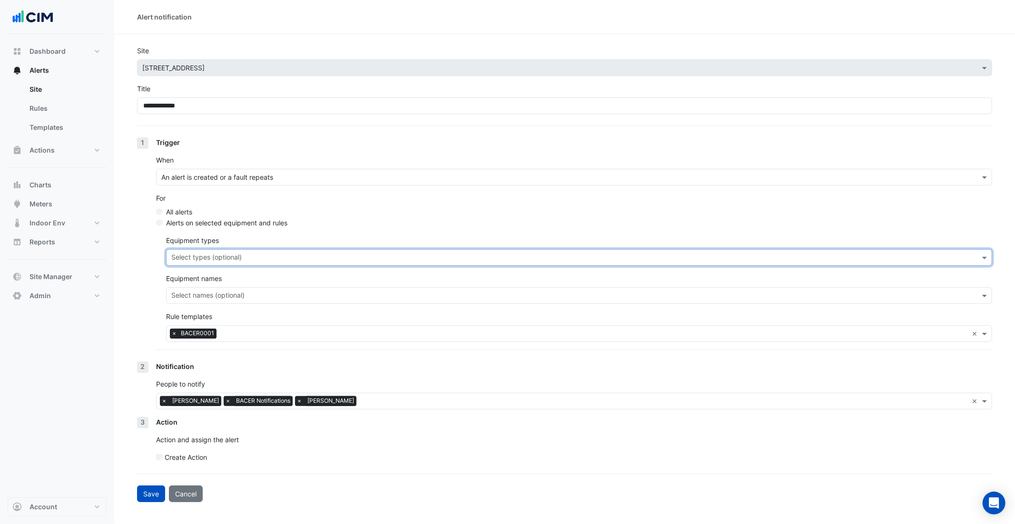
click at [131, 276] on section "**********" at bounding box center [564, 268] width 901 height 468
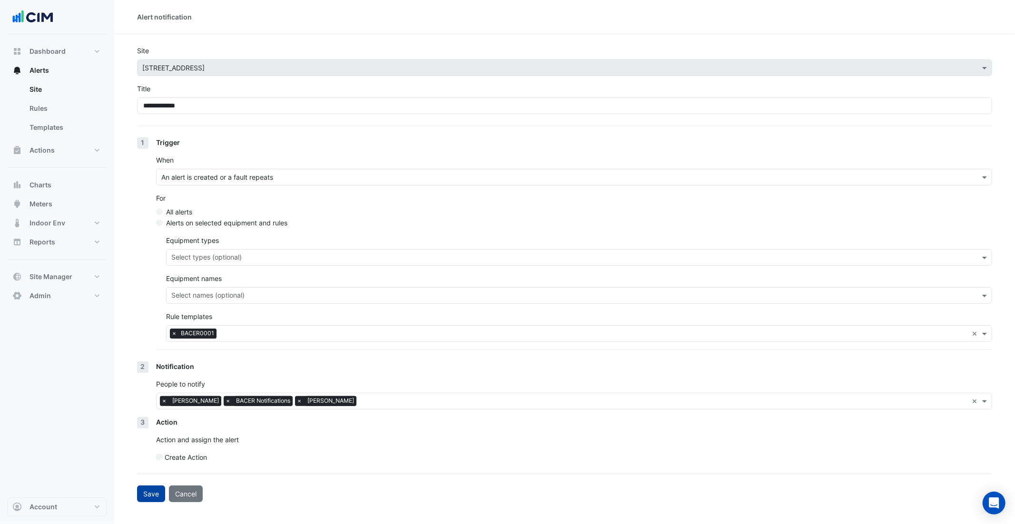
click at [156, 497] on button "Save" at bounding box center [151, 494] width 28 height 17
select select "******"
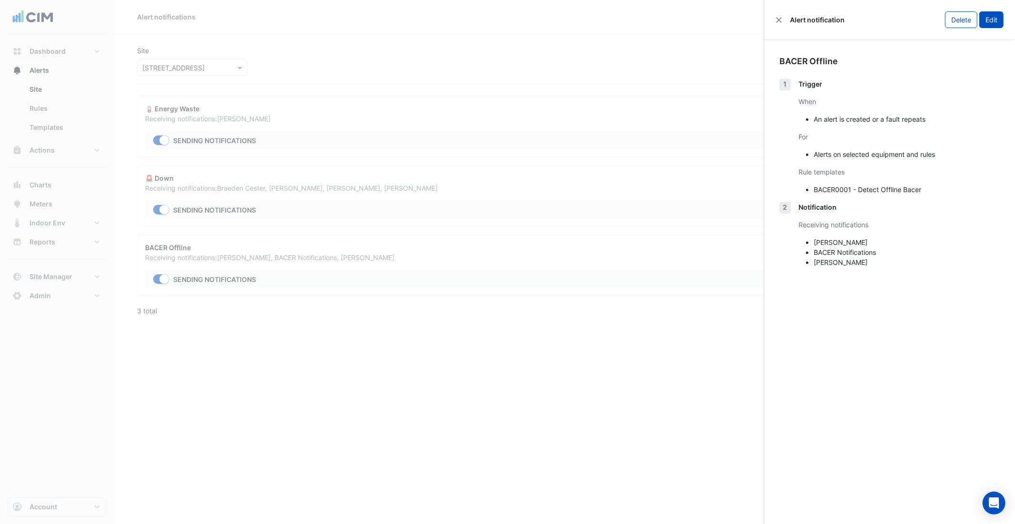
click at [1001, 20] on button "Edit" at bounding box center [991, 19] width 24 height 17
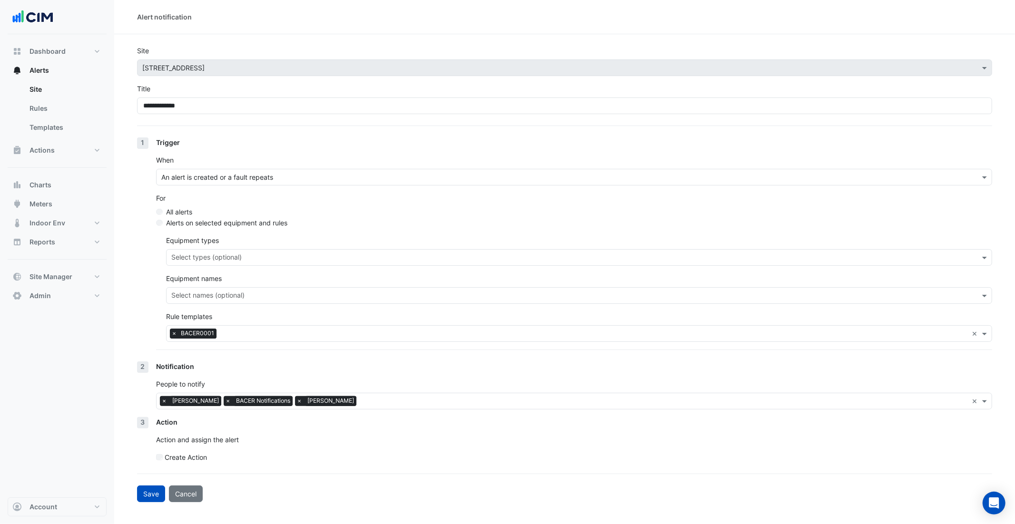
click at [237, 336] on input "text" at bounding box center [594, 335] width 748 height 10
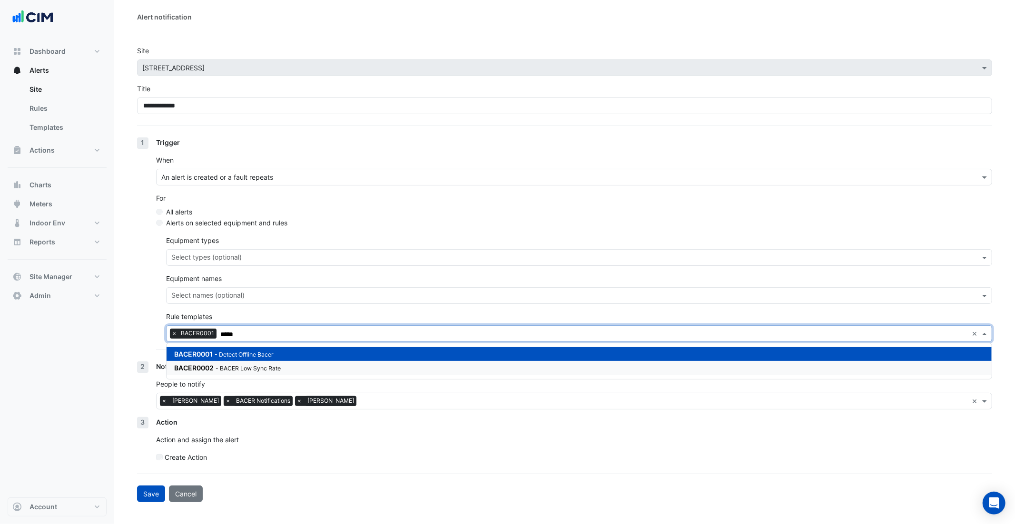
type input "*****"
click at [138, 263] on div "1 Trigger When An alert is created or a fault repeats For All alerts Alerts on …" at bounding box center [564, 250] width 855 height 224
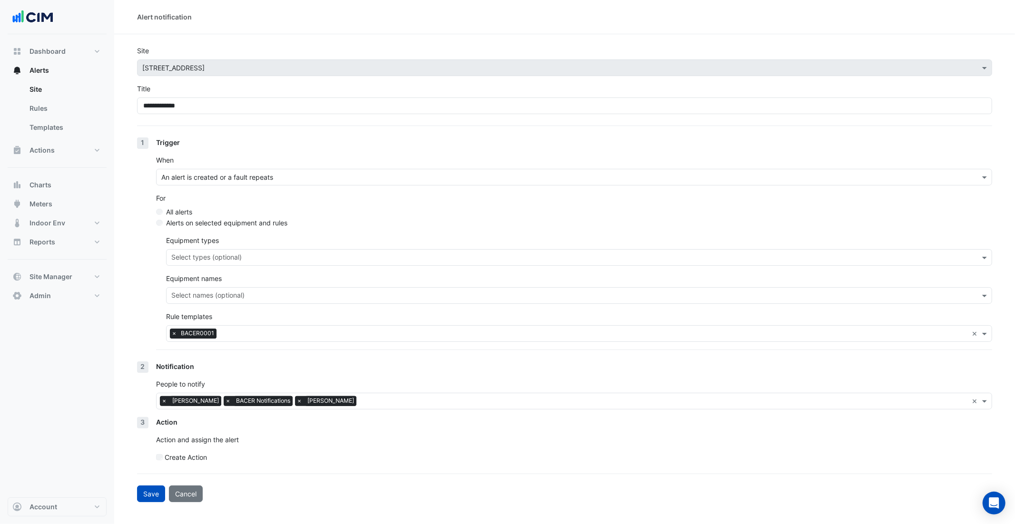
click at [197, 494] on button "Cancel" at bounding box center [186, 494] width 34 height 17
select select "******"
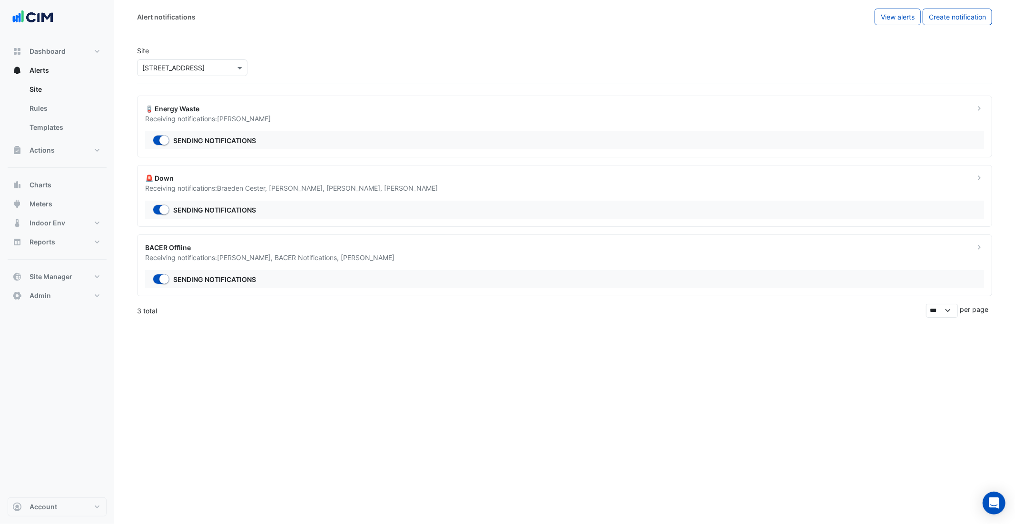
click at [191, 65] on input "text" at bounding box center [182, 68] width 81 height 10
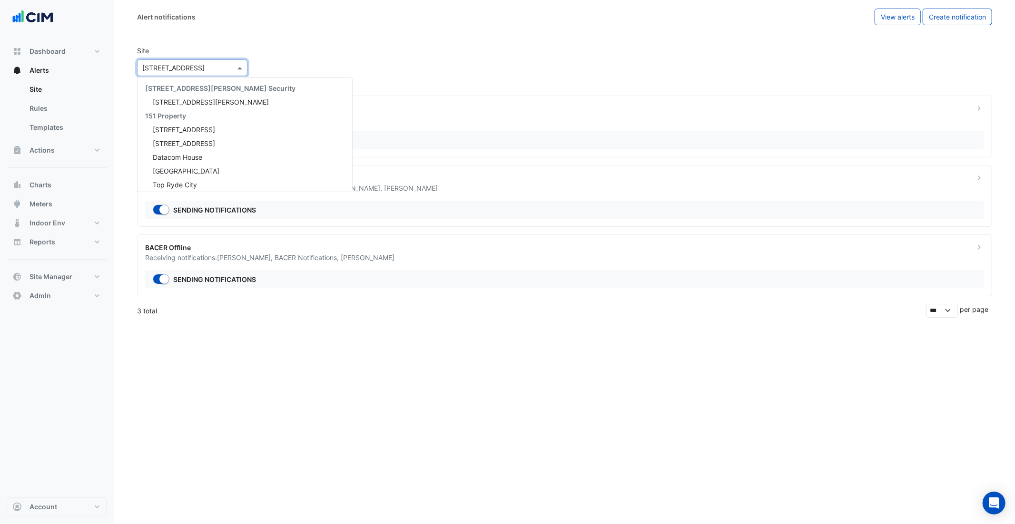
scroll to position [624, 0]
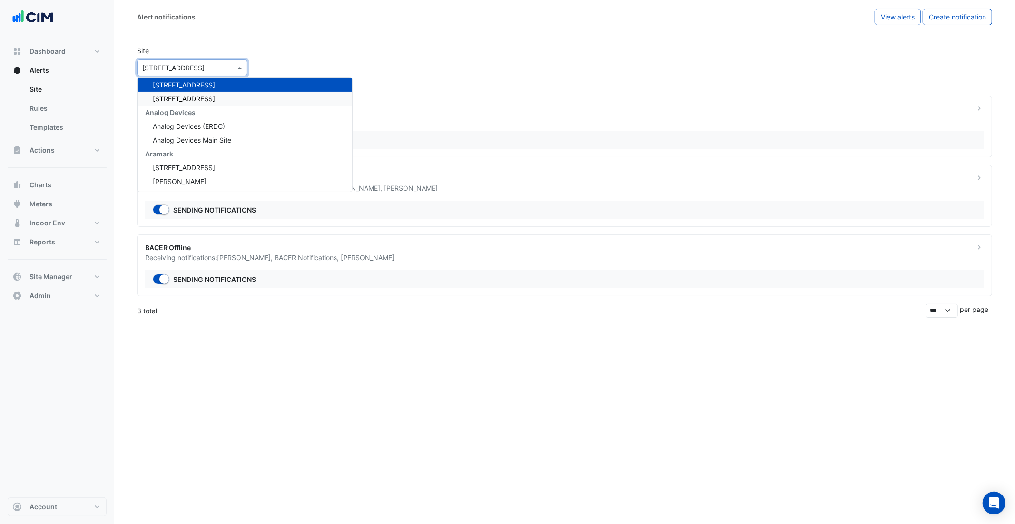
click at [193, 101] on span "[STREET_ADDRESS]" at bounding box center [184, 99] width 62 height 8
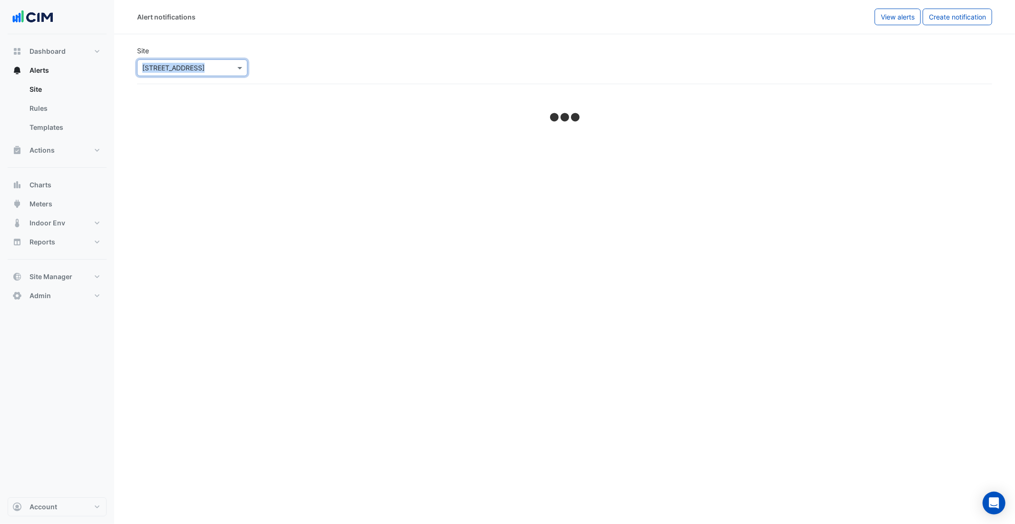
click at [797, 59] on div "Site × 399 Lonsdale Street" at bounding box center [564, 61] width 867 height 46
select select "******"
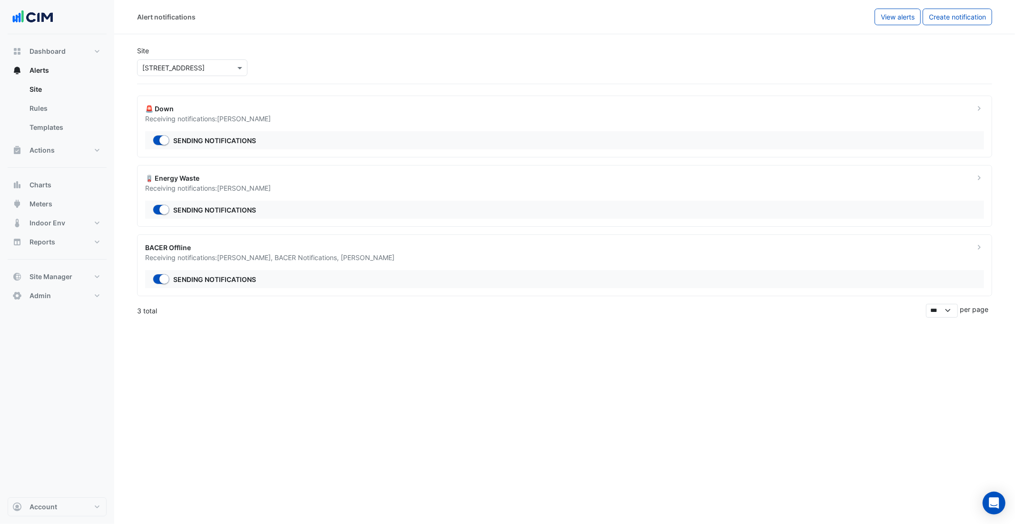
click at [958, 20] on button "Create notification" at bounding box center [957, 17] width 69 height 17
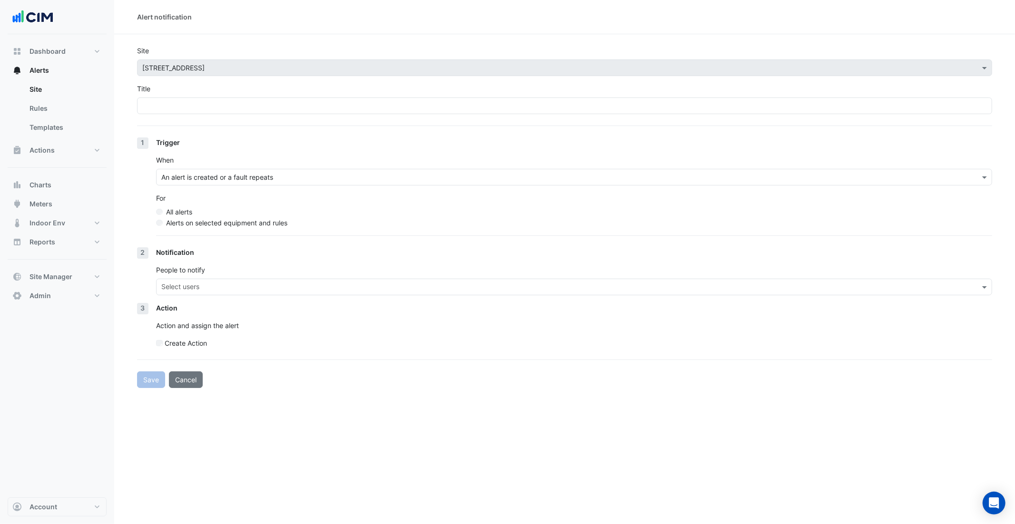
click at [179, 381] on button "Cancel" at bounding box center [186, 380] width 34 height 17
select select "******"
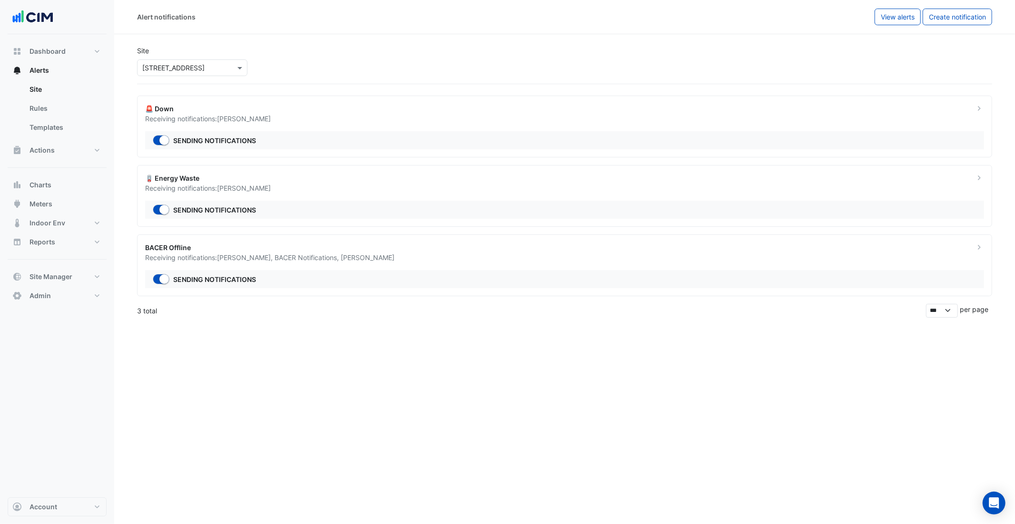
click at [321, 423] on div "Alert notifications View alerts Create notification Site × 399 Lonsdale Street …" at bounding box center [564, 262] width 901 height 524
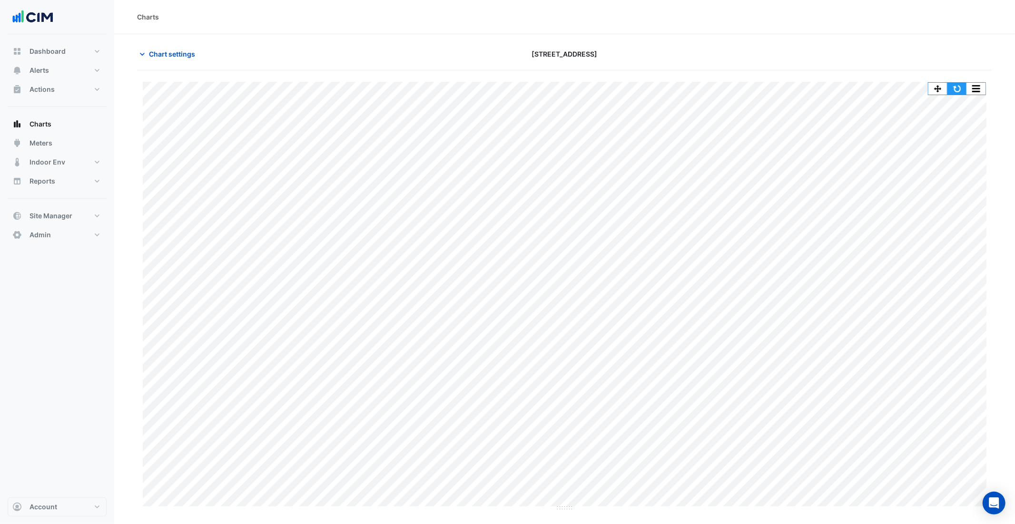
click at [956, 92] on button "button" at bounding box center [957, 89] width 19 height 12
click at [180, 51] on span "Chart settings" at bounding box center [172, 54] width 46 height 10
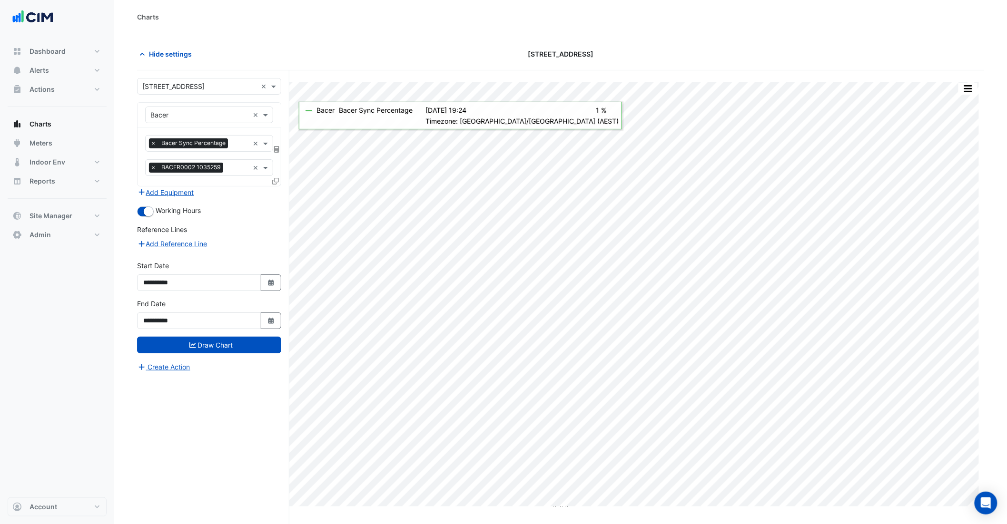
drag, startPoint x: 199, startPoint y: 87, endPoint x: 248, endPoint y: 90, distance: 49.6
click at [199, 87] on input "text" at bounding box center [199, 87] width 115 height 10
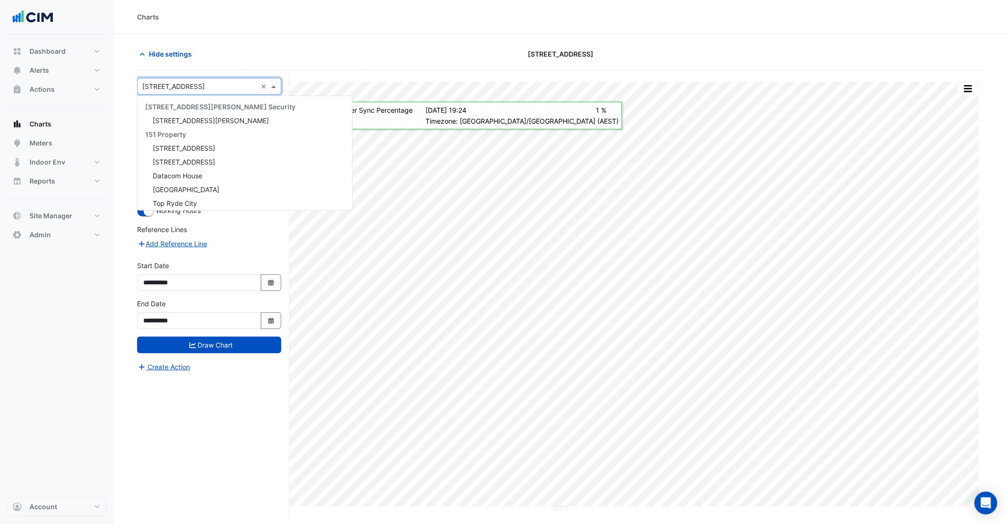
scroll to position [624, 0]
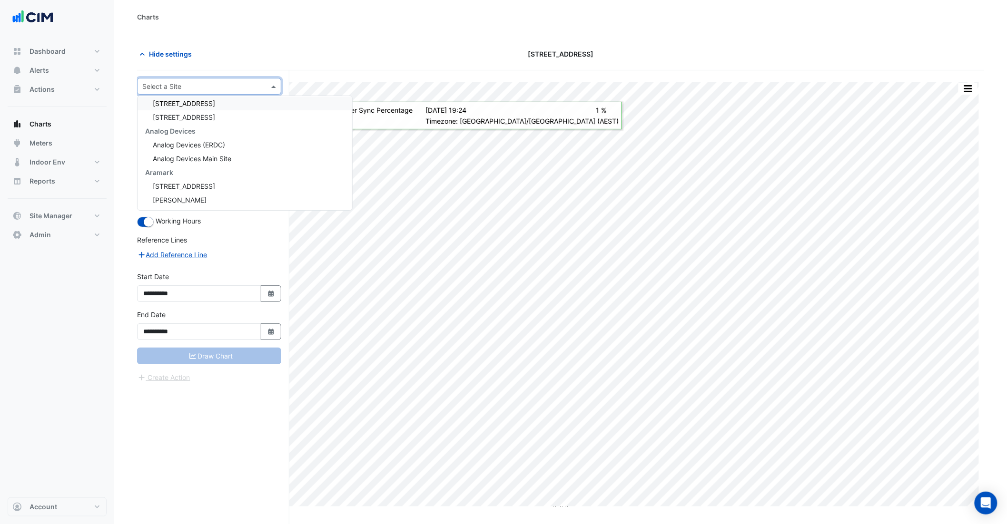
click at [286, 47] on div "Hide settings" at bounding box center [274, 54] width 286 height 17
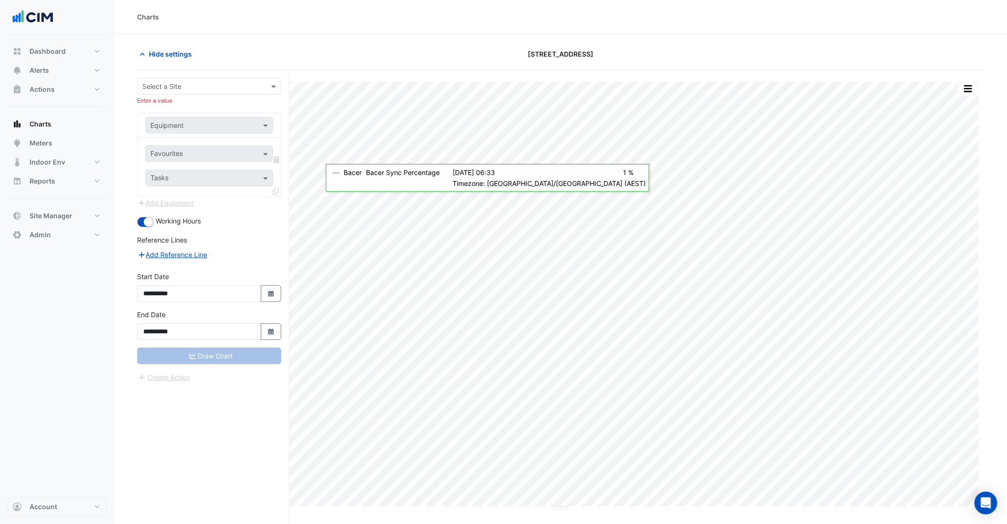
click at [166, 91] on div "Select a Site" at bounding box center [209, 86] width 144 height 17
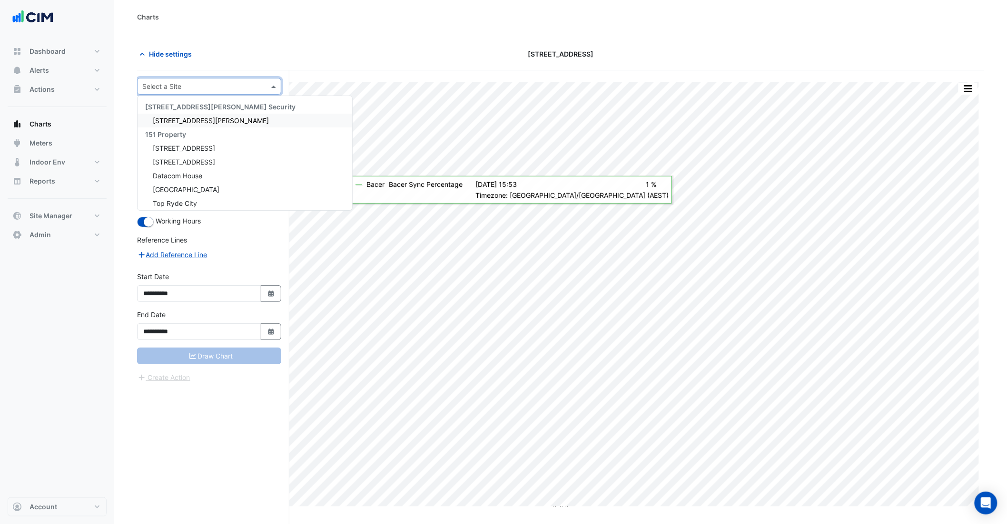
click at [213, 35] on section "Hide settings 340 Adelaide Street Print Save as JPEG Save as PNG Pivot Data Tab…" at bounding box center [560, 297] width 893 height 526
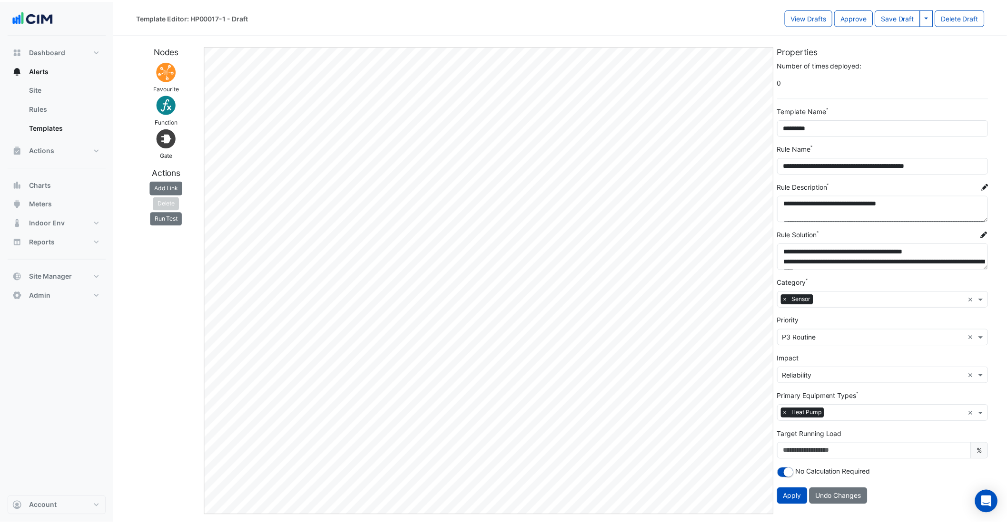
scroll to position [11, 0]
click at [868, 21] on button "Approve" at bounding box center [860, 17] width 39 height 17
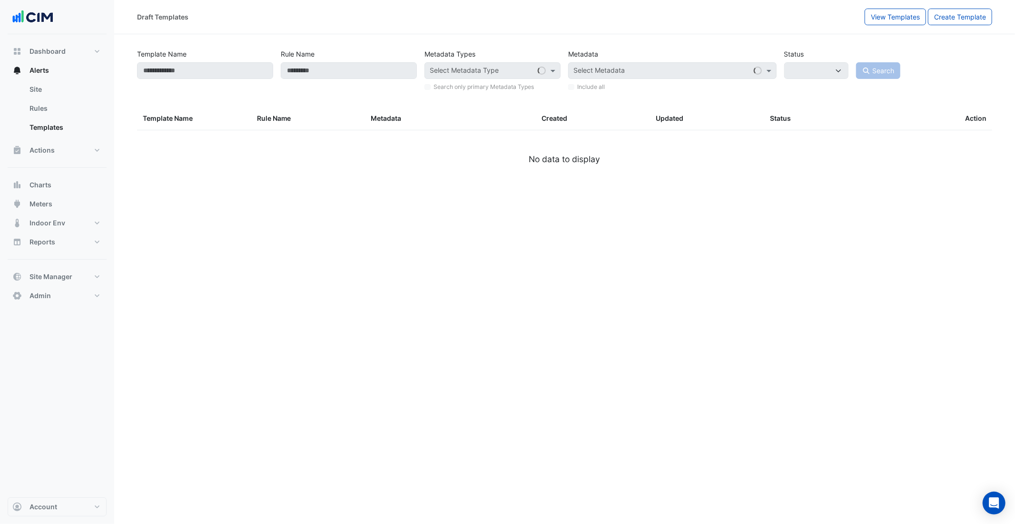
select select
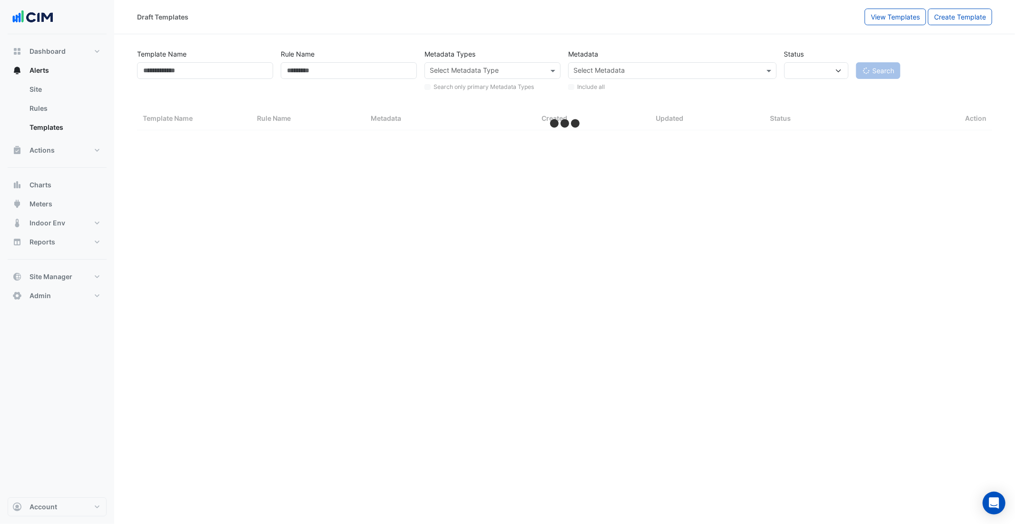
select select "***"
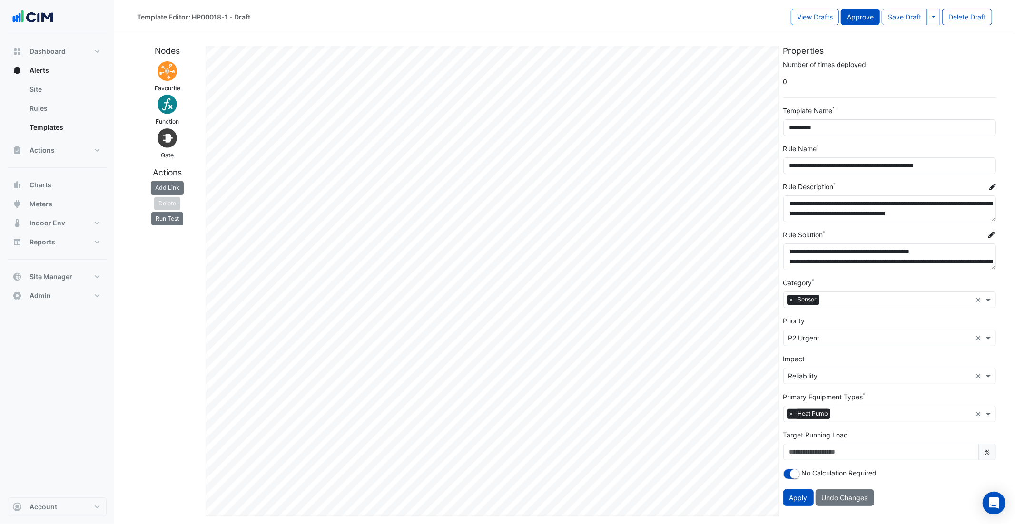
click at [865, 20] on button "Approve" at bounding box center [860, 17] width 39 height 17
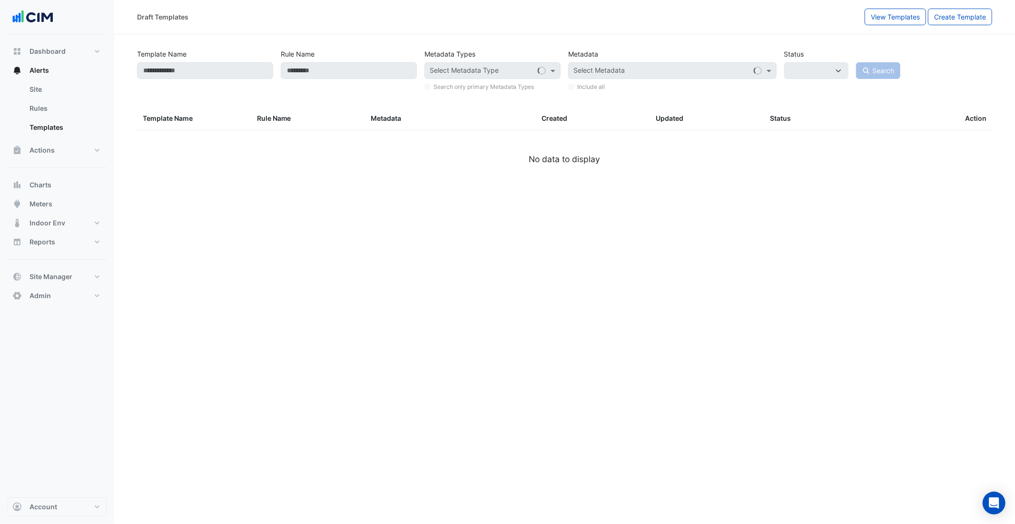
select select
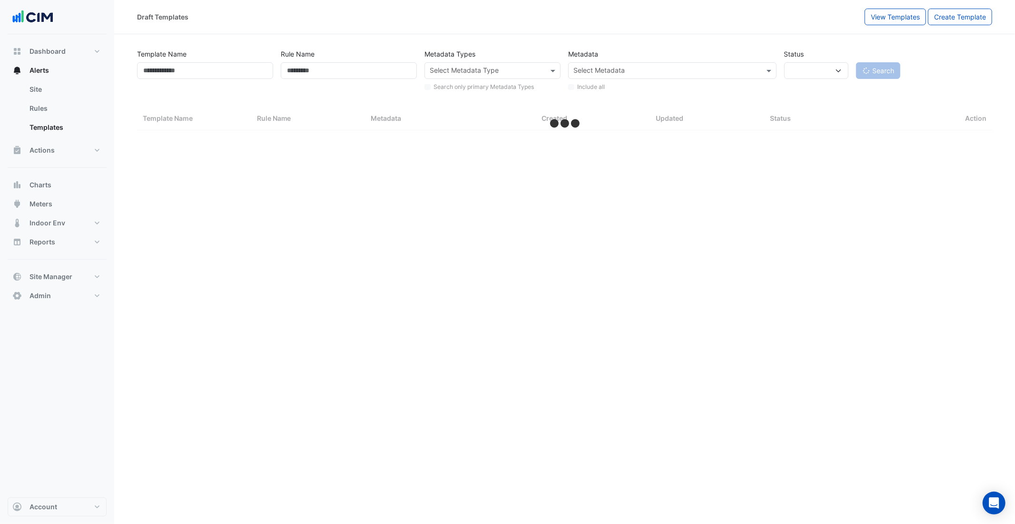
select select "***"
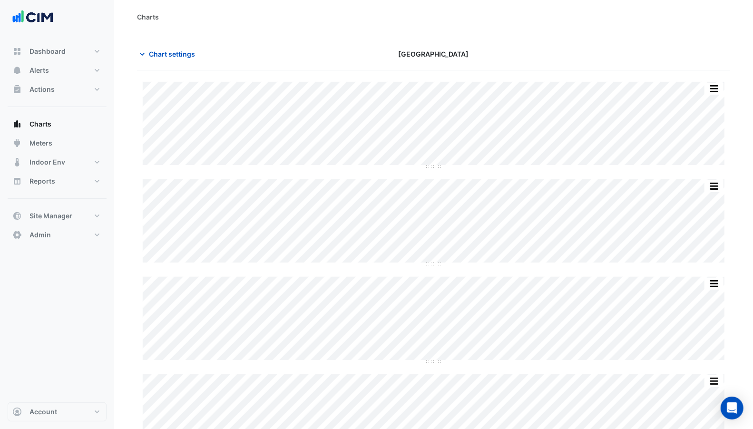
type input "**********"
click at [336, 26] on div "Charts" at bounding box center [433, 17] width 639 height 34
click at [174, 55] on span "Chart settings" at bounding box center [172, 54] width 46 height 10
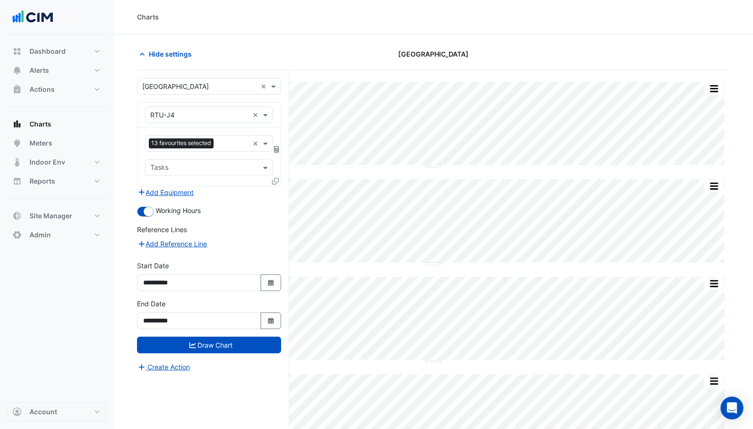
click at [662, 64] on div "Hide settings JLR Central Houston" at bounding box center [433, 58] width 593 height 25
click at [280, 316] on button "Select Date" at bounding box center [271, 321] width 21 height 17
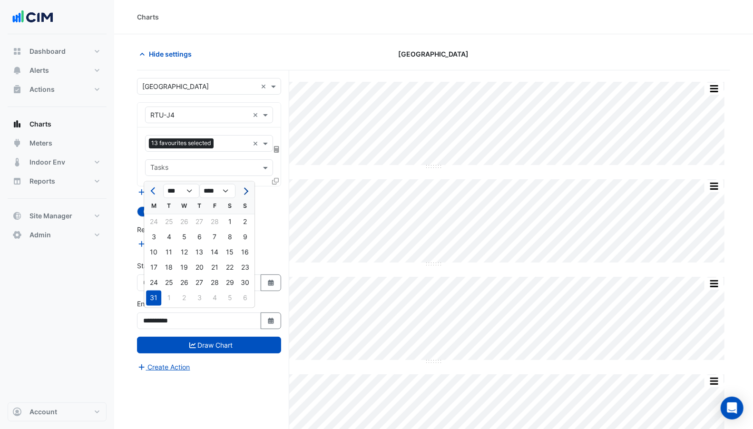
click at [248, 193] on button "Next month" at bounding box center [244, 191] width 11 height 15
click at [244, 191] on span "Next month" at bounding box center [244, 191] width 7 height 7
click at [245, 192] on span "Next month" at bounding box center [244, 191] width 7 height 7
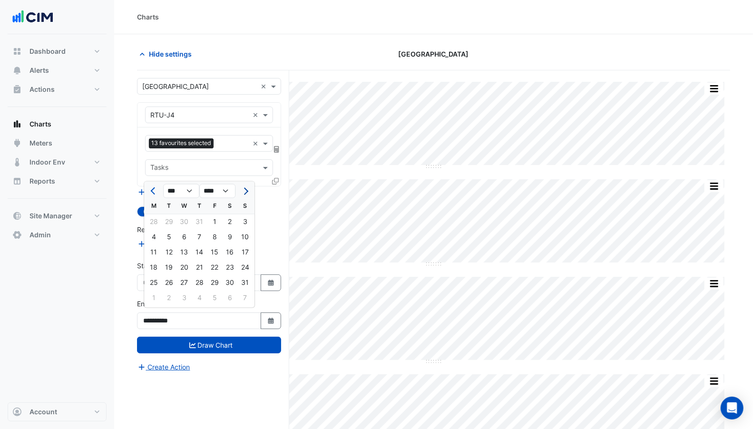
click at [246, 192] on span "Next month" at bounding box center [244, 191] width 7 height 7
click at [247, 191] on span "Next month" at bounding box center [244, 191] width 7 height 7
click at [146, 192] on div at bounding box center [153, 191] width 19 height 15
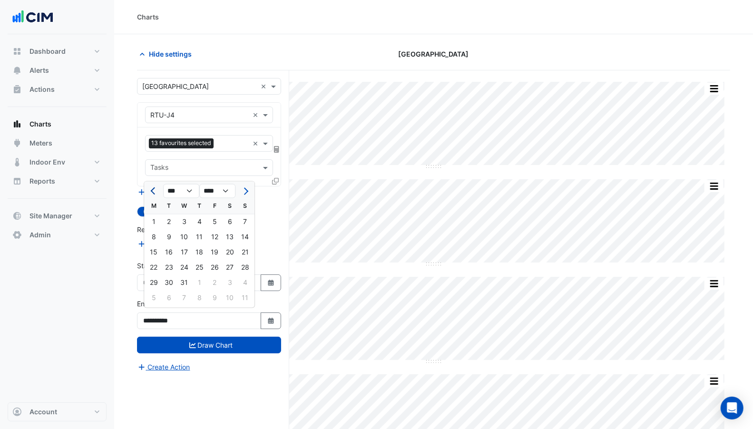
click at [155, 193] on span "Previous month" at bounding box center [154, 191] width 7 height 7
click at [156, 193] on button "Previous month" at bounding box center [153, 191] width 11 height 15
click at [152, 189] on span "Previous month" at bounding box center [154, 191] width 7 height 7
select select "*"
click at [171, 277] on div "30" at bounding box center [168, 283] width 15 height 15
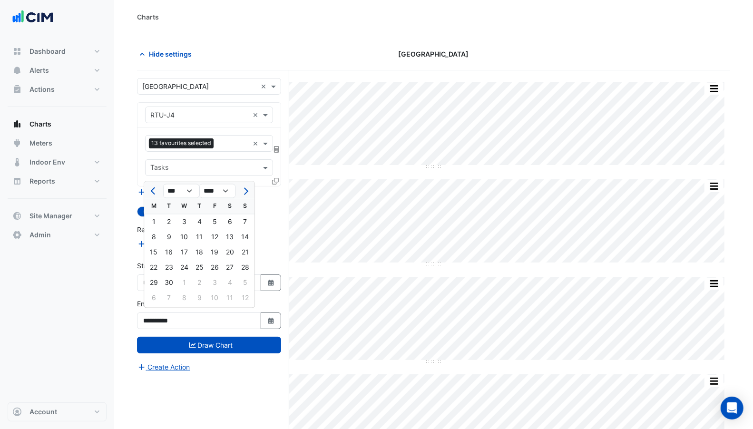
type input "**********"
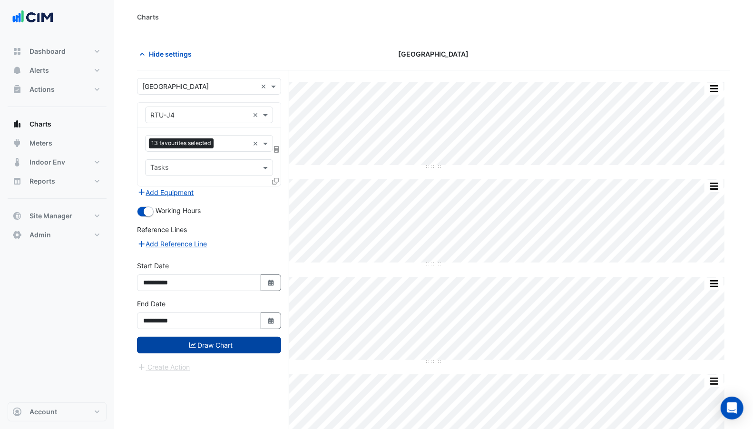
click at [213, 341] on button "Draw Chart" at bounding box center [209, 345] width 144 height 17
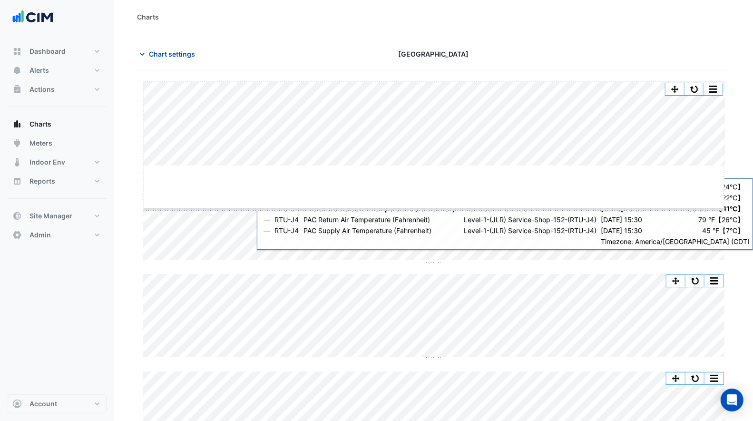
drag, startPoint x: 435, startPoint y: 166, endPoint x: 440, endPoint y: 209, distance: 43.7
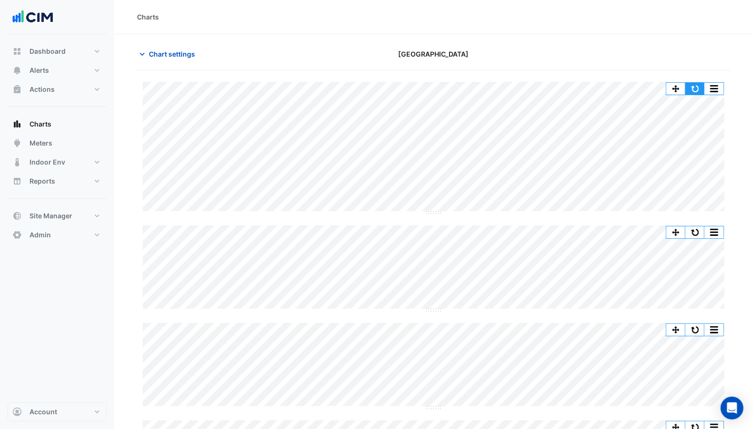
click at [699, 86] on button "button" at bounding box center [695, 89] width 19 height 12
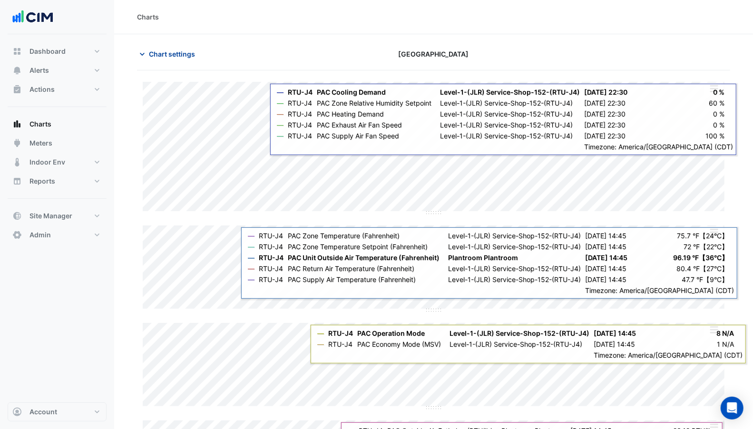
click at [189, 46] on button "Chart settings" at bounding box center [169, 54] width 64 height 17
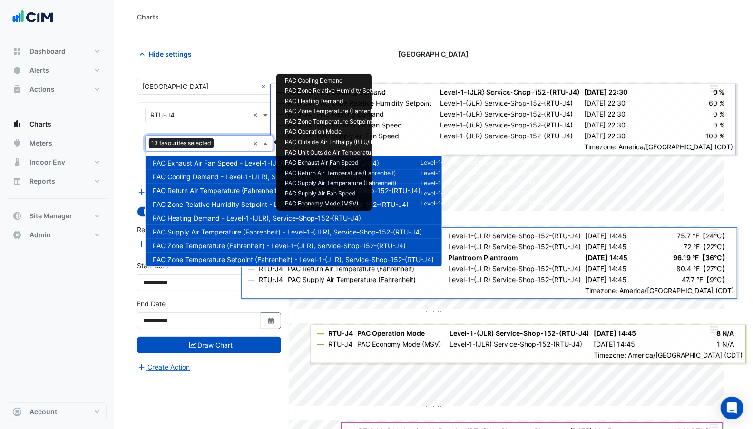
click at [220, 145] on input "text" at bounding box center [232, 144] width 31 height 10
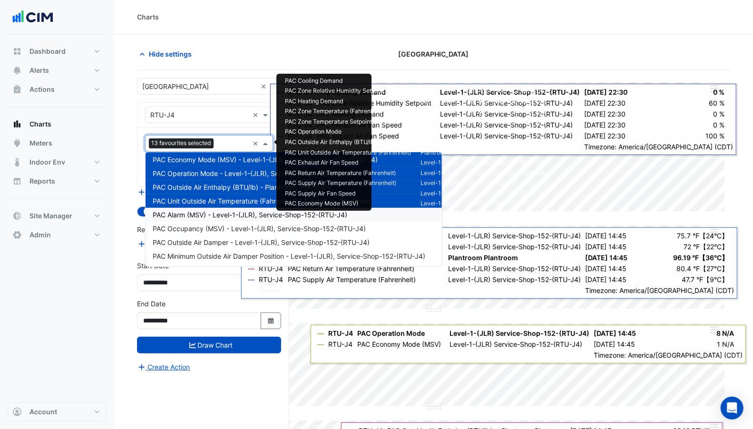
click at [222, 215] on span "PAC Alarm (MSV) - Level-1-(JLR), Service-Shop-152-(RTU-J4)" at bounding box center [250, 215] width 195 height 8
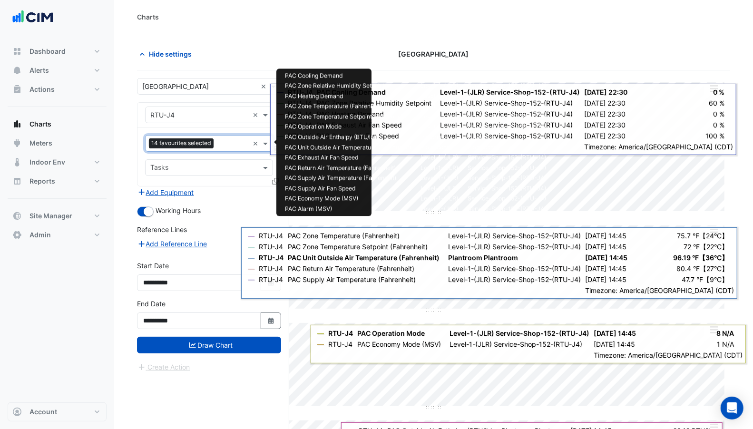
click at [217, 146] on div at bounding box center [232, 144] width 33 height 12
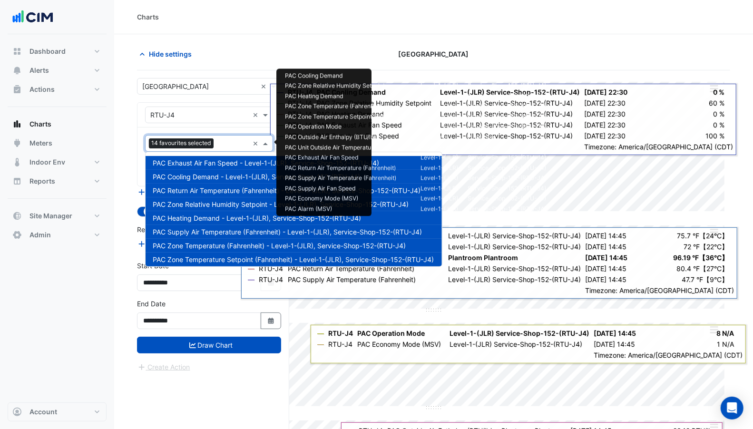
scroll to position [141, 0]
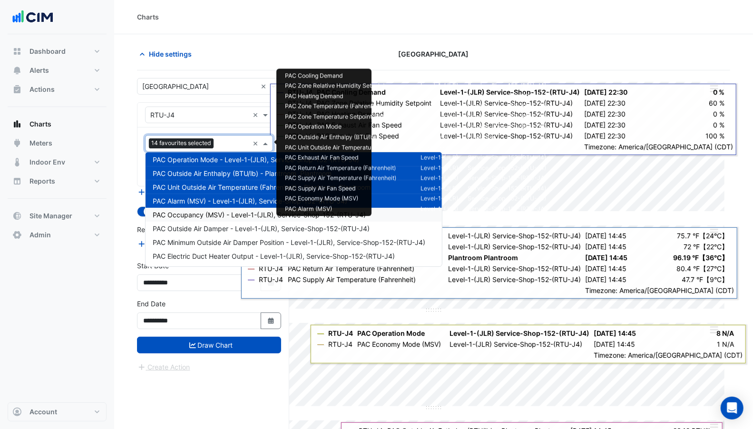
click at [220, 218] on div "PAC Occupancy (MSV) - Level-1-(JLR), Service-Shop-152-(RTU-J4)" at bounding box center [294, 215] width 296 height 14
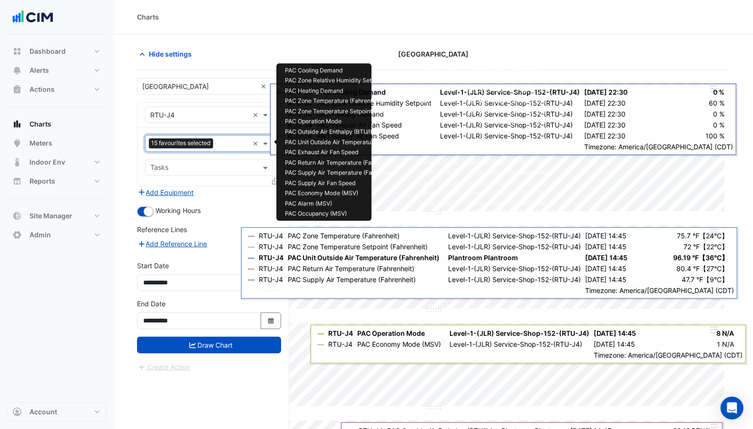
click at [226, 143] on input "text" at bounding box center [233, 144] width 32 height 10
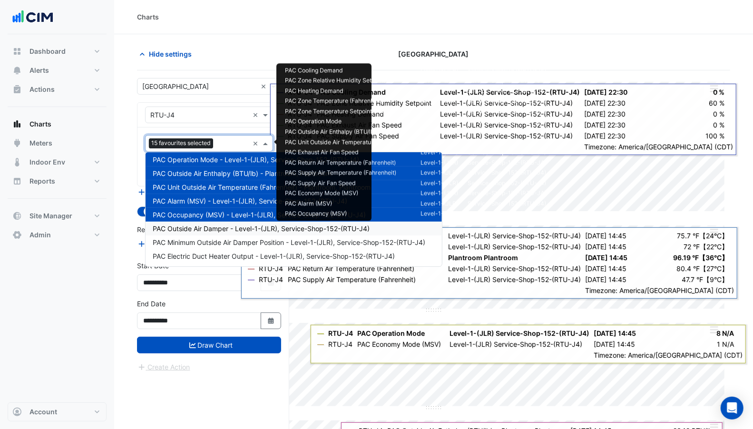
click at [232, 233] on div "PAC Outside Air Damper - Level-1-(JLR), Service-Shop-152-(RTU-J4)" at bounding box center [294, 229] width 296 height 14
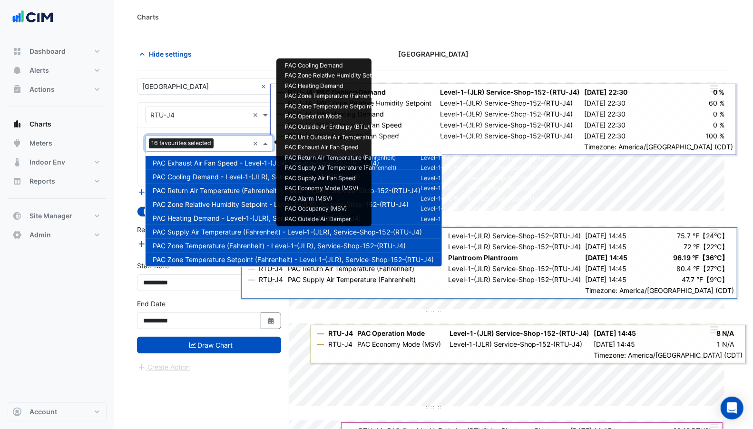
click at [226, 146] on input "text" at bounding box center [232, 144] width 31 height 10
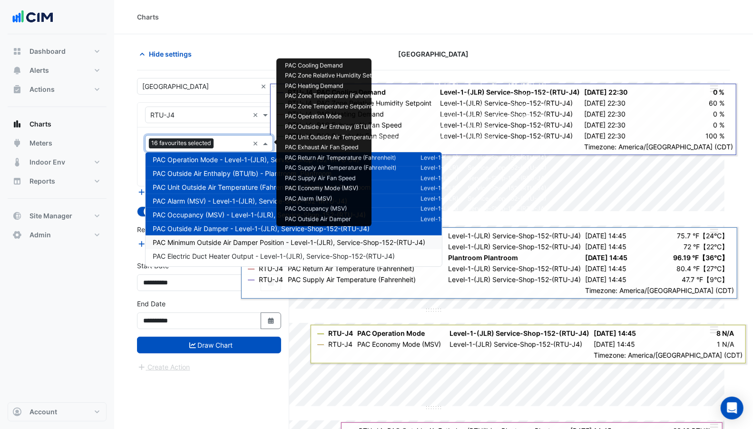
click at [232, 239] on span "PAC Minimum Outside Air Damper Position - Level-1-(JLR), Service-Shop-152-(RTU-…" at bounding box center [289, 242] width 273 height 8
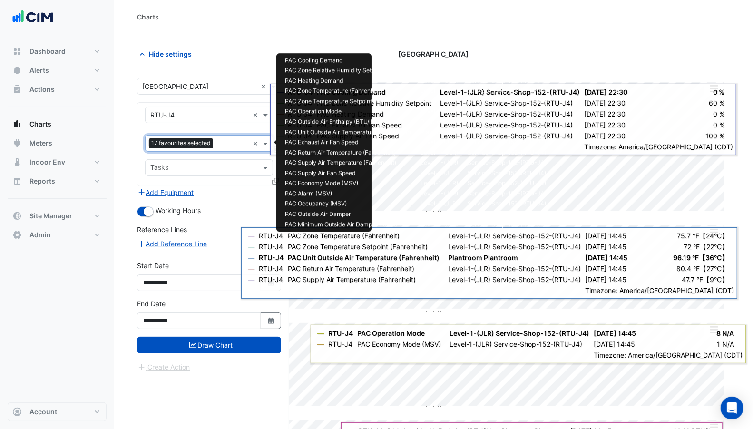
click at [223, 143] on input "text" at bounding box center [233, 144] width 32 height 10
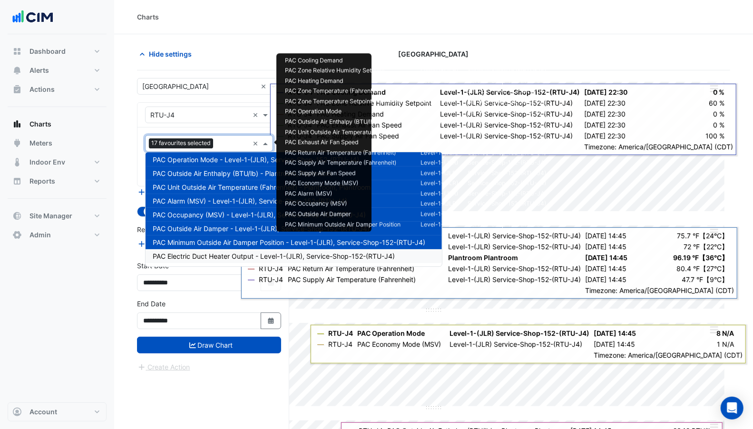
click at [240, 252] on span "PAC Electric Duct Heater Output - Level-1-(JLR), Service-Shop-152-(RTU-J4)" at bounding box center [274, 256] width 242 height 8
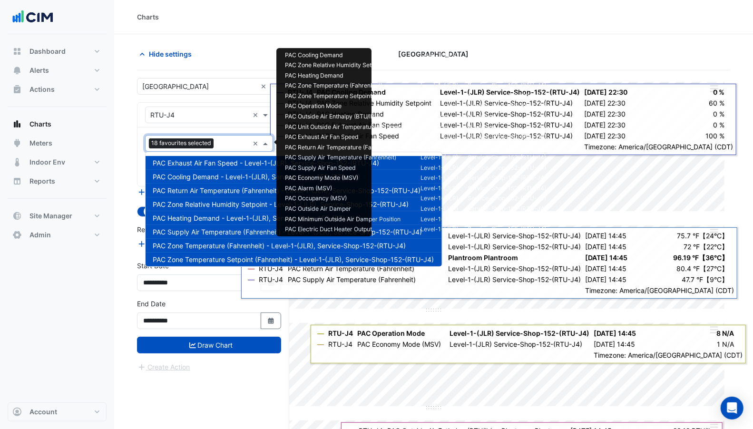
click at [227, 146] on input "text" at bounding box center [232, 144] width 31 height 10
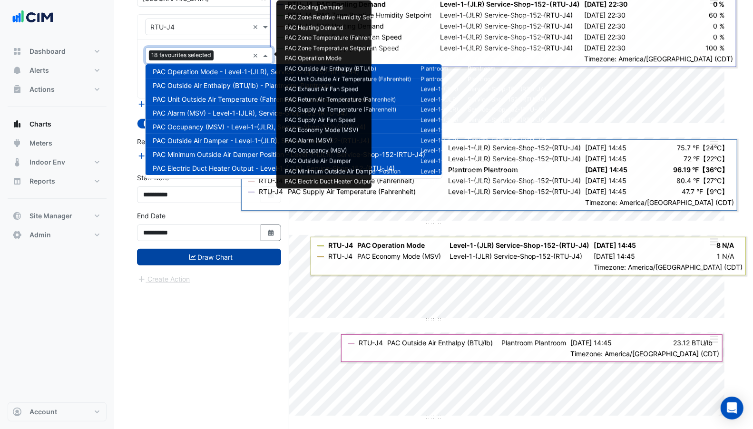
click at [202, 254] on button "Draw Chart" at bounding box center [209, 257] width 144 height 17
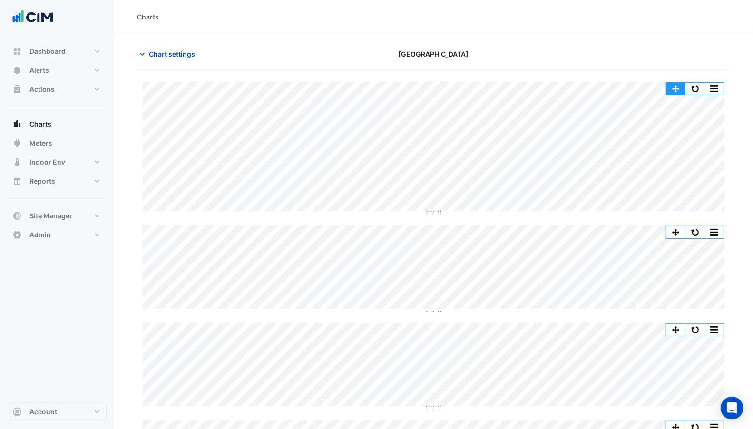
click at [678, 88] on button "button" at bounding box center [676, 89] width 19 height 12
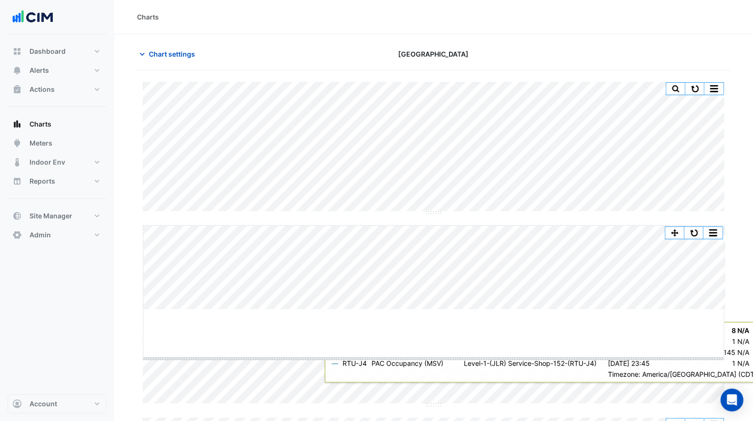
drag, startPoint x: 434, startPoint y: 308, endPoint x: 446, endPoint y: 369, distance: 62.2
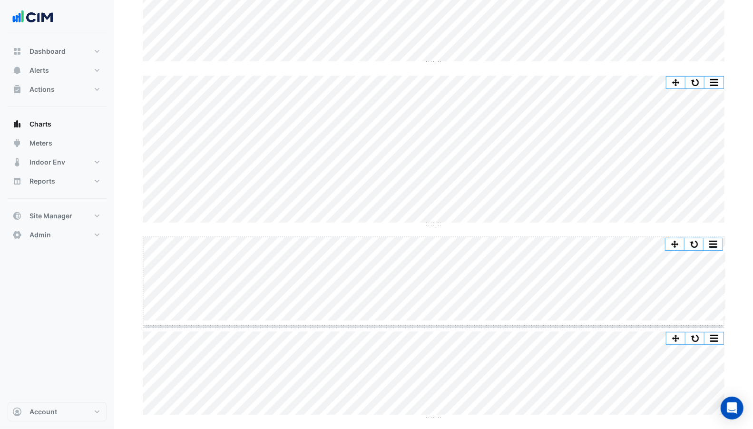
scroll to position [149, 0]
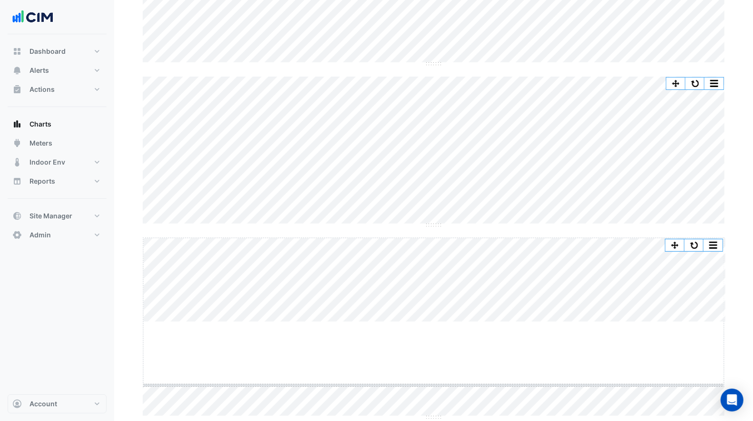
drag, startPoint x: 435, startPoint y: 319, endPoint x: 446, endPoint y: 383, distance: 64.2
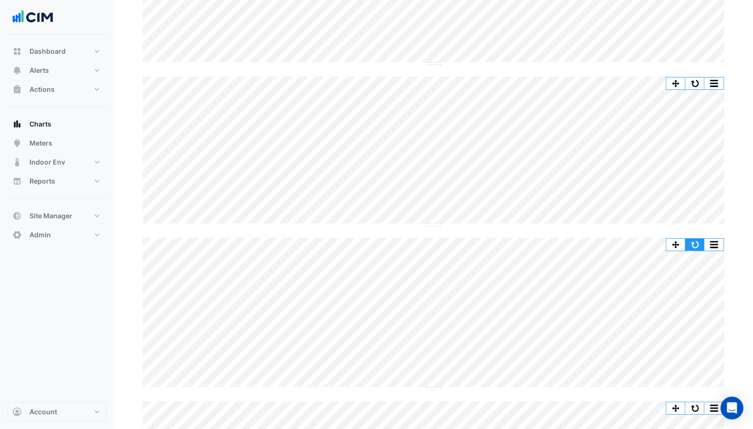
click at [691, 241] on button "button" at bounding box center [695, 245] width 19 height 12
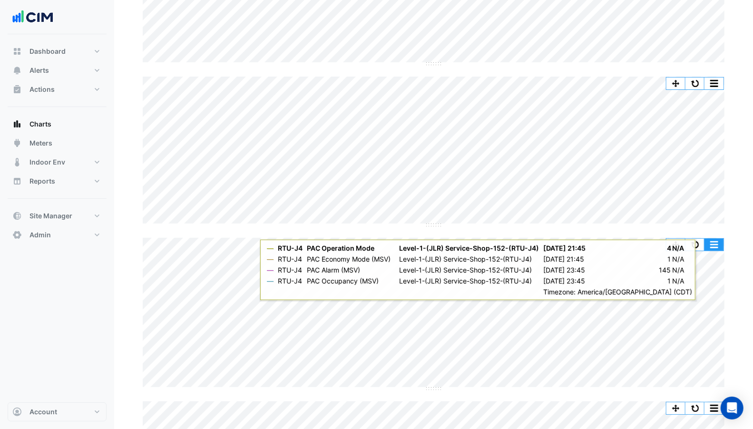
click at [715, 240] on button "button" at bounding box center [714, 245] width 19 height 12
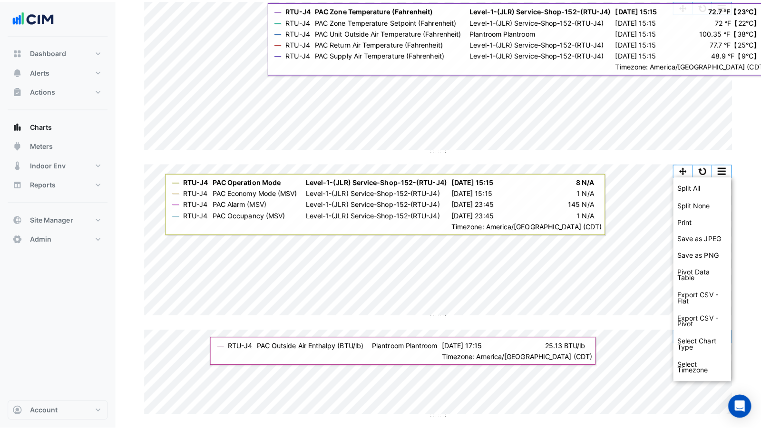
scroll to position [0, 0]
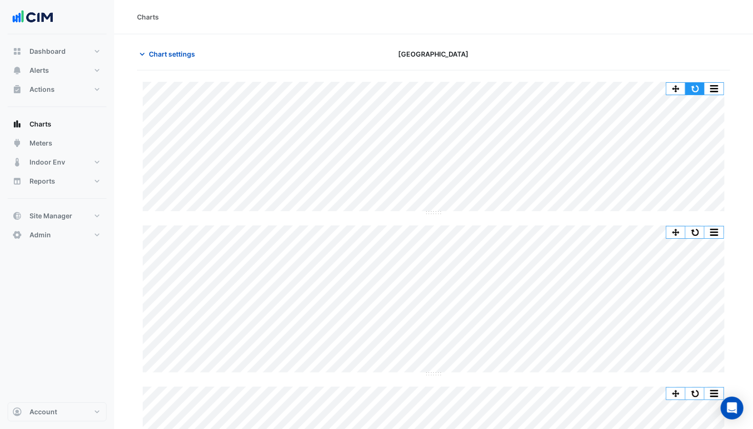
click at [698, 89] on button "button" at bounding box center [695, 89] width 19 height 12
click at [692, 89] on button "button" at bounding box center [695, 89] width 19 height 12
click at [692, 235] on button "button" at bounding box center [695, 233] width 19 height 12
click at [45, 144] on span "Meters" at bounding box center [41, 143] width 23 height 10
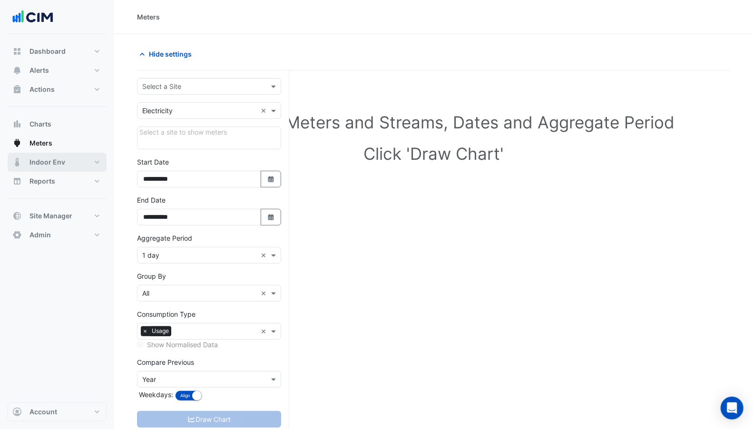
click at [46, 160] on span "Indoor Env" at bounding box center [48, 163] width 36 height 10
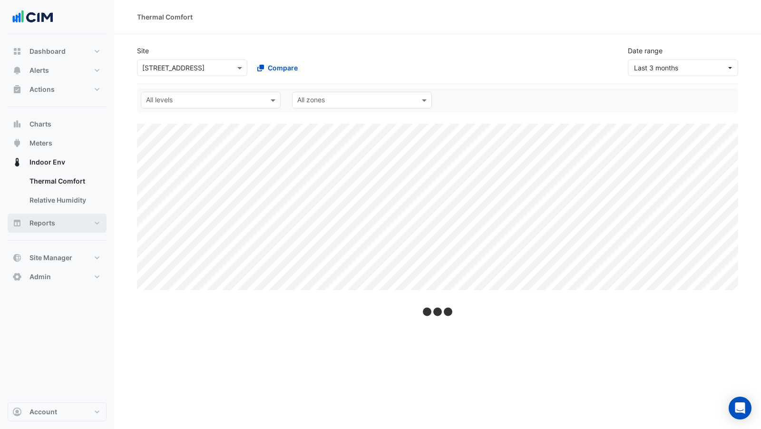
click at [54, 231] on button "Reports" at bounding box center [57, 223] width 99 height 19
select select "***"
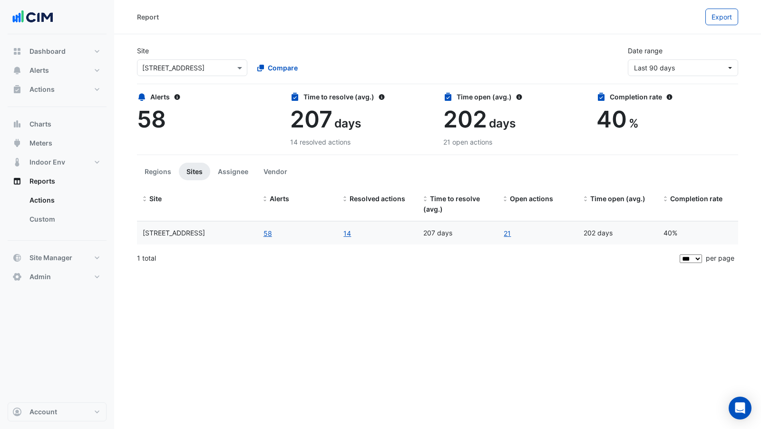
click at [216, 70] on input "text" at bounding box center [182, 68] width 81 height 10
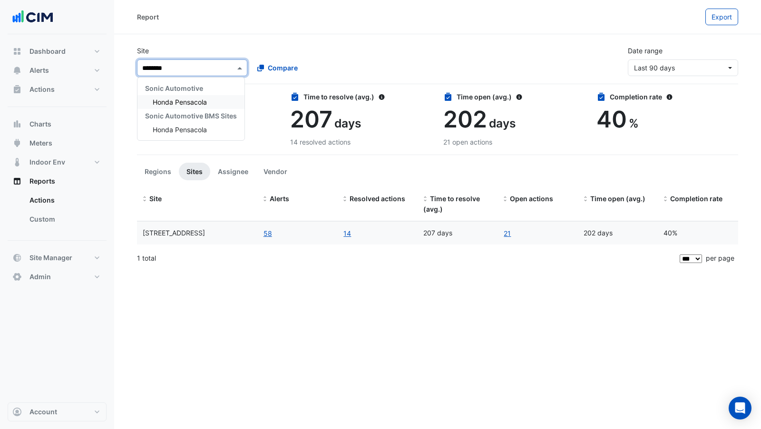
type input "*********"
click at [189, 101] on span "Honda Pensacola" at bounding box center [180, 102] width 54 height 8
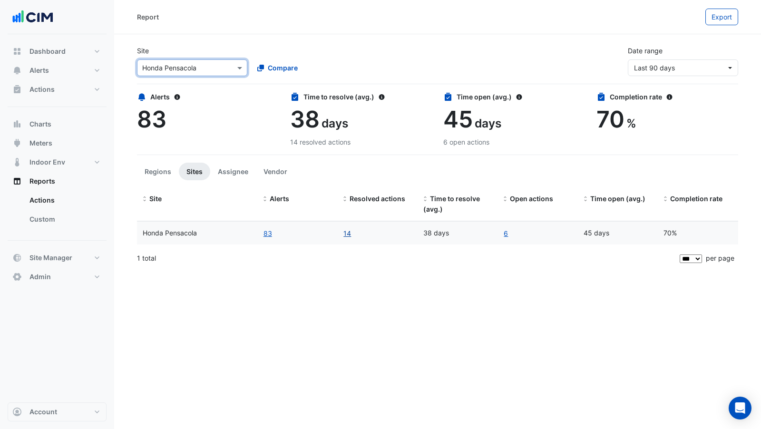
click at [345, 232] on link "14" at bounding box center [347, 233] width 9 height 11
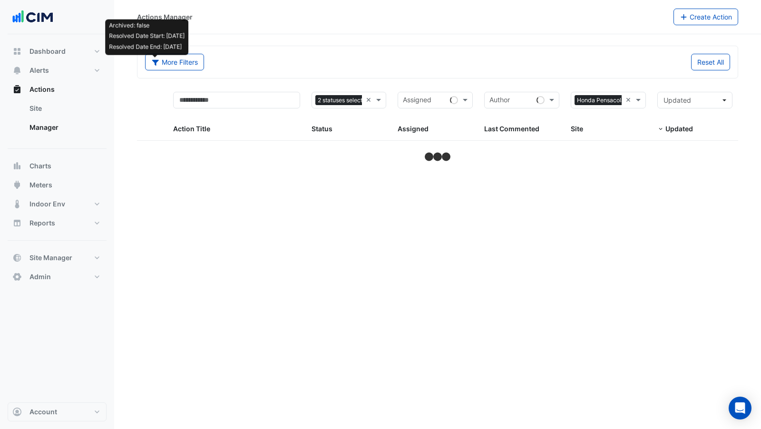
select select "***"
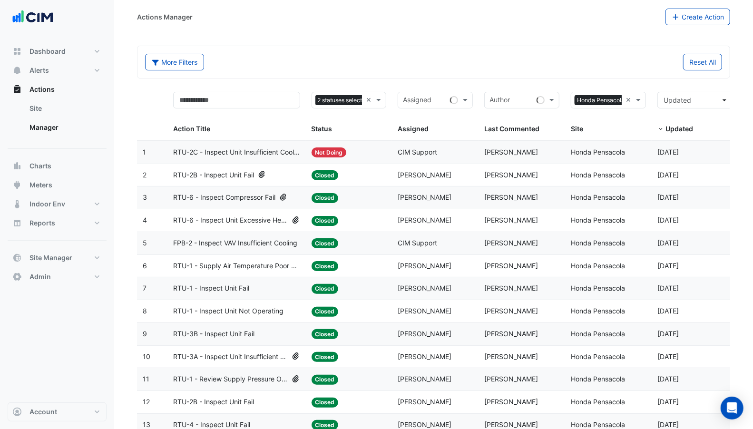
click at [450, 195] on div "Assigned: Lucy Rogers" at bounding box center [435, 197] width 75 height 11
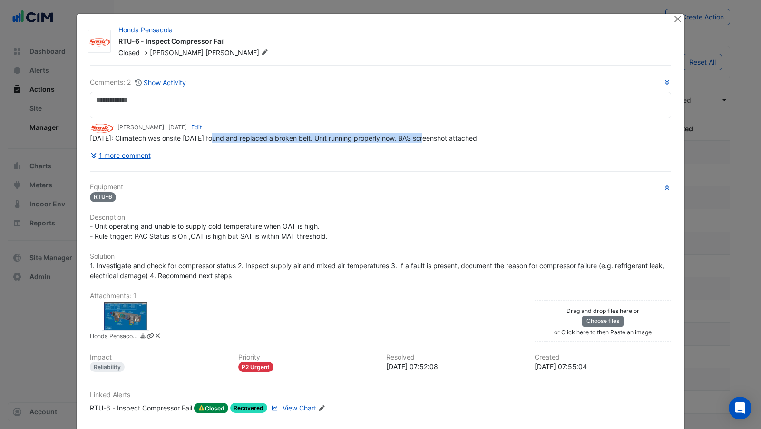
drag, startPoint x: 210, startPoint y: 157, endPoint x: 422, endPoint y: 141, distance: 212.3
click at [422, 141] on div "9/30/25: Climatech was onsite yesterday found and replaced a broken belt. Unit …" at bounding box center [381, 138] width 582 height 10
click at [129, 154] on button "1 more comment" at bounding box center [120, 155] width 61 height 17
click at [137, 155] on button "1 more comment" at bounding box center [120, 155] width 61 height 17
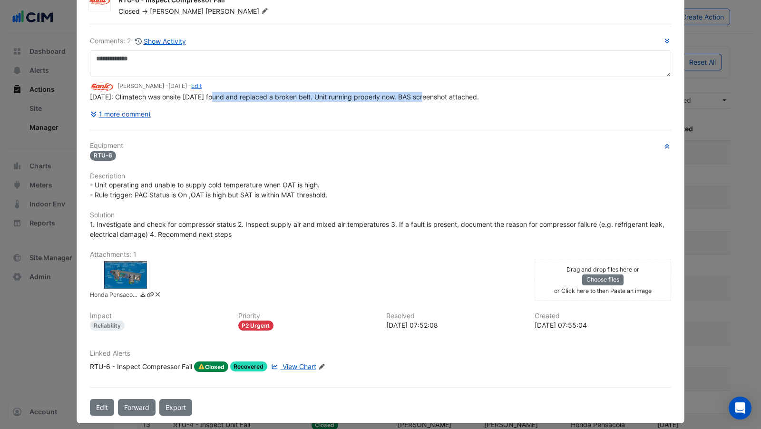
scroll to position [44, 0]
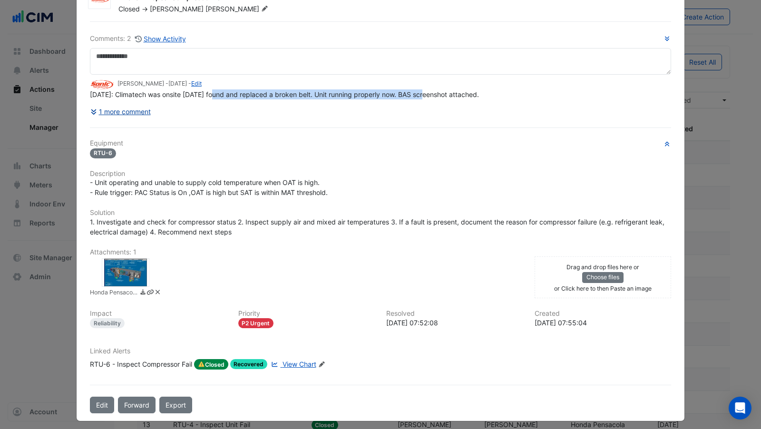
click at [121, 107] on button "1 more comment" at bounding box center [120, 111] width 61 height 17
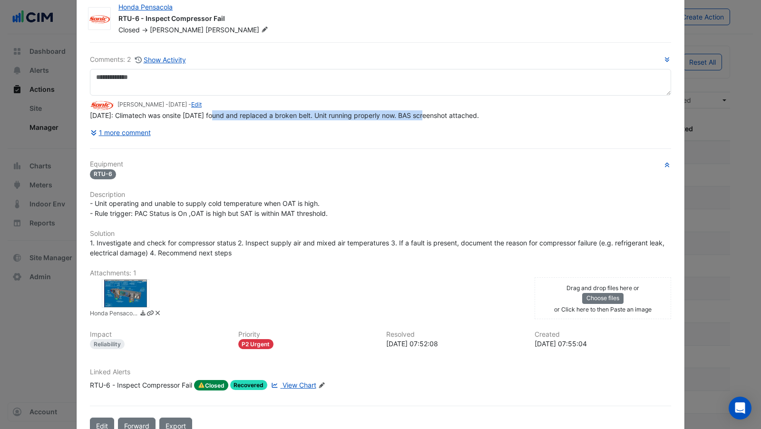
scroll to position [0, 0]
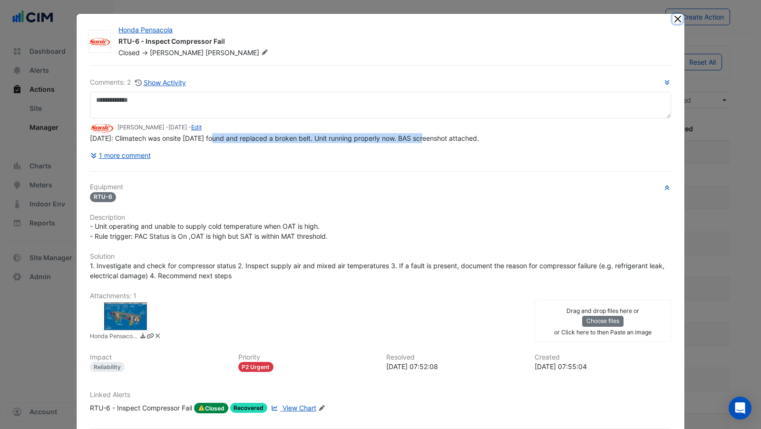
click at [677, 14] on button "Close" at bounding box center [678, 19] width 10 height 10
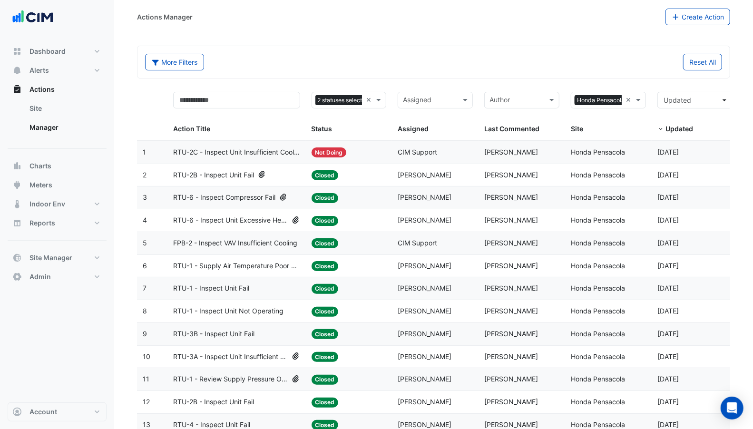
click at [296, 202] on datatable-body-cell "Action Title: RTU-6 - Inspect Compressor Fail" at bounding box center [237, 198] width 138 height 22
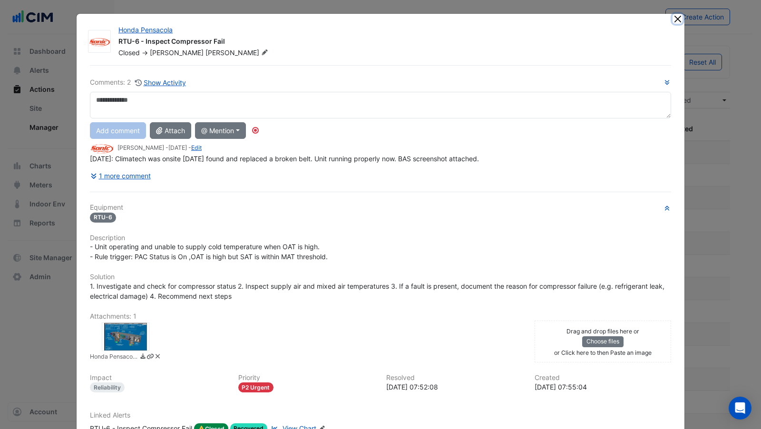
click at [674, 17] on button "Close" at bounding box center [678, 19] width 10 height 10
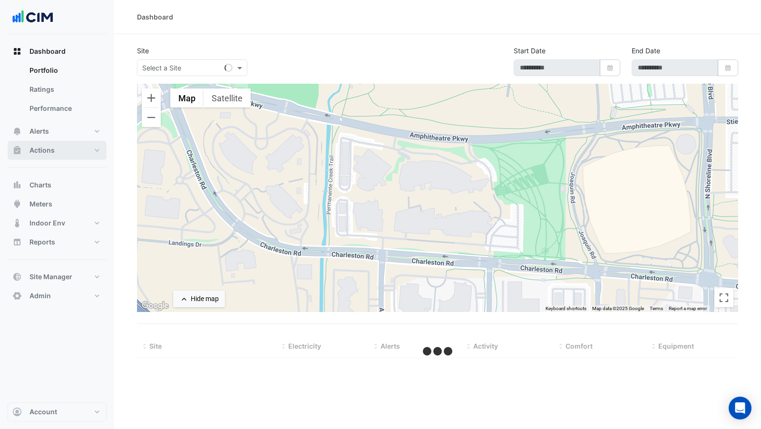
click at [63, 149] on button "Actions" at bounding box center [57, 150] width 99 height 19
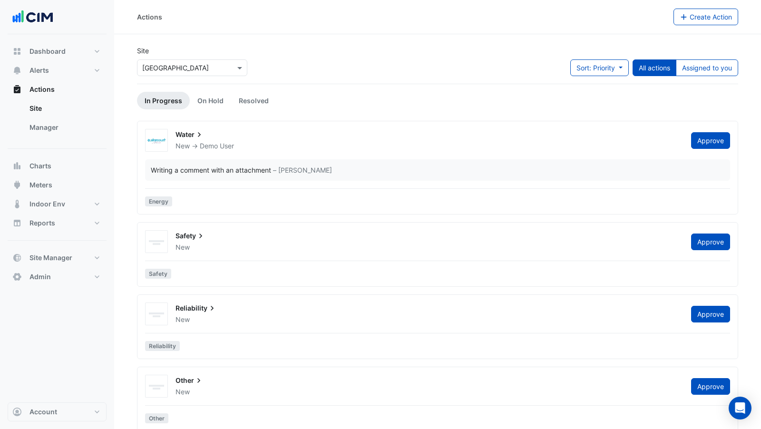
click at [202, 67] on input "text" at bounding box center [182, 68] width 81 height 10
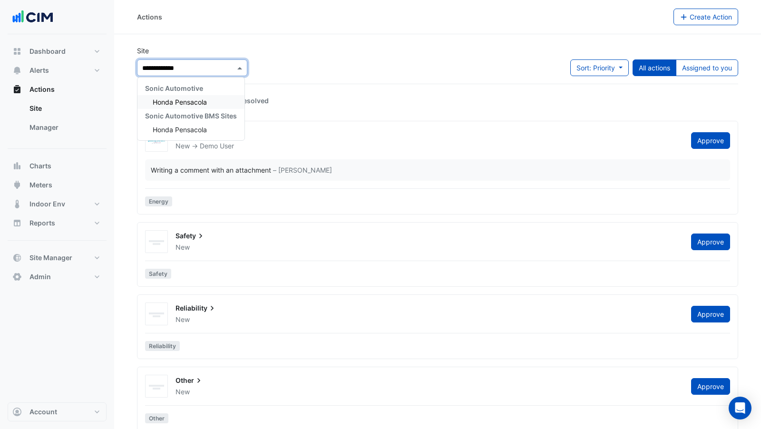
type input "**********"
click at [194, 102] on span "Honda Pensacola" at bounding box center [180, 102] width 54 height 8
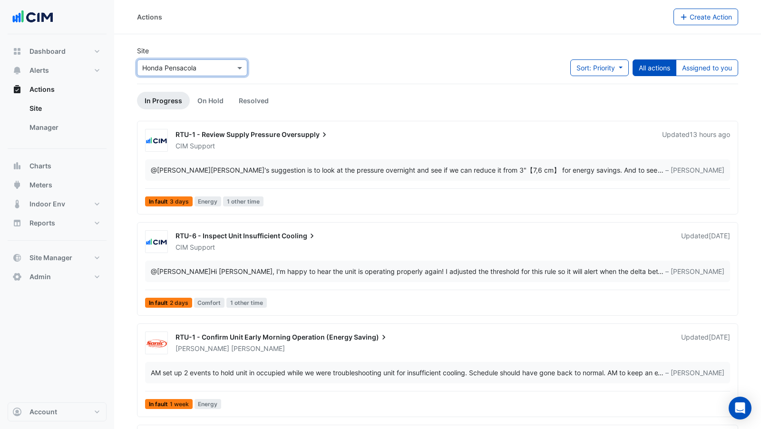
click at [360, 240] on div "RTU-6 - Inspect Unit Insufficient Cooling" at bounding box center [423, 236] width 494 height 11
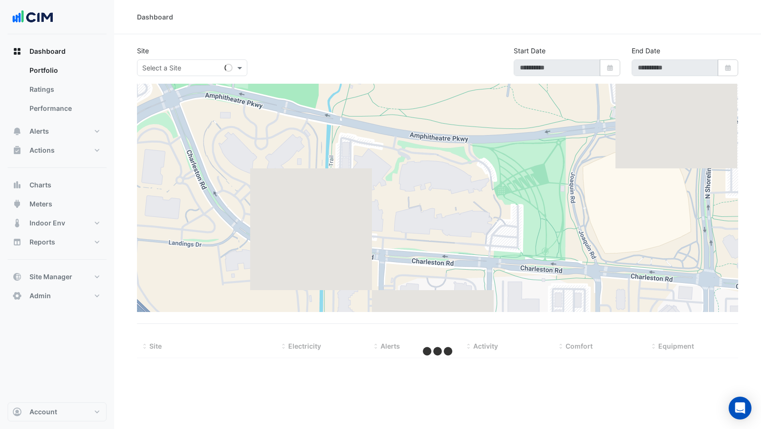
click at [193, 70] on input "text" at bounding box center [182, 68] width 81 height 10
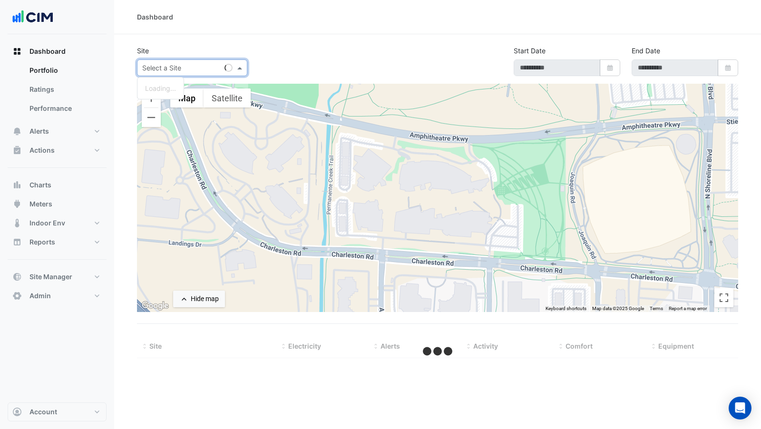
select select "***"
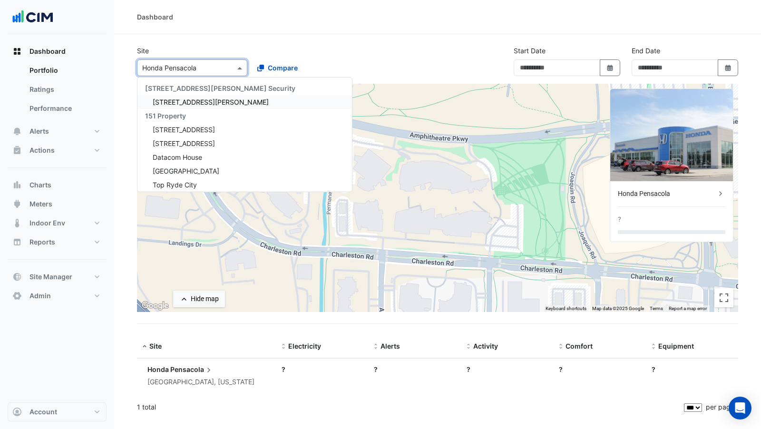
type input "**********"
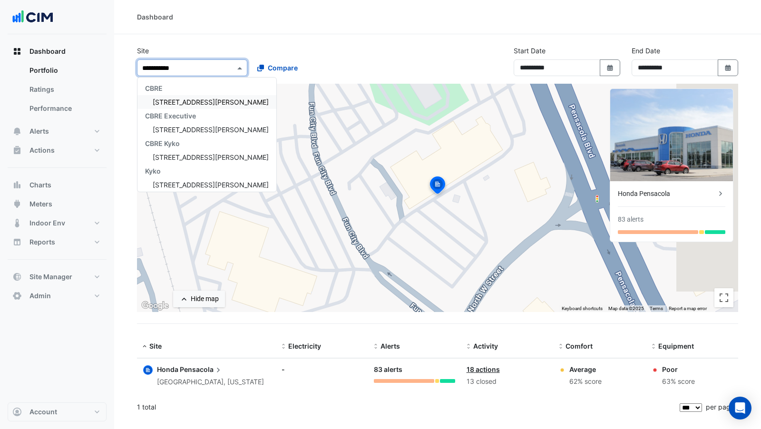
type input "**********"
click at [175, 98] on span "[STREET_ADDRESS][PERSON_NAME]" at bounding box center [211, 102] width 116 height 8
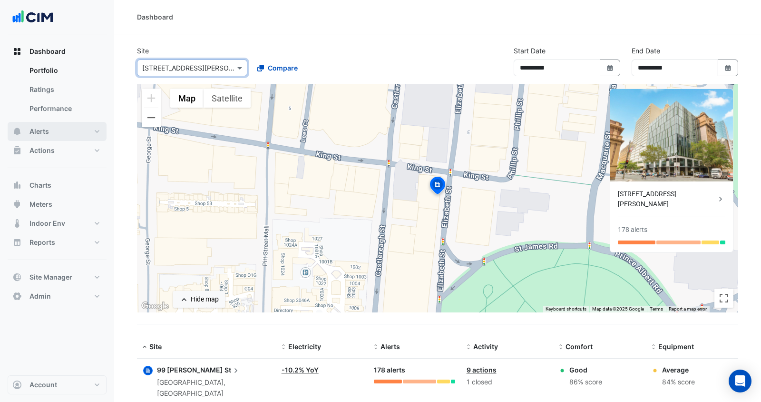
click at [59, 134] on button "Alerts" at bounding box center [57, 131] width 99 height 19
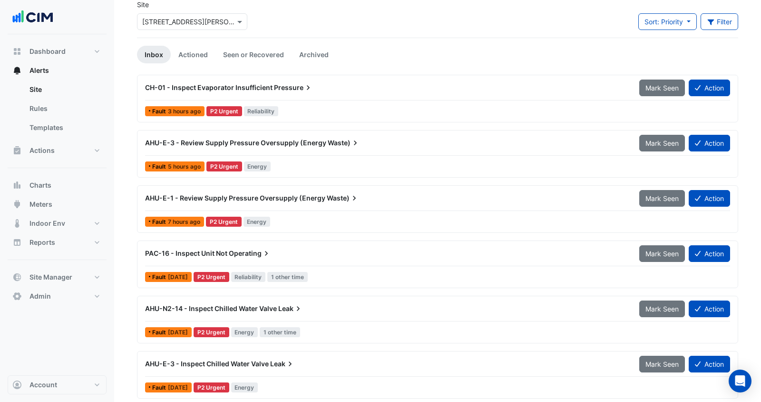
scroll to position [49, 0]
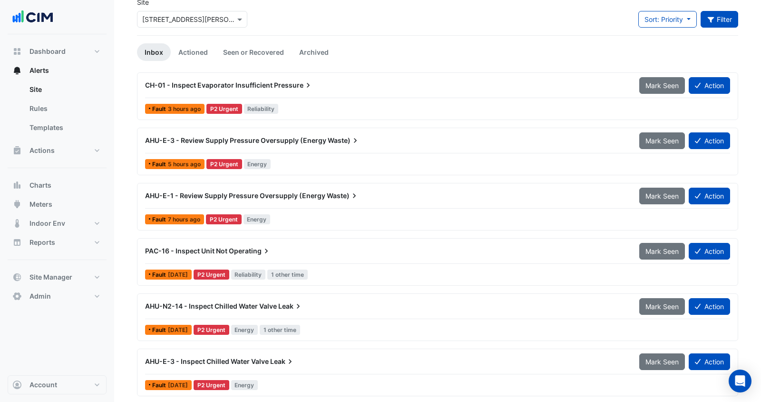
click at [720, 20] on button "Filter" at bounding box center [720, 19] width 38 height 17
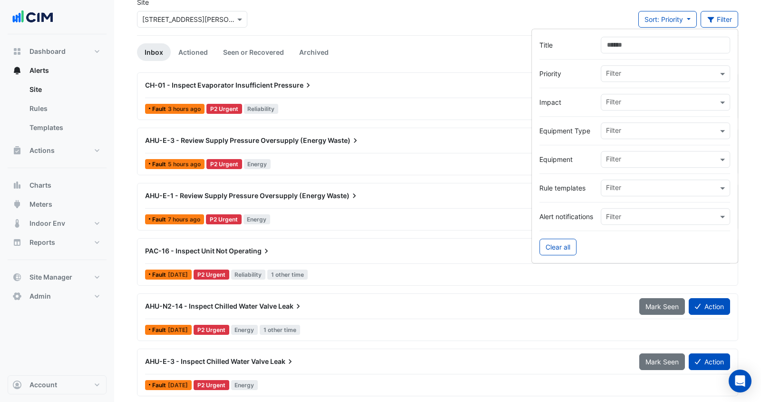
click at [633, 46] on input "Title" at bounding box center [665, 45] width 129 height 17
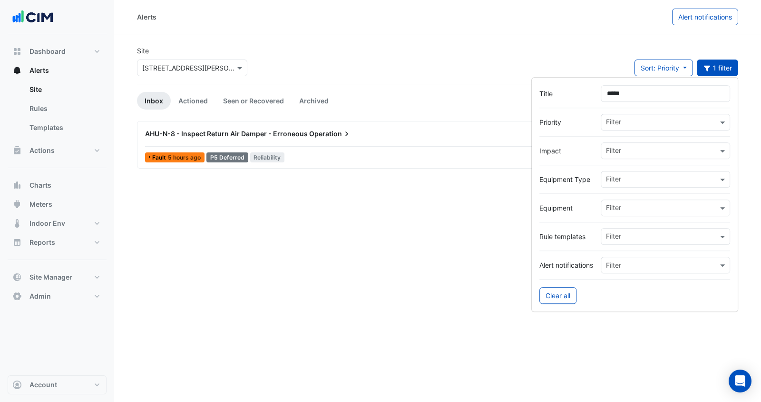
drag, startPoint x: 638, startPoint y: 96, endPoint x: 571, endPoint y: 96, distance: 66.6
click at [571, 96] on div "Title *****" at bounding box center [635, 93] width 191 height 17
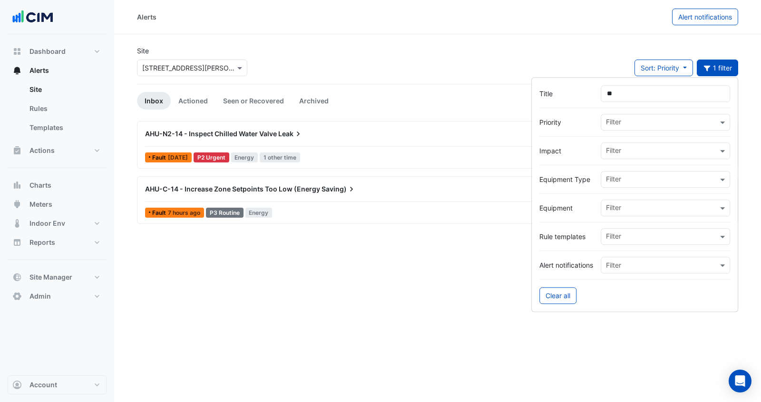
type input "**"
click at [431, 78] on div "Site × 99 Elizabeth St Sort: Priority Priority Updated 1 filter" at bounding box center [437, 65] width 613 height 38
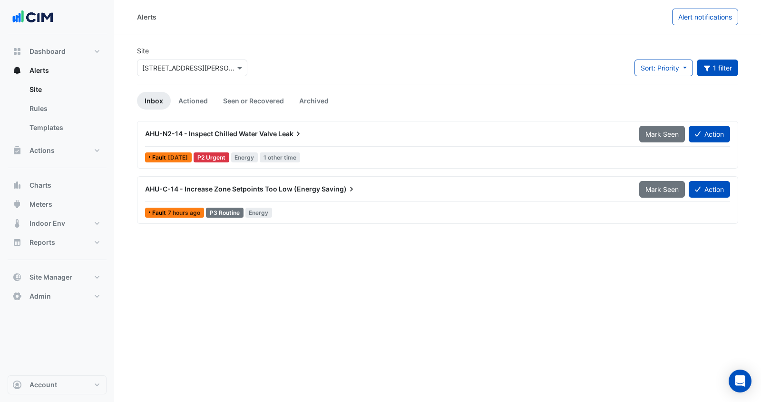
click at [232, 132] on span "AHU-N2-14 - Inspect Chilled Water Valve" at bounding box center [211, 133] width 132 height 8
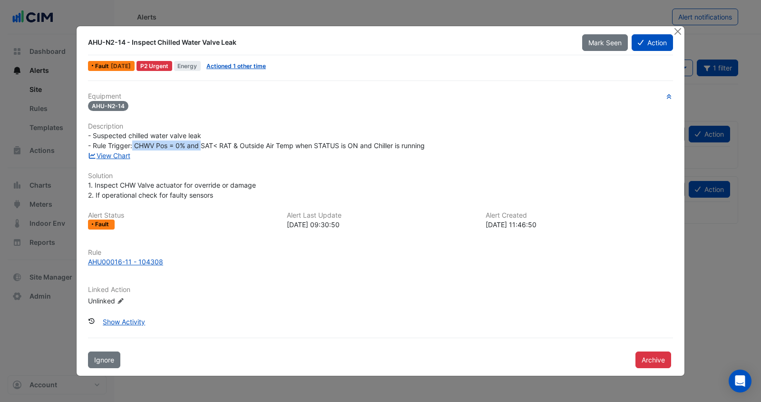
drag, startPoint x: 131, startPoint y: 149, endPoint x: 202, endPoint y: 145, distance: 70.5
click at [202, 145] on span "- Suspected chilled water valve leak - Rule Trigger: CHWV Pos = 0% and SAT< RAT…" at bounding box center [256, 140] width 337 height 18
click at [211, 148] on span "- Suspected chilled water valve leak - Rule Trigger: CHWV Pos = 0% and SAT< RAT…" at bounding box center [256, 140] width 337 height 18
click at [115, 154] on link "View Chart" at bounding box center [109, 155] width 42 height 8
click at [681, 32] on button "Close" at bounding box center [678, 31] width 10 height 10
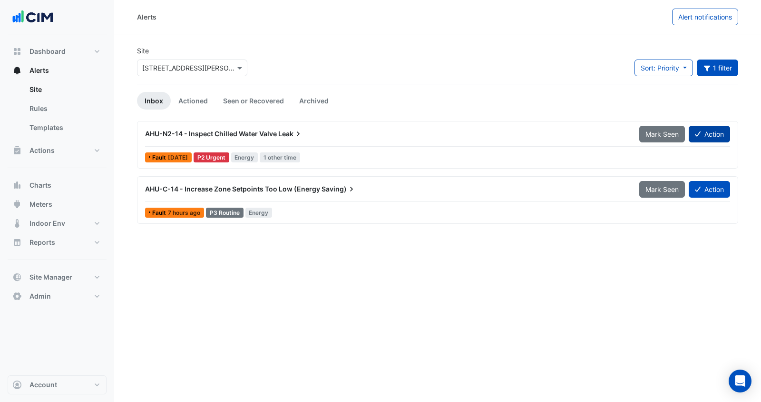
click at [719, 135] on button "Action" at bounding box center [709, 134] width 41 height 17
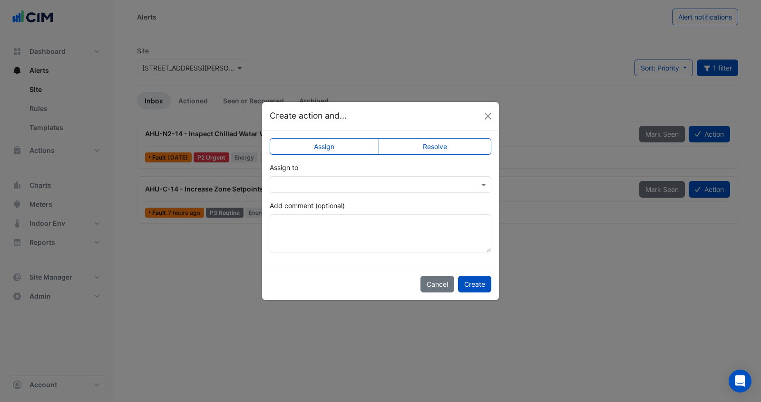
click at [358, 187] on input "text" at bounding box center [371, 185] width 192 height 10
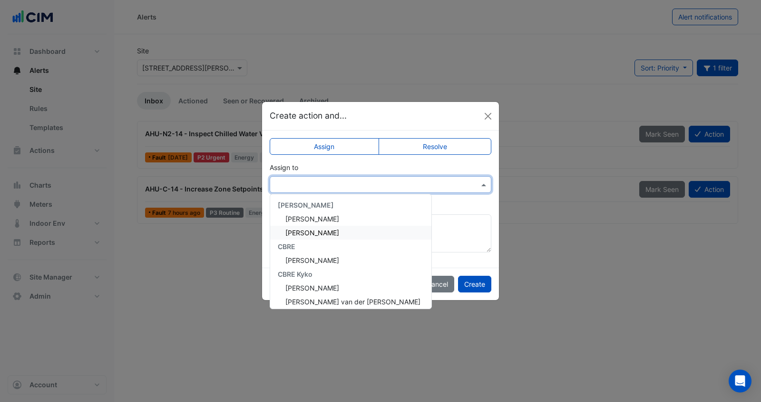
click at [309, 232] on span "Ryan Emerson" at bounding box center [313, 232] width 54 height 8
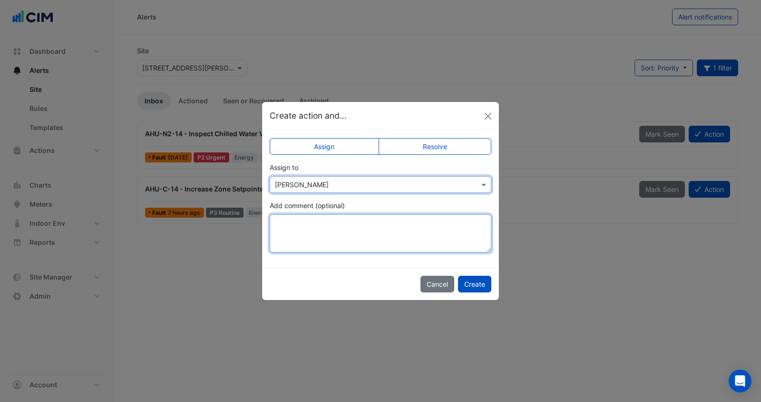
click at [309, 232] on textarea "Add comment (optional)" at bounding box center [381, 233] width 222 height 38
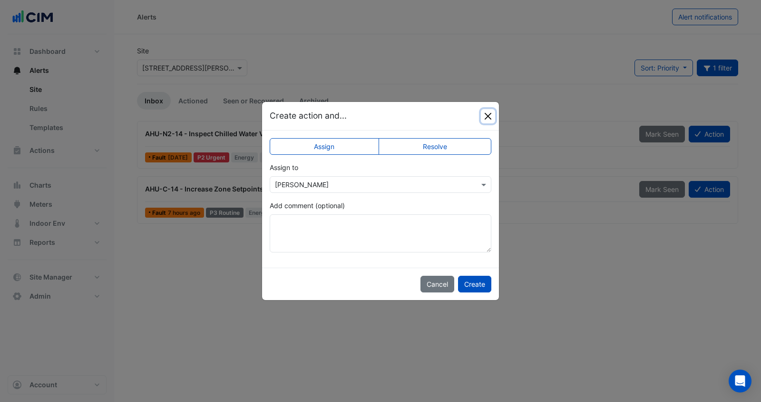
click at [489, 118] on button "Close" at bounding box center [488, 116] width 14 height 14
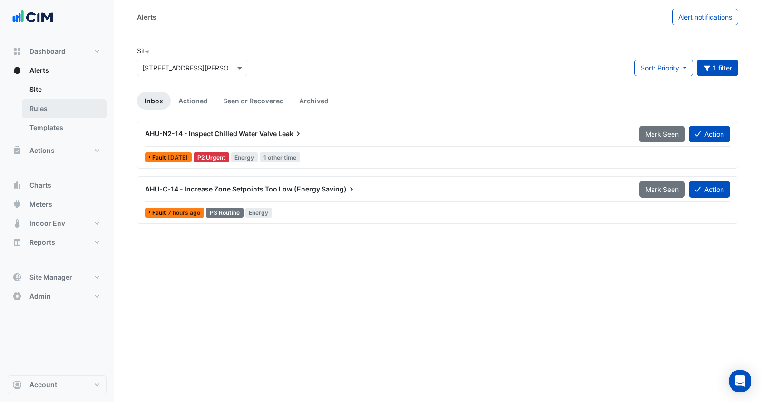
click at [49, 113] on link "Rules" at bounding box center [64, 108] width 85 height 19
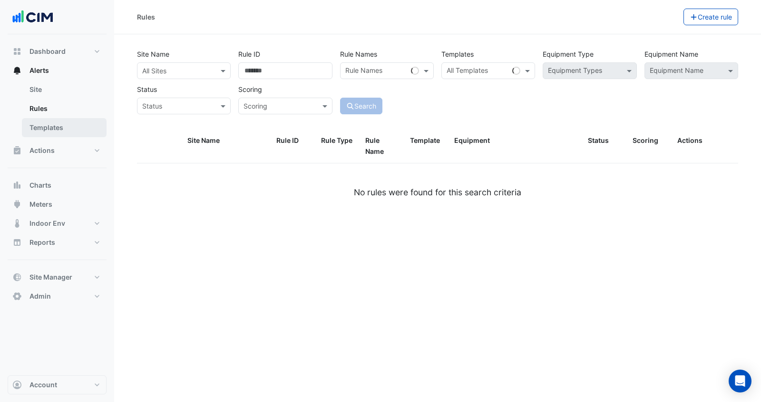
click at [53, 122] on link "Templates" at bounding box center [64, 127] width 85 height 19
select select
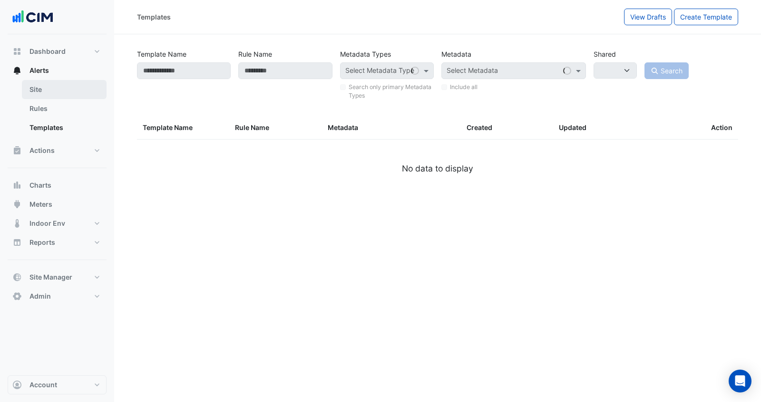
click at [43, 81] on link "Site" at bounding box center [64, 89] width 85 height 19
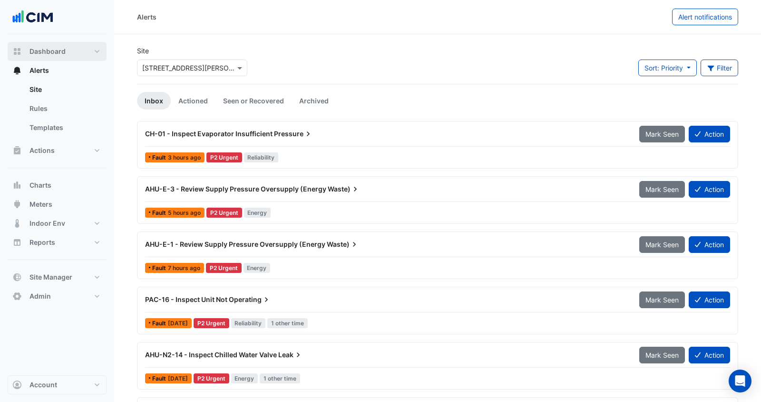
click at [47, 56] on span "Dashboard" at bounding box center [48, 52] width 36 height 10
select select "***"
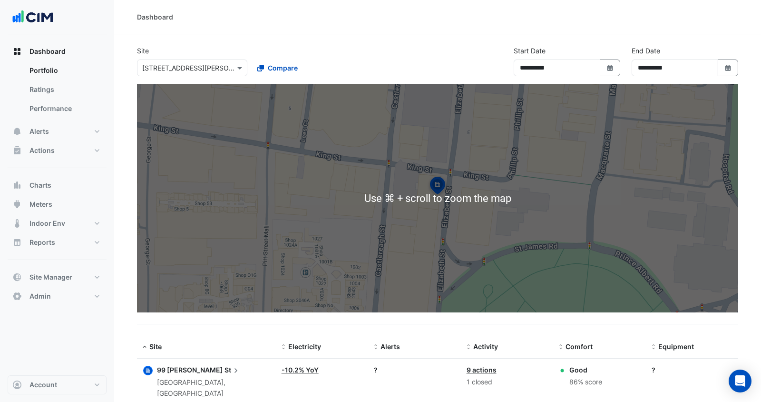
scroll to position [17, 0]
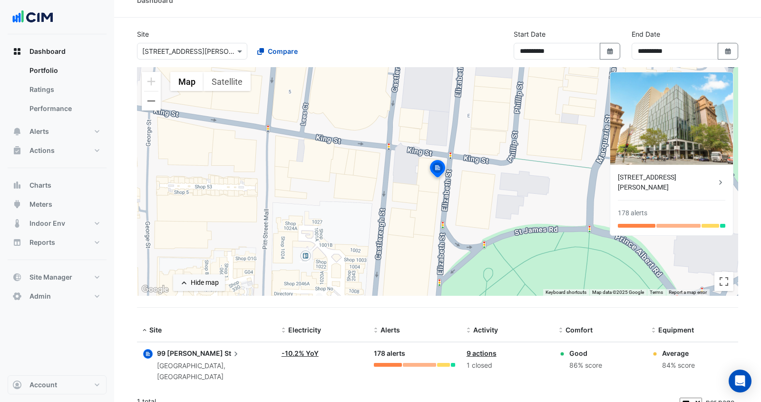
click at [182, 350] on span "99 Elizabeth" at bounding box center [190, 353] width 66 height 8
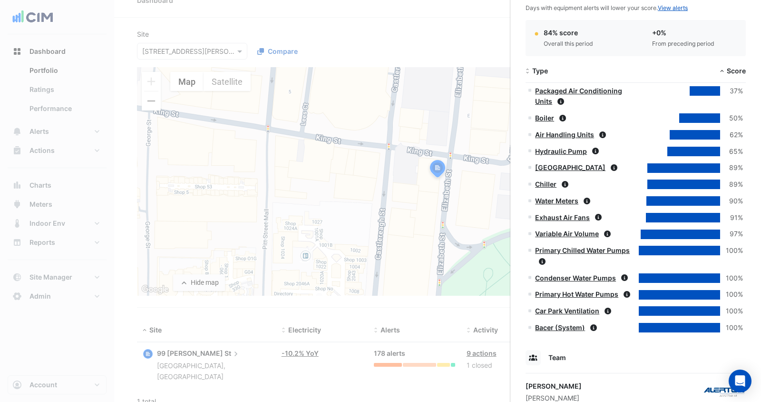
scroll to position [598, 0]
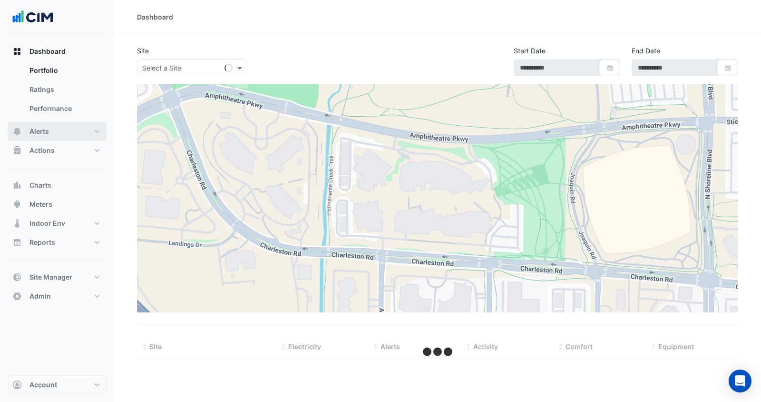
click at [51, 127] on button "Alerts" at bounding box center [57, 131] width 99 height 19
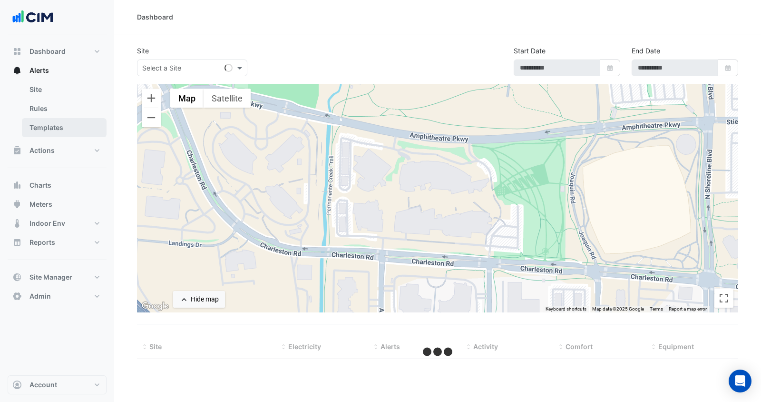
click at [58, 130] on link "Templates" at bounding box center [64, 127] width 85 height 19
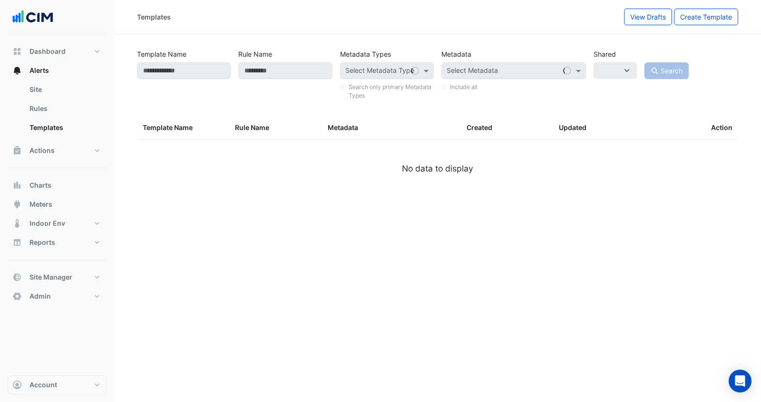
select select
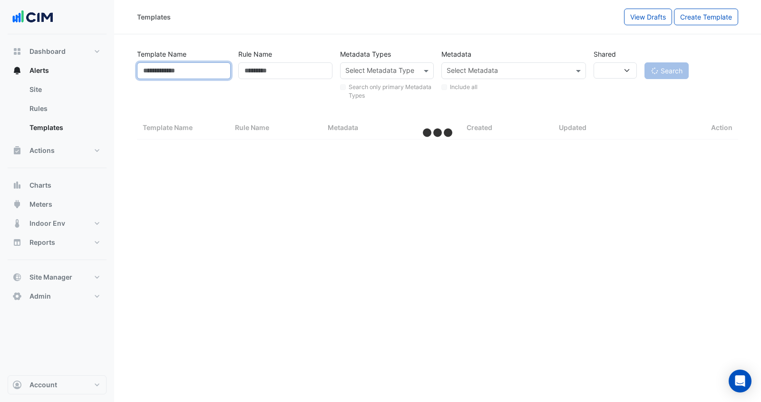
click at [176, 70] on input "Template Name" at bounding box center [184, 70] width 94 height 17
type input "*********"
select select "***"
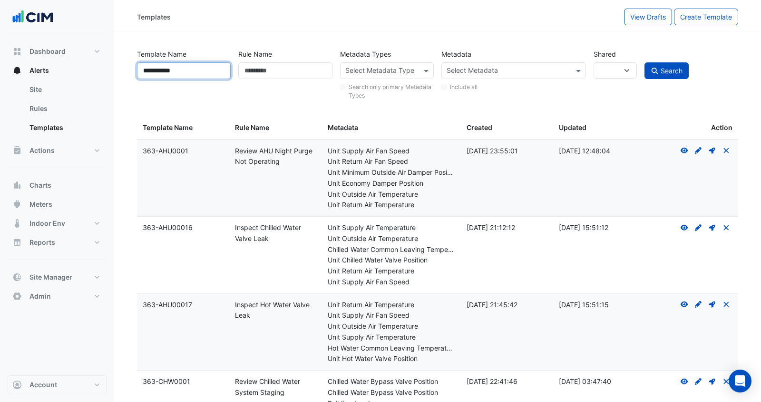
type input "**********"
click at [645, 62] on button "Search" at bounding box center [667, 70] width 45 height 17
select select
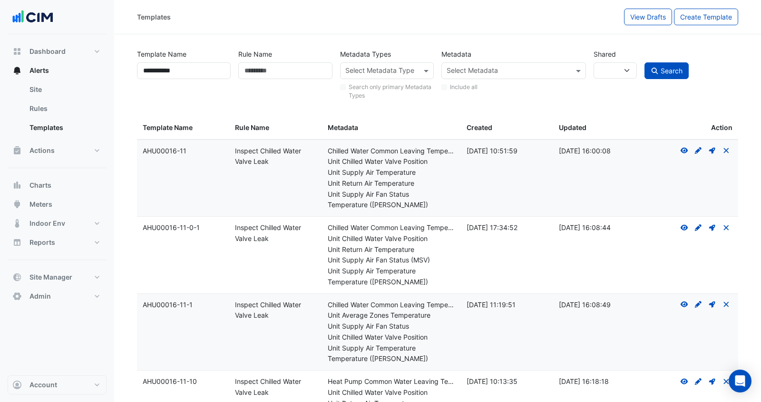
click at [655, 165] on datatable-body-cell "View Create Draft - to edit a template, you first need to create a draft, and t…" at bounding box center [692, 178] width 92 height 77
click at [685, 152] on icon at bounding box center [685, 151] width 8 height 6
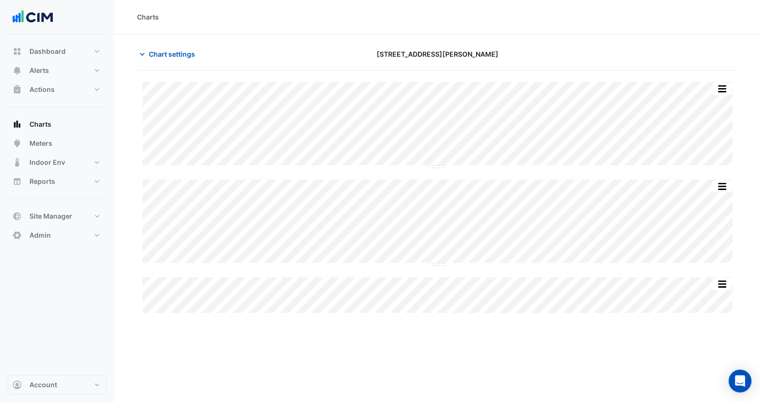
type input "**********"
click at [181, 50] on span "Chart settings" at bounding box center [172, 54] width 46 height 10
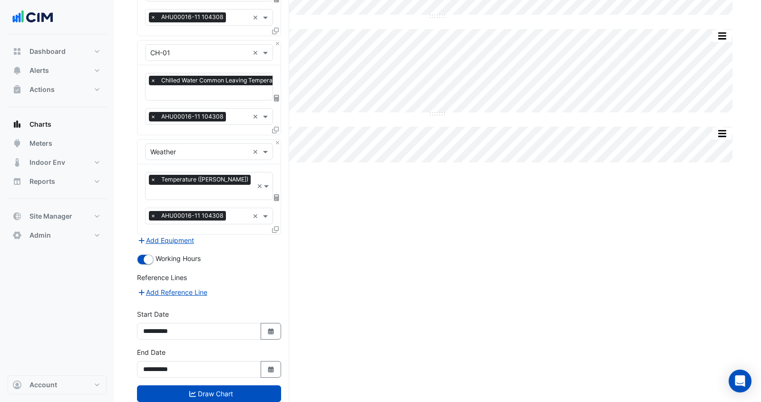
scroll to position [158, 0]
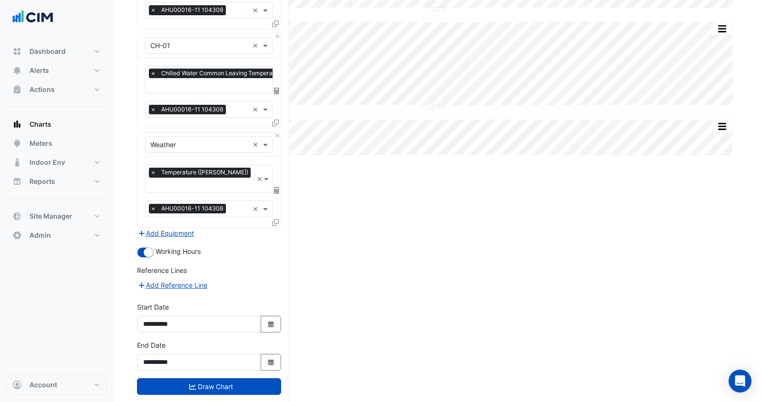
click at [353, 295] on div "Split by Equip Split All Split None Print Save as JPEG Save as PNG Pivot Data T…" at bounding box center [438, 167] width 602 height 508
click at [364, 300] on div "Split by Equip Split All Split None Print Save as JPEG Save as PNG Pivot Data T…" at bounding box center [438, 167] width 602 height 508
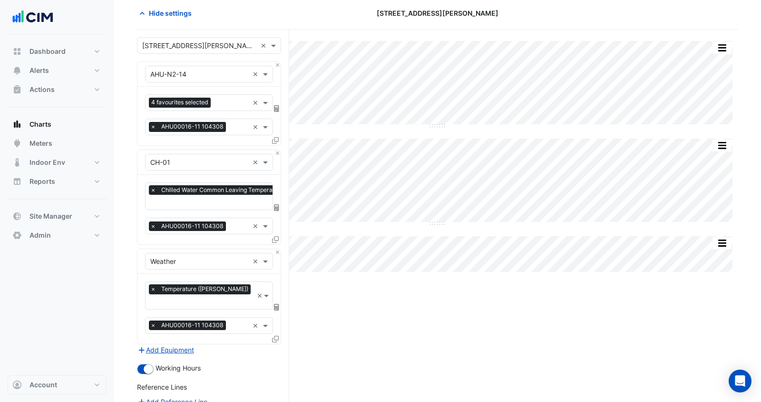
scroll to position [0, 0]
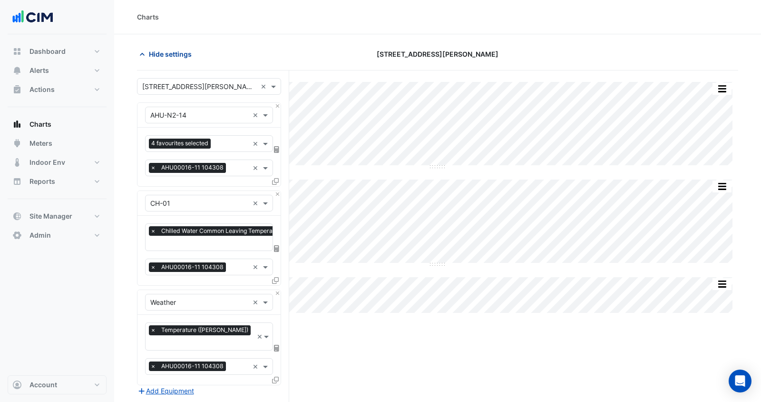
click at [172, 50] on span "Hide settings" at bounding box center [170, 54] width 43 height 10
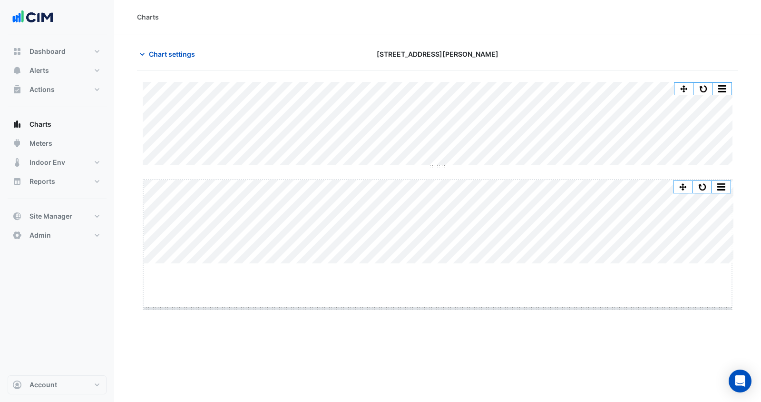
drag, startPoint x: 435, startPoint y: 265, endPoint x: 435, endPoint y: 323, distance: 58.1
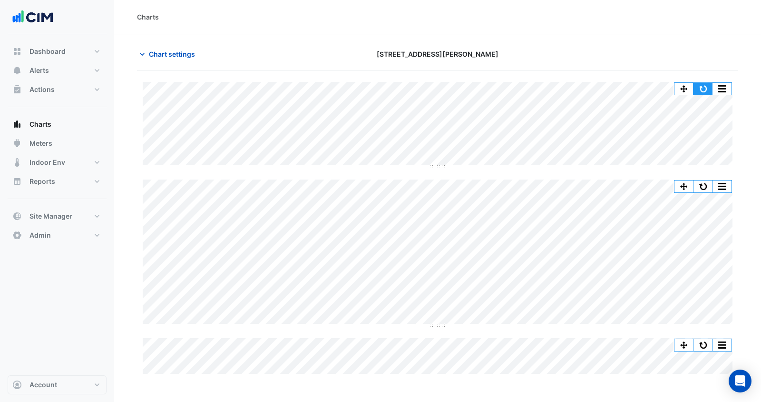
click at [703, 87] on button "button" at bounding box center [703, 89] width 19 height 12
